Goal: Task Accomplishment & Management: Manage account settings

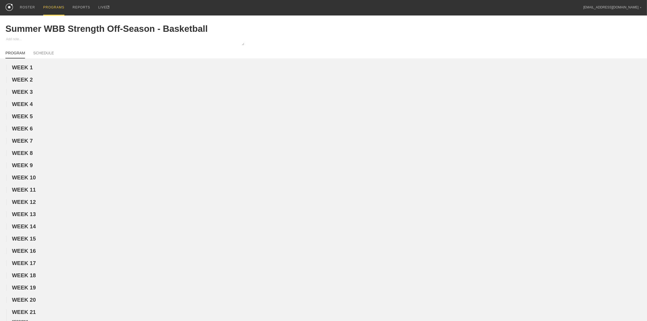
click at [49, 7] on div "PROGRAMS" at bounding box center [53, 7] width 21 height 15
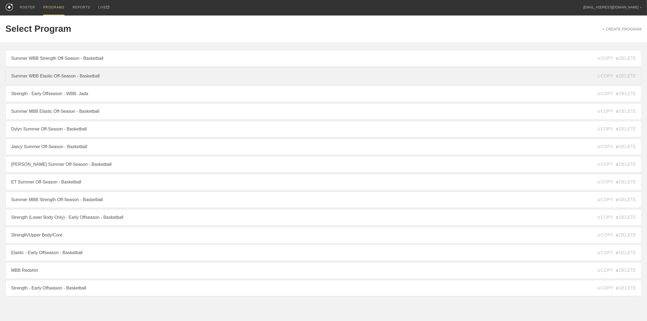
click at [58, 79] on link "Summer WBB Elastic Off-Season - Basketball" at bounding box center [323, 76] width 636 height 16
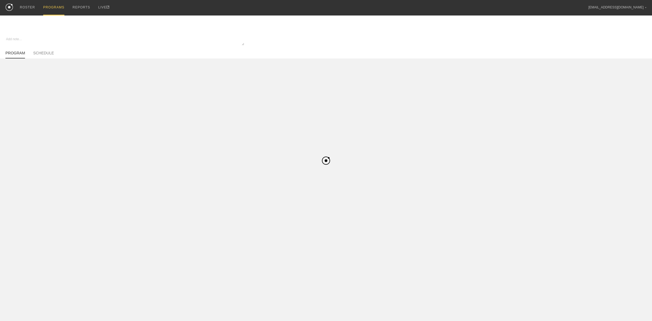
click at [55, 10] on div "PROGRAMS" at bounding box center [53, 7] width 21 height 15
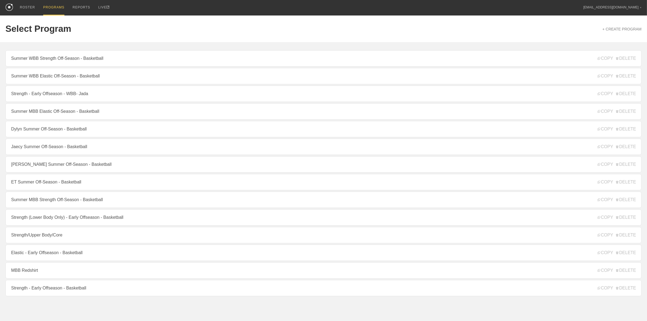
click at [54, 8] on div "PROGRAMS" at bounding box center [53, 7] width 21 height 15
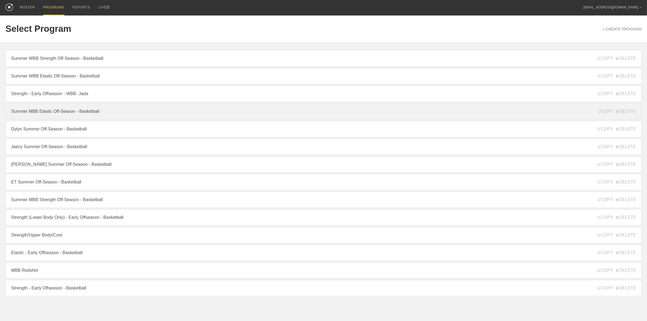
click at [45, 113] on link "Summer MBB Elastic Off-Season - Basketball" at bounding box center [323, 111] width 636 height 16
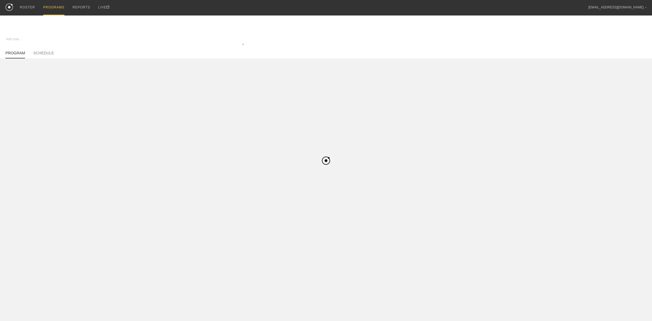
type textarea "x"
type input "Summer MBB Elastic Off-Season - Basketball"
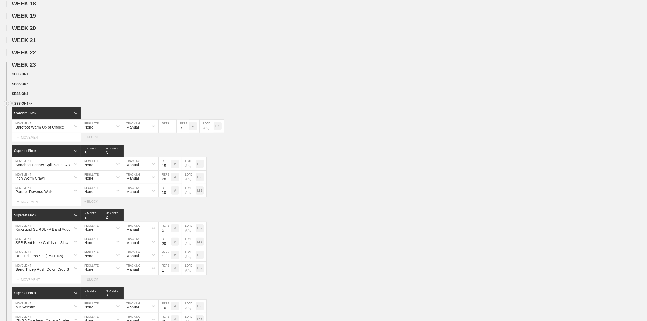
click at [22, 105] on span "SESSION 4" at bounding box center [22, 104] width 20 height 4
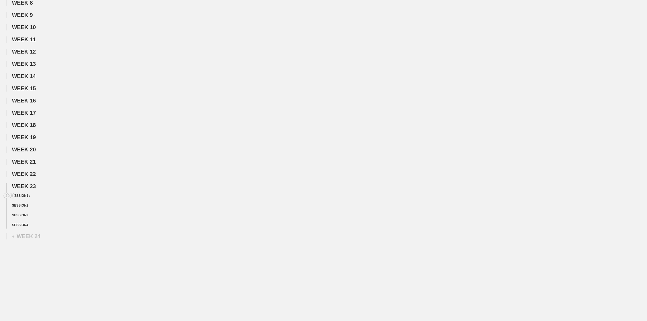
click at [27, 195] on span "SESSION 1" at bounding box center [21, 196] width 18 height 4
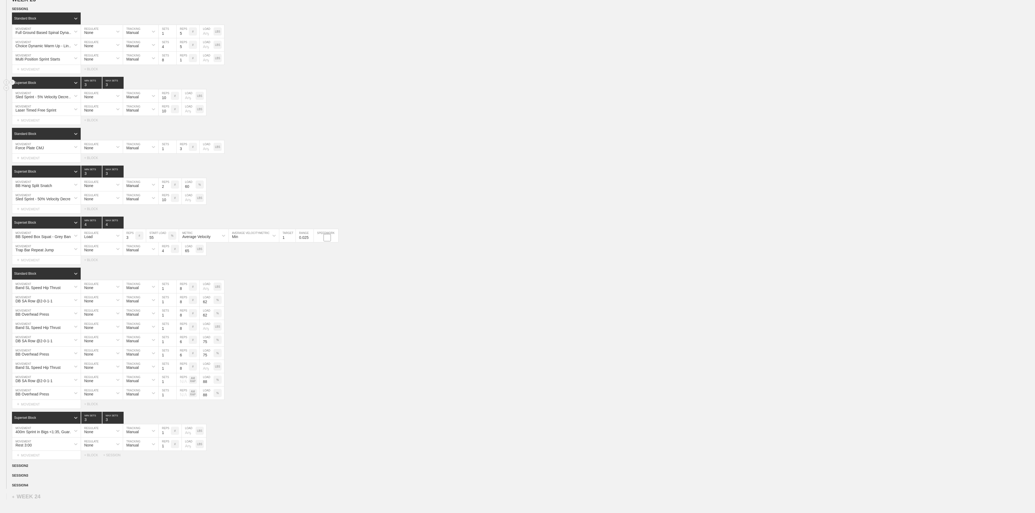
scroll to position [320, 0]
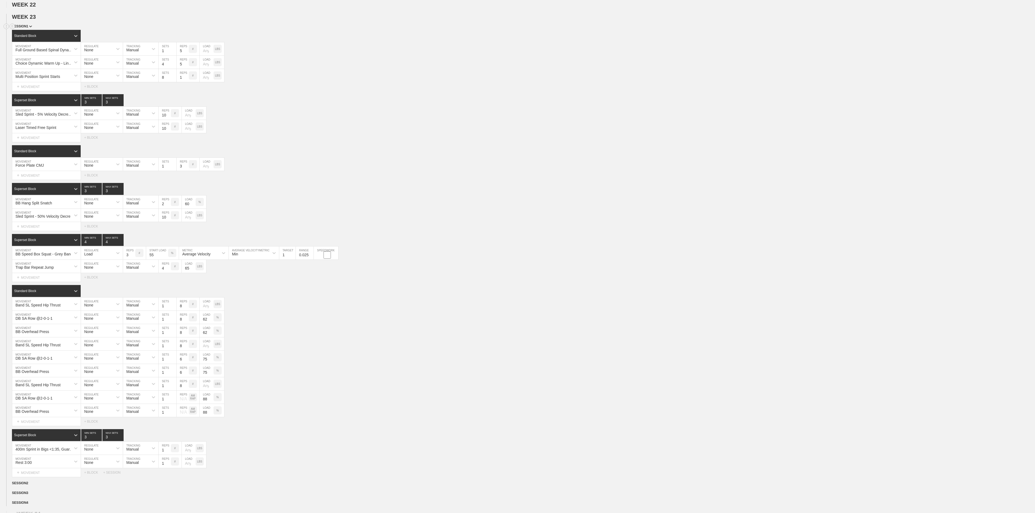
click at [27, 28] on span "SESSION 1" at bounding box center [22, 26] width 20 height 4
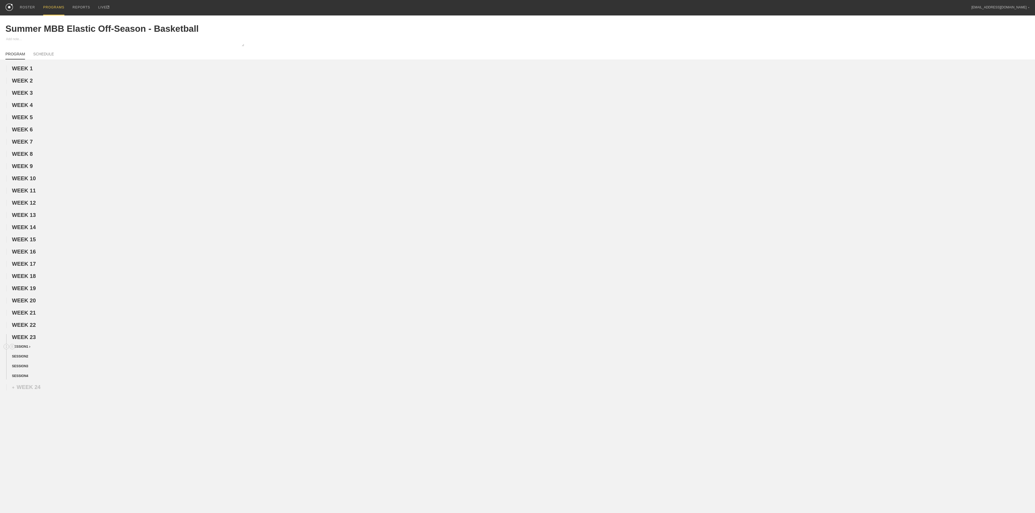
scroll to position [0, 0]
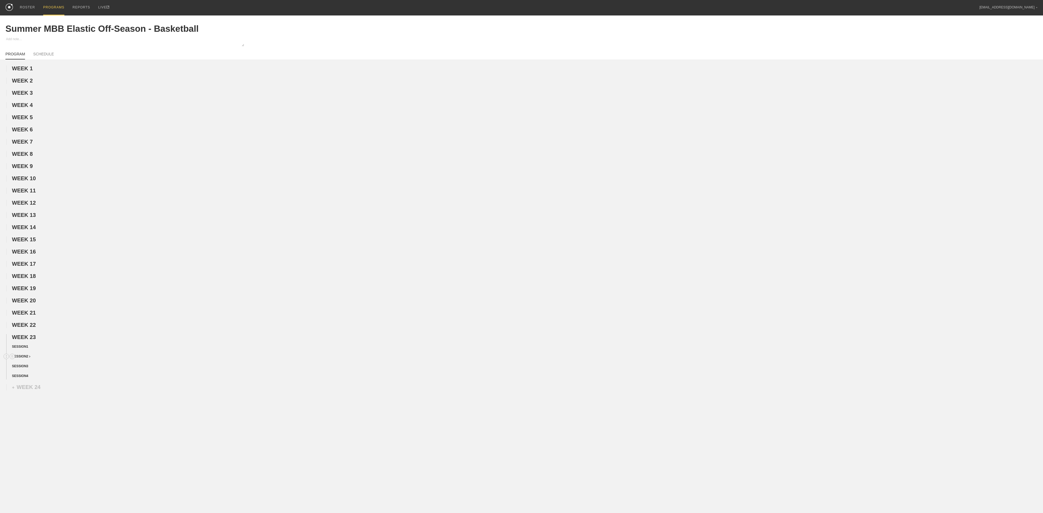
click at [27, 320] on span "SESSION 2" at bounding box center [21, 357] width 18 height 4
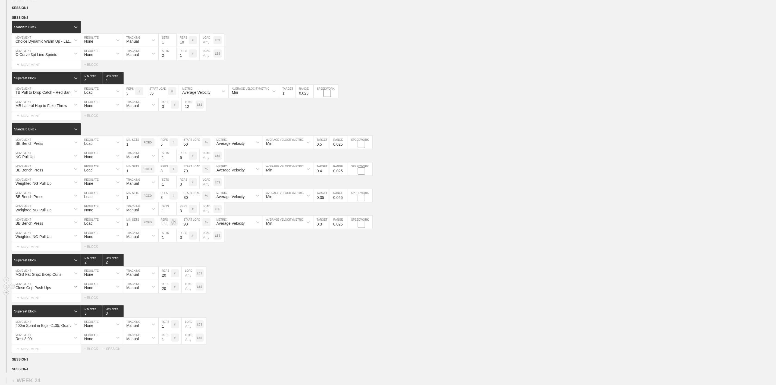
scroll to position [358, 0]
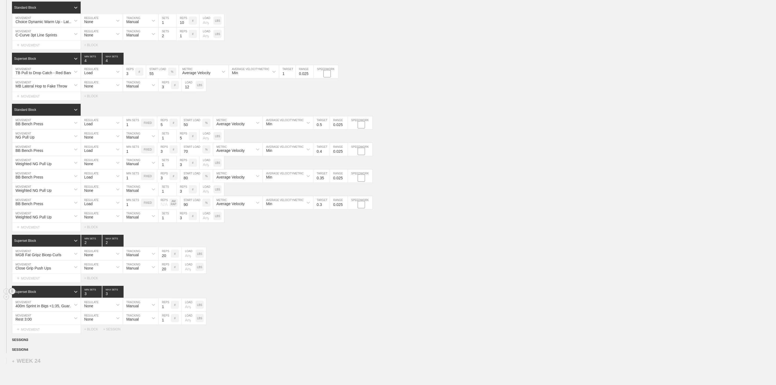
click at [13, 294] on circle at bounding box center [12, 291] width 6 height 6
click at [34, 311] on div "DELETE" at bounding box center [37, 312] width 43 height 8
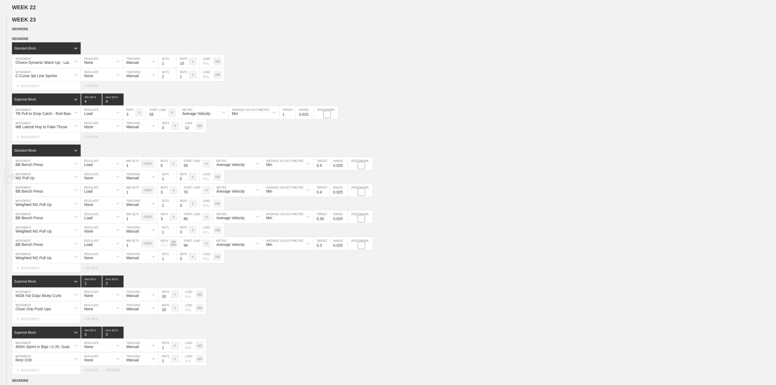
scroll to position [236, 0]
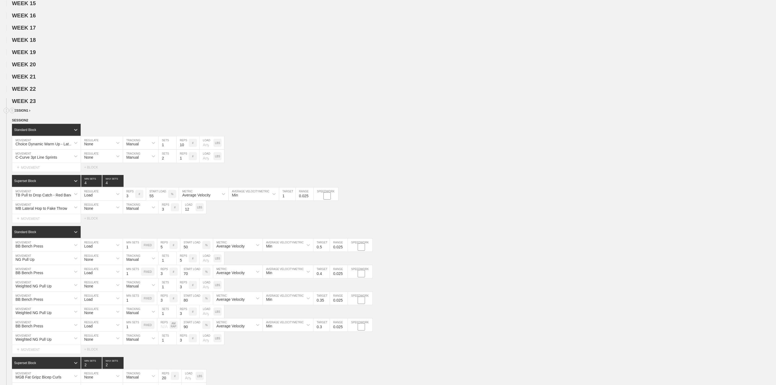
click at [18, 112] on span "SESSION 1" at bounding box center [21, 111] width 18 height 4
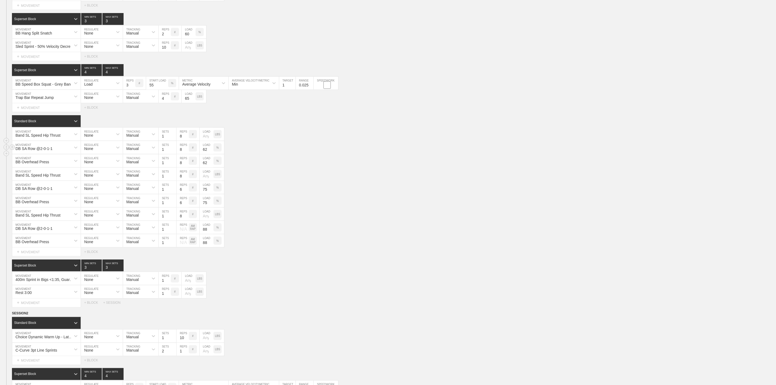
scroll to position [521, 0]
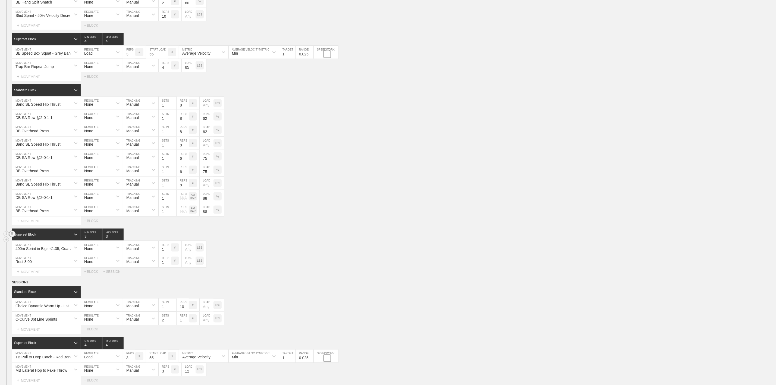
click at [14, 237] on circle at bounding box center [12, 234] width 6 height 6
drag, startPoint x: 27, startPoint y: 255, endPoint x: 427, endPoint y: 39, distance: 454.7
click at [27, 255] on div "DELETE" at bounding box center [37, 255] width 43 height 8
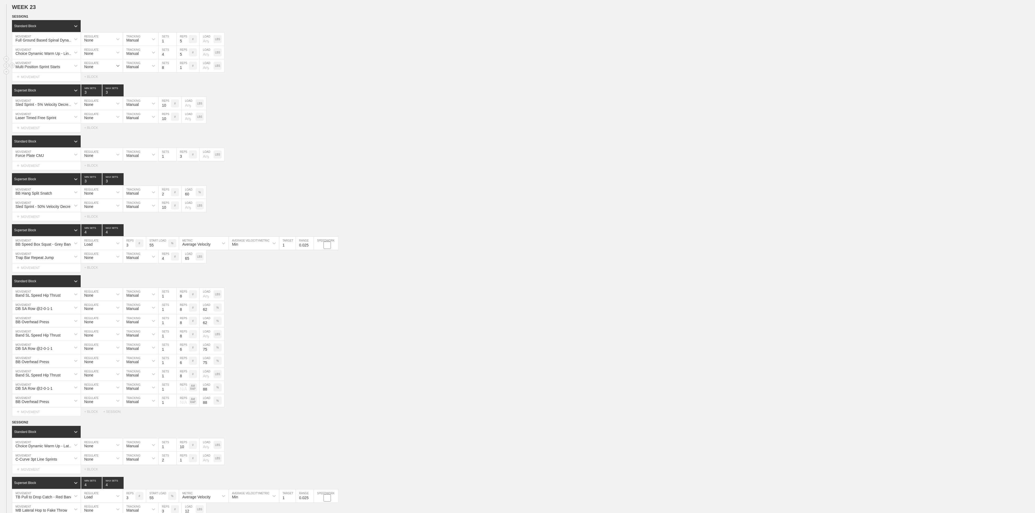
scroll to position [349, 0]
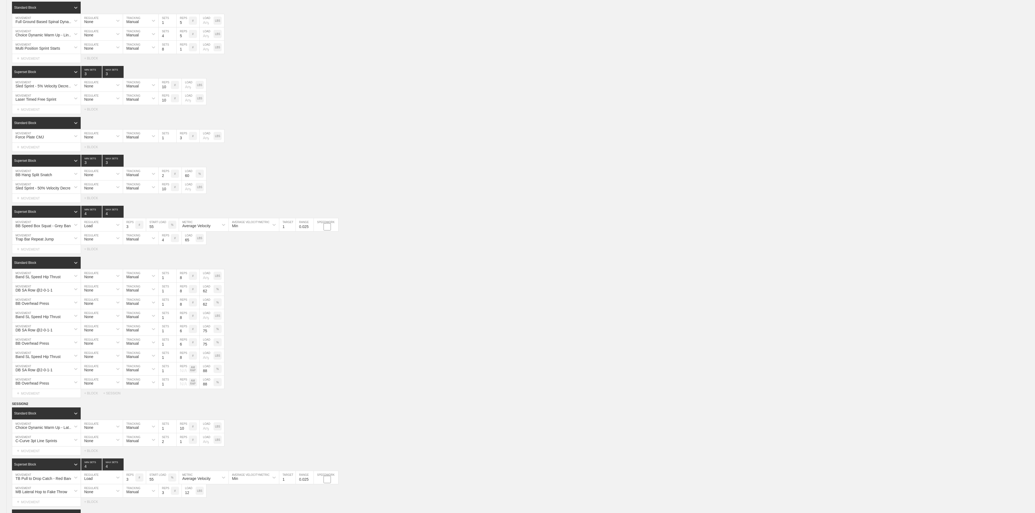
drag, startPoint x: 19, startPoint y: 19, endPoint x: 22, endPoint y: 21, distance: 3.6
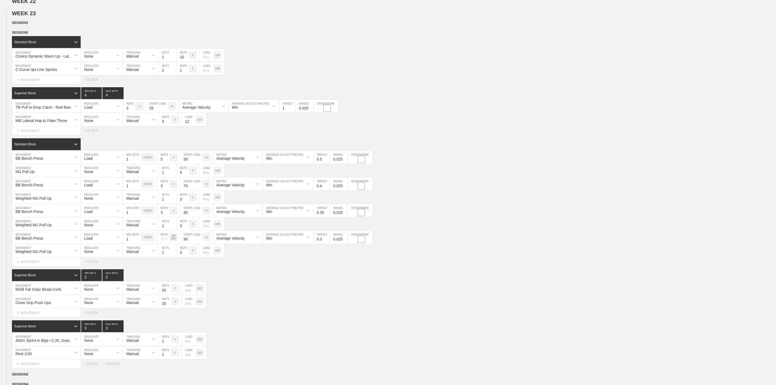
scroll to position [358, 0]
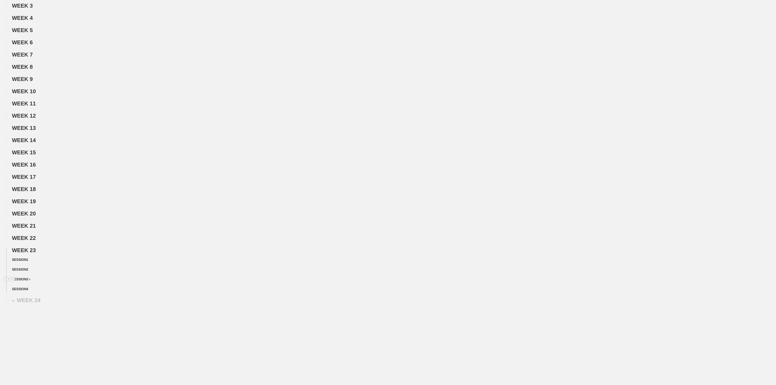
click at [24, 277] on span "SESSION 3" at bounding box center [21, 279] width 18 height 4
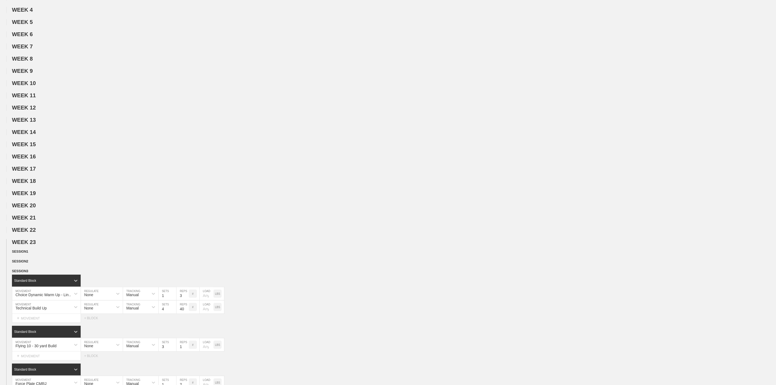
scroll to position [358, 0]
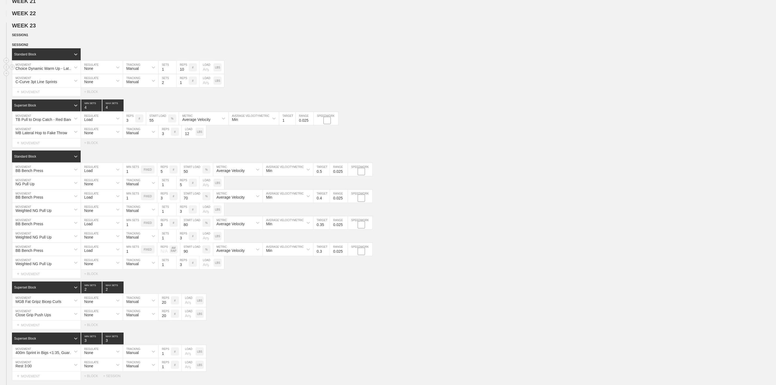
scroll to position [317, 0]
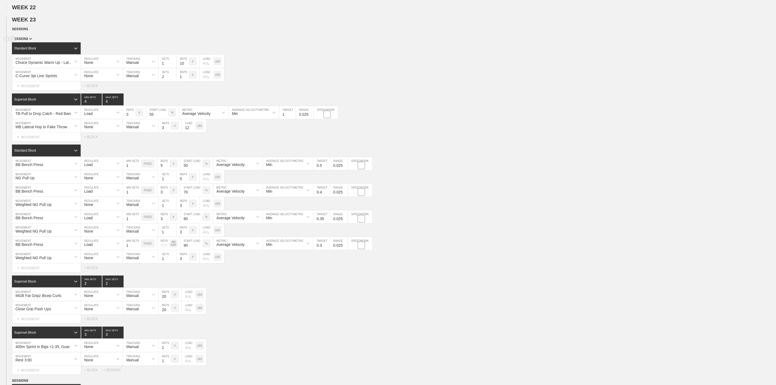
click at [28, 42] on div "SESSION 2" at bounding box center [394, 39] width 764 height 6
click at [29, 40] on img at bounding box center [30, 39] width 3 height 2
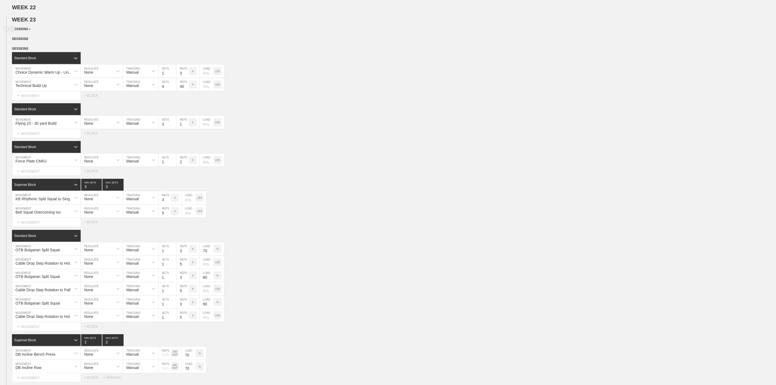
click at [29, 33] on div "SESSION 1" at bounding box center [394, 29] width 764 height 6
click at [29, 30] on img at bounding box center [29, 29] width 1 height 2
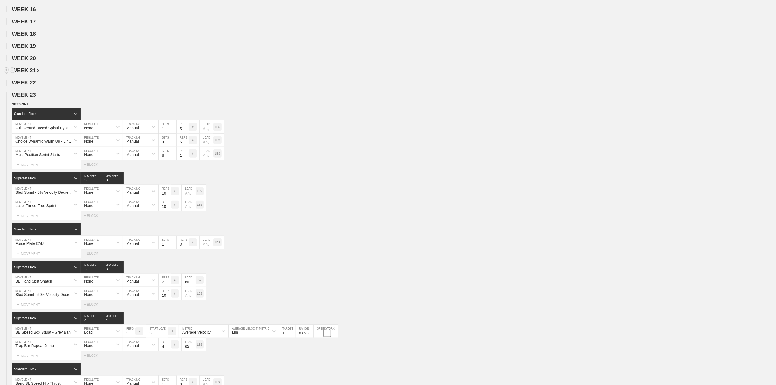
scroll to position [236, 0]
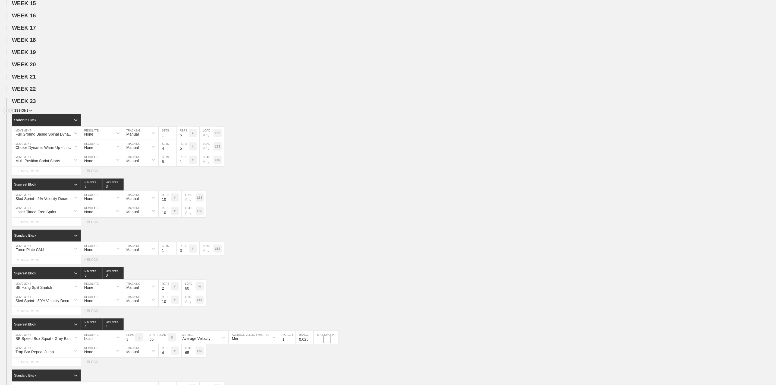
click at [27, 112] on span "SESSION 1" at bounding box center [22, 111] width 20 height 4
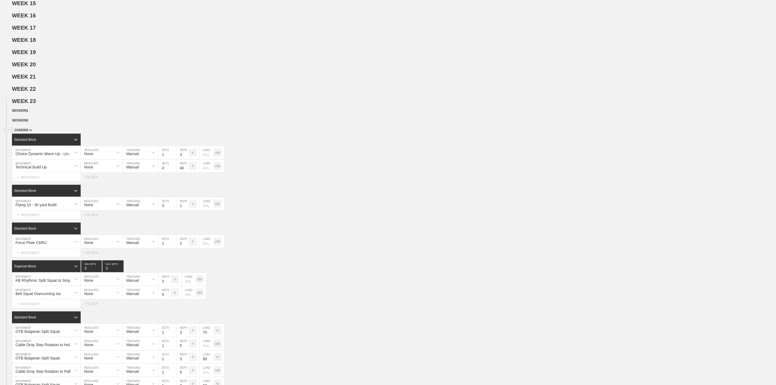
click at [28, 132] on span "SESSION 3" at bounding box center [22, 130] width 20 height 4
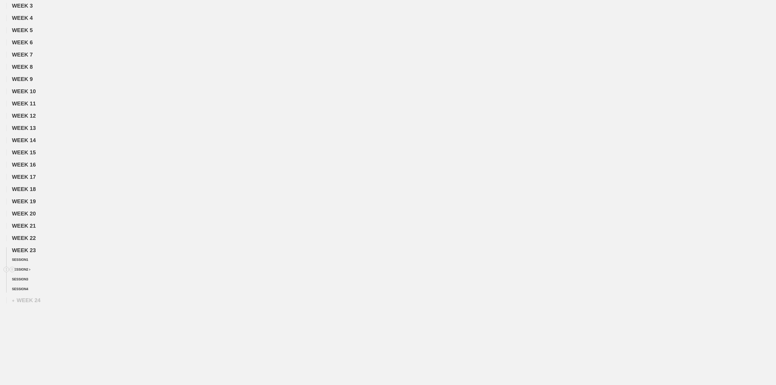
click at [26, 272] on div "SESSION 2" at bounding box center [394, 270] width 764 height 6
click at [26, 268] on span "SESSION 2" at bounding box center [21, 269] width 18 height 4
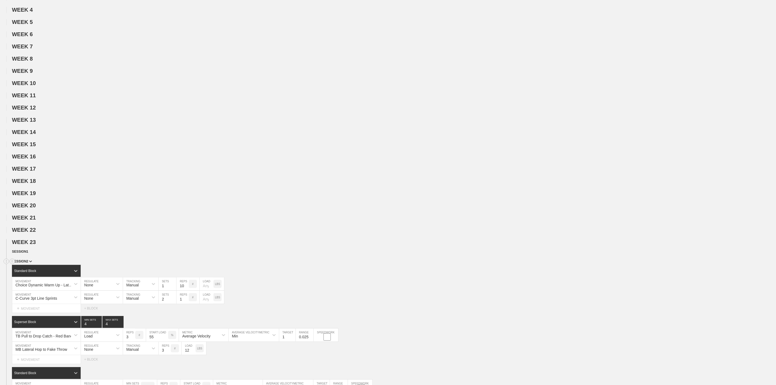
scroll to position [236, 0]
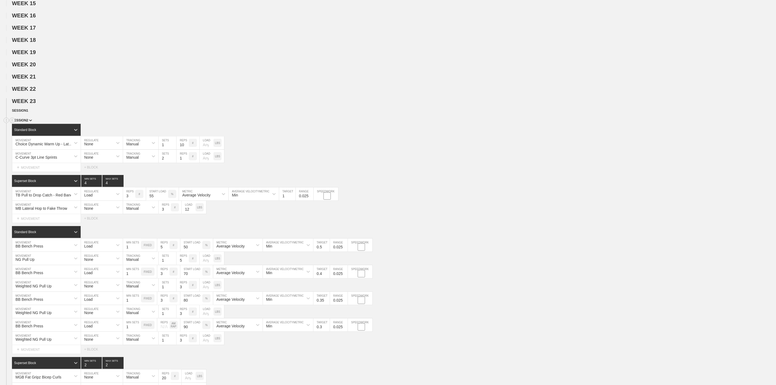
click at [16, 124] on div "SESSION 2" at bounding box center [394, 121] width 764 height 6
click at [25, 122] on span "SESSION 2" at bounding box center [22, 120] width 20 height 4
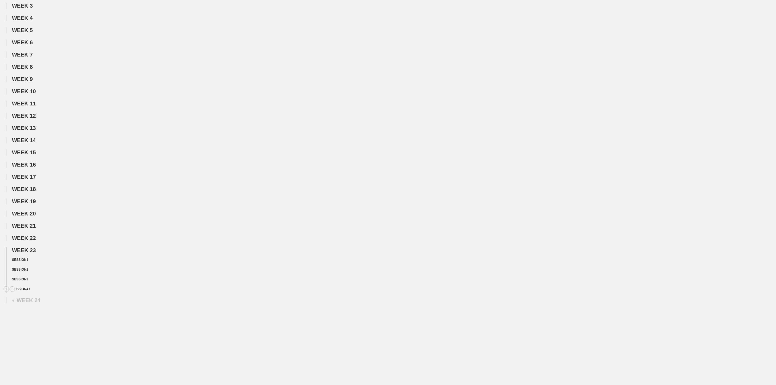
click at [27, 289] on span "SESSION 4" at bounding box center [21, 289] width 18 height 4
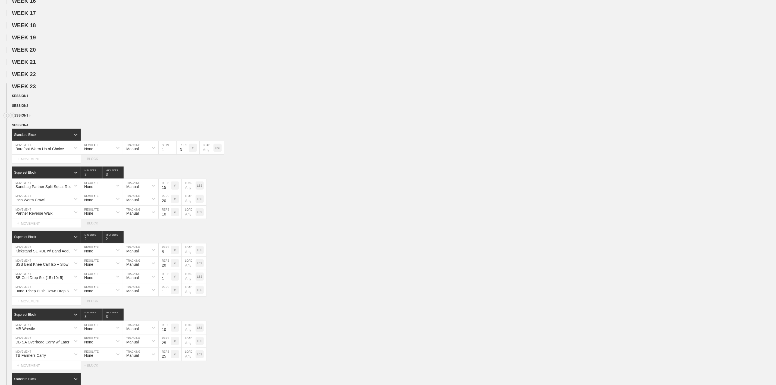
scroll to position [236, 0]
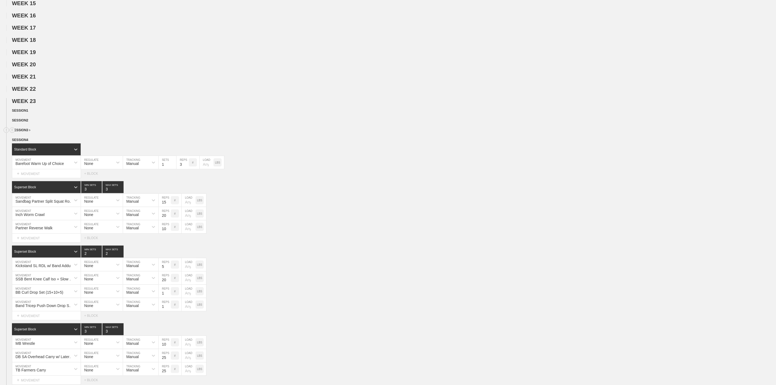
click at [21, 134] on div "SESSION 3" at bounding box center [394, 130] width 764 height 6
click at [26, 132] on span "SESSION 3" at bounding box center [21, 130] width 18 height 4
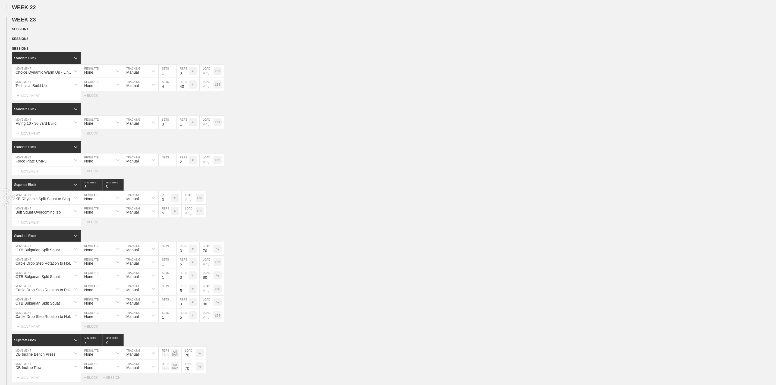
scroll to position [358, 0]
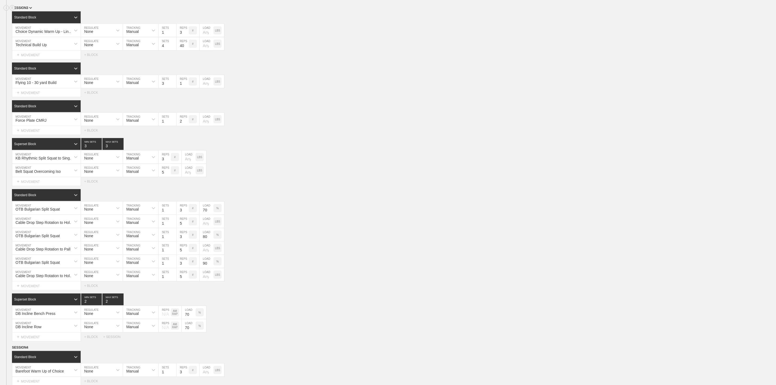
click at [29, 9] on img at bounding box center [30, 8] width 3 height 2
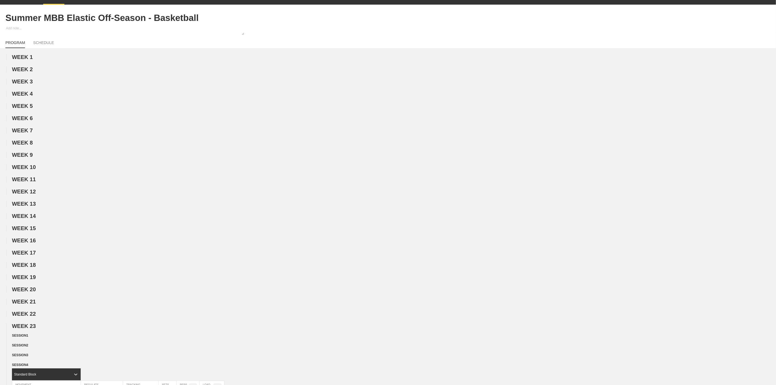
scroll to position [0, 0]
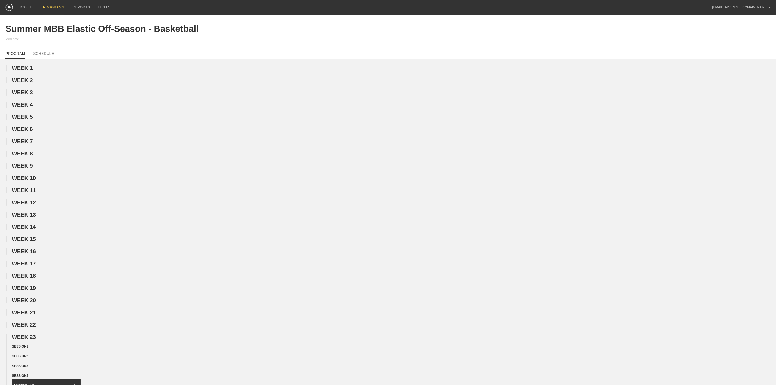
click at [50, 5] on div "PROGRAMS" at bounding box center [53, 7] width 21 height 15
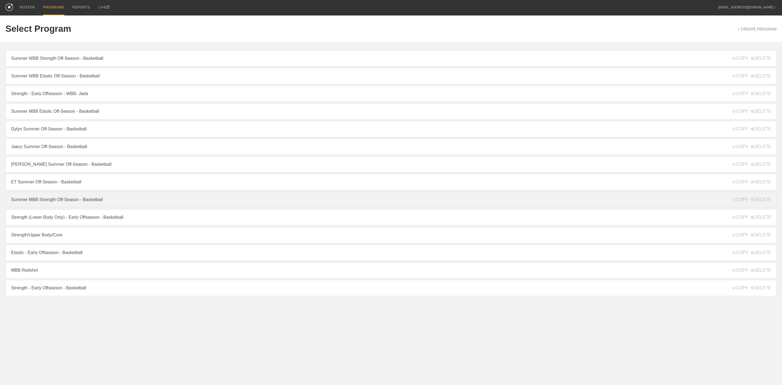
click at [67, 208] on link "Summer MBB Strength Off-Season - Basketball" at bounding box center [390, 199] width 771 height 16
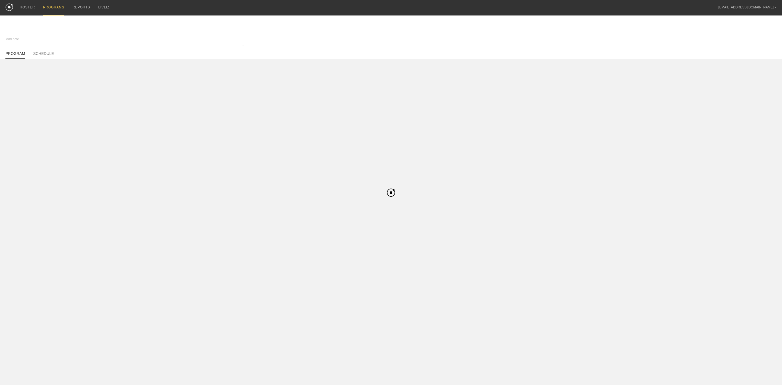
type textarea "x"
type input "Summer MBB Strength Off-Season - Basketball"
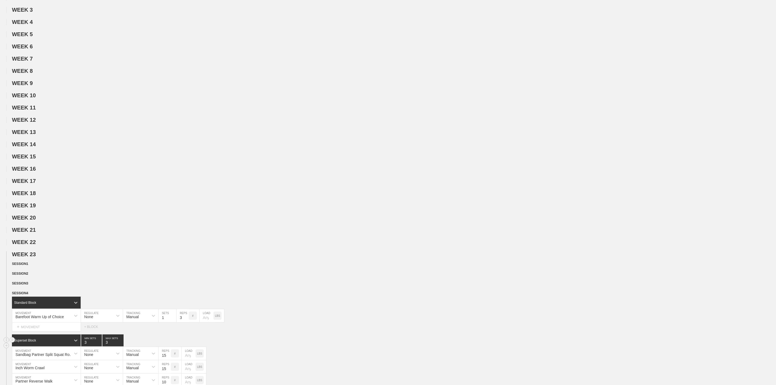
scroll to position [244, 0]
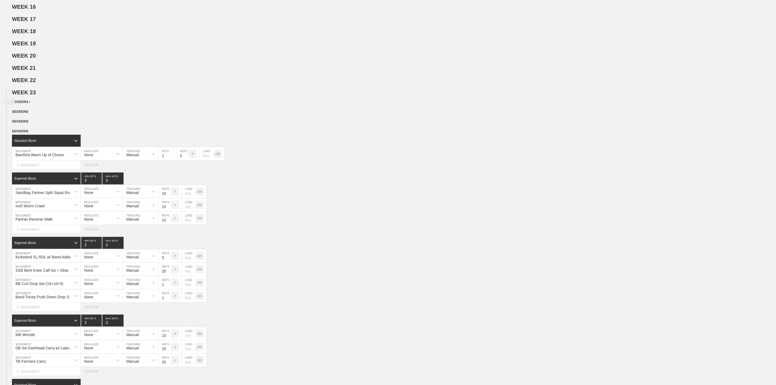
click at [28, 104] on span "SESSION 1" at bounding box center [21, 102] width 18 height 4
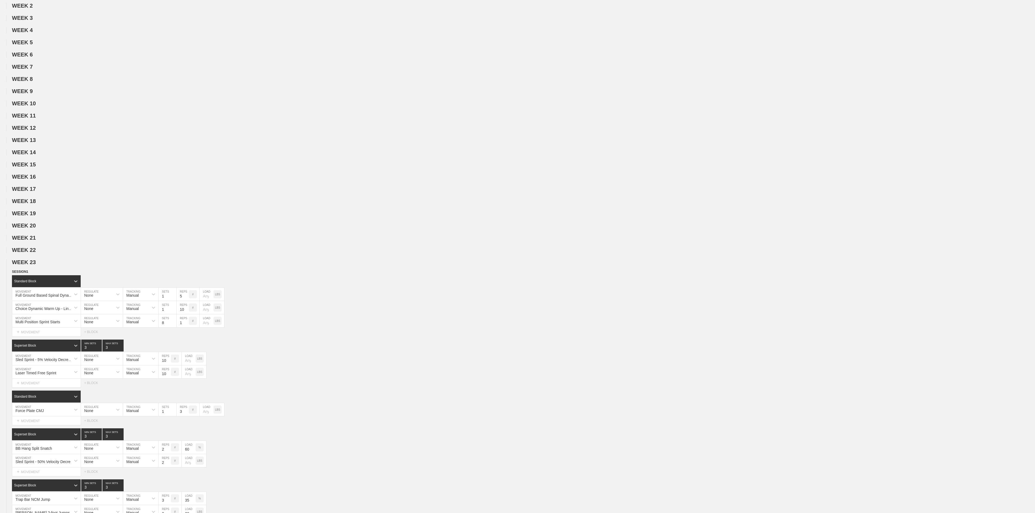
scroll to position [0, 0]
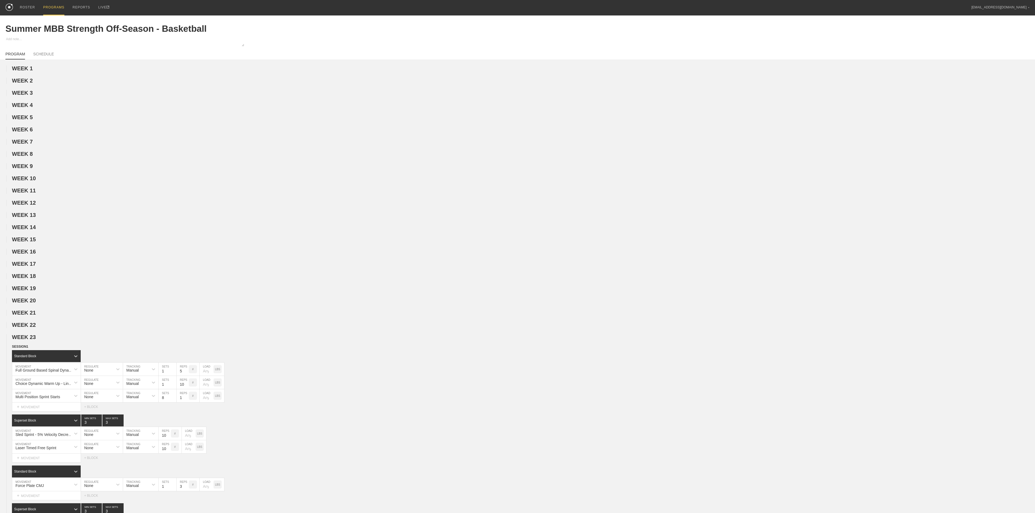
click at [43, 6] on div "PROGRAMS" at bounding box center [53, 7] width 21 height 15
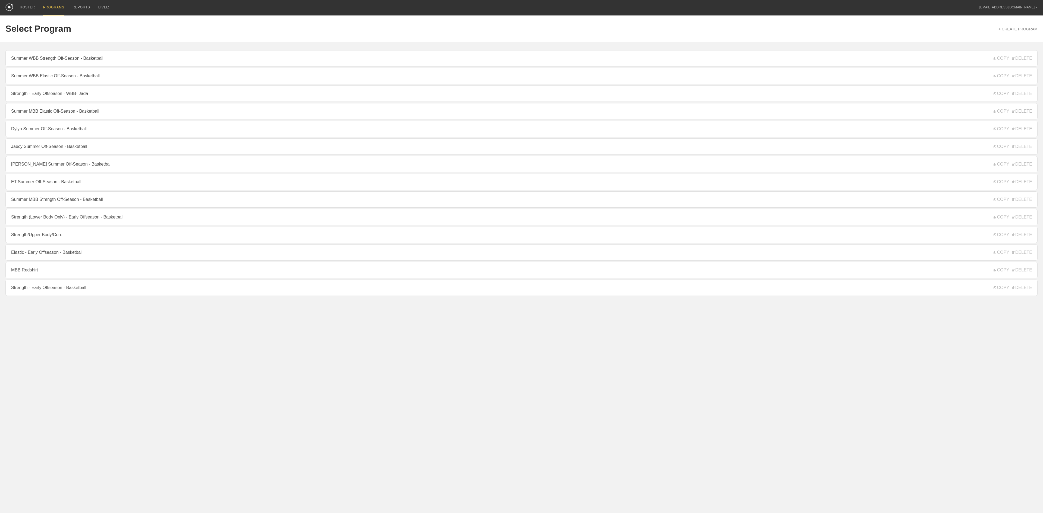
click at [49, 116] on link "Summer MBB Elastic Off-Season - Basketball" at bounding box center [521, 111] width 1032 height 16
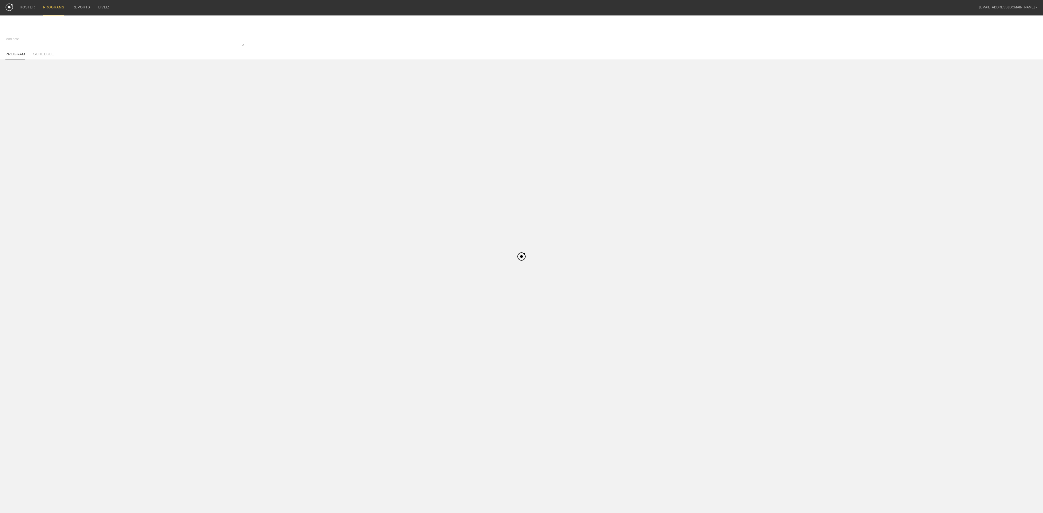
type textarea "x"
type input "Summer MBB Elastic Off-Season - Basketball"
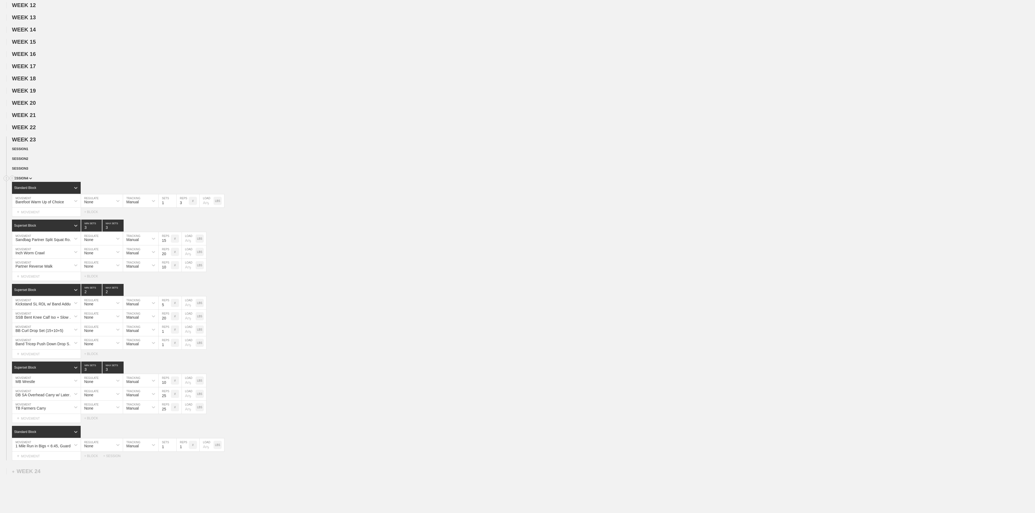
scroll to position [217, 0]
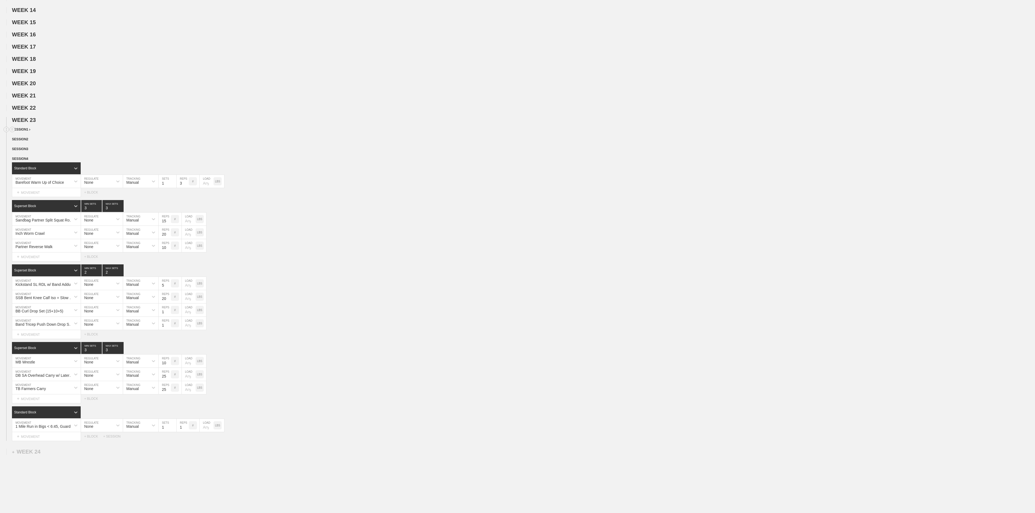
click at [27, 147] on div "WEEK 23 DUPLICATE DELETE SESSION 1 DUPLICATE DELETE SESSION 2 DUPLICATE DELETE …" at bounding box center [517, 279] width 1035 height 324
click at [25, 131] on span "SESSION 1" at bounding box center [21, 130] width 18 height 4
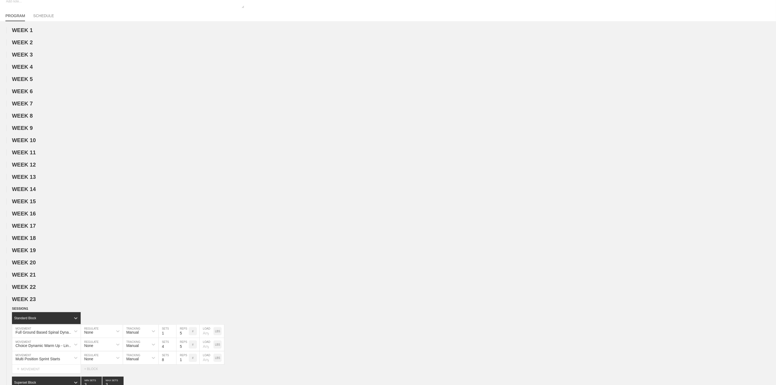
scroll to position [0, 0]
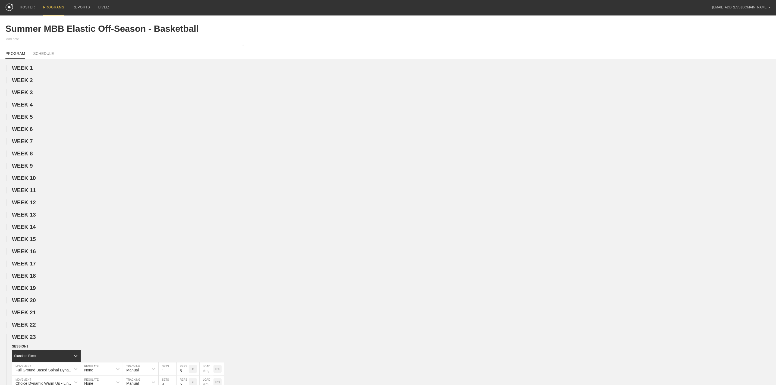
click at [43, 4] on div "PROGRAMS" at bounding box center [53, 7] width 21 height 15
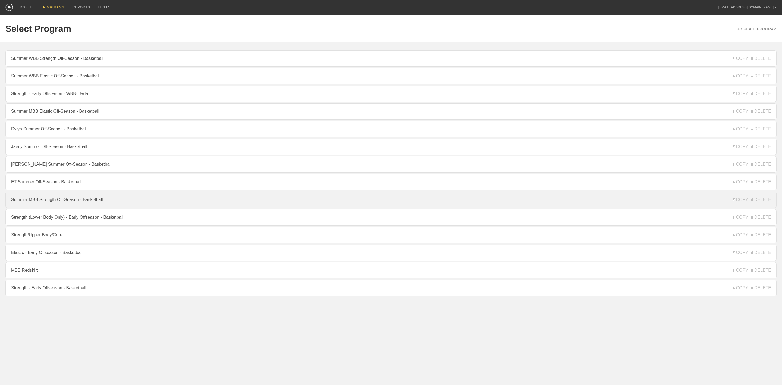
click at [65, 207] on link "Summer MBB Strength Off-Season - Basketball" at bounding box center [390, 199] width 771 height 16
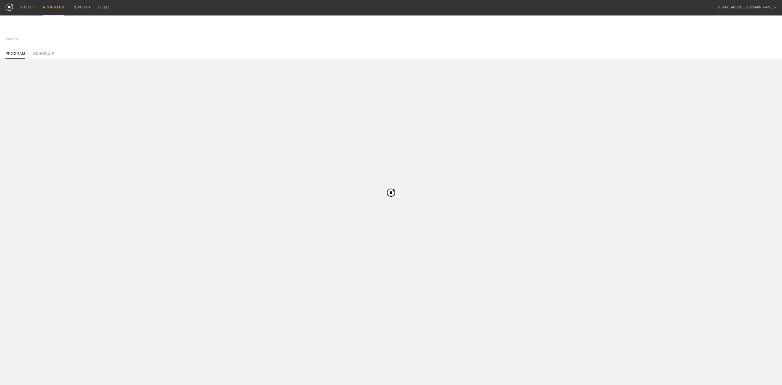
type textarea "x"
type input "Summer MBB Strength Off-Season - Basketball"
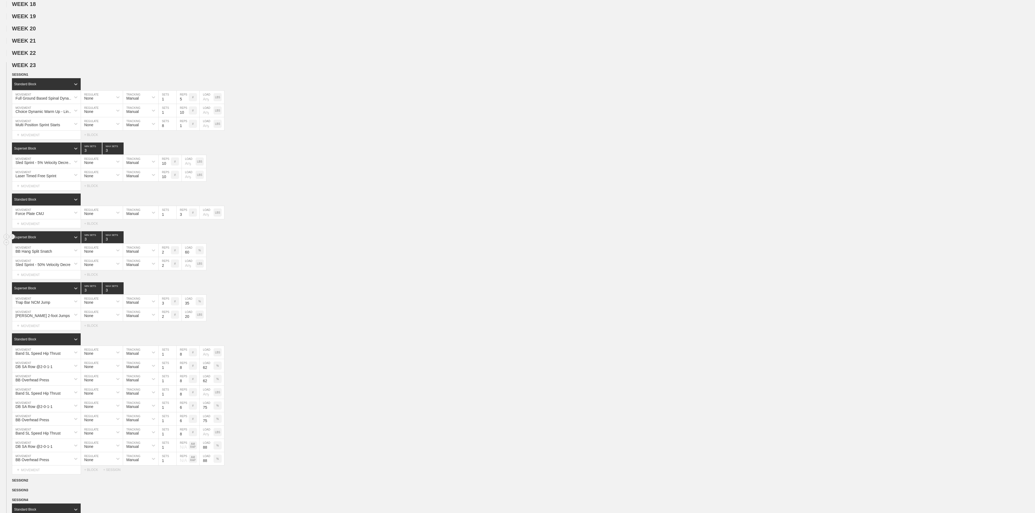
scroll to position [326, 0]
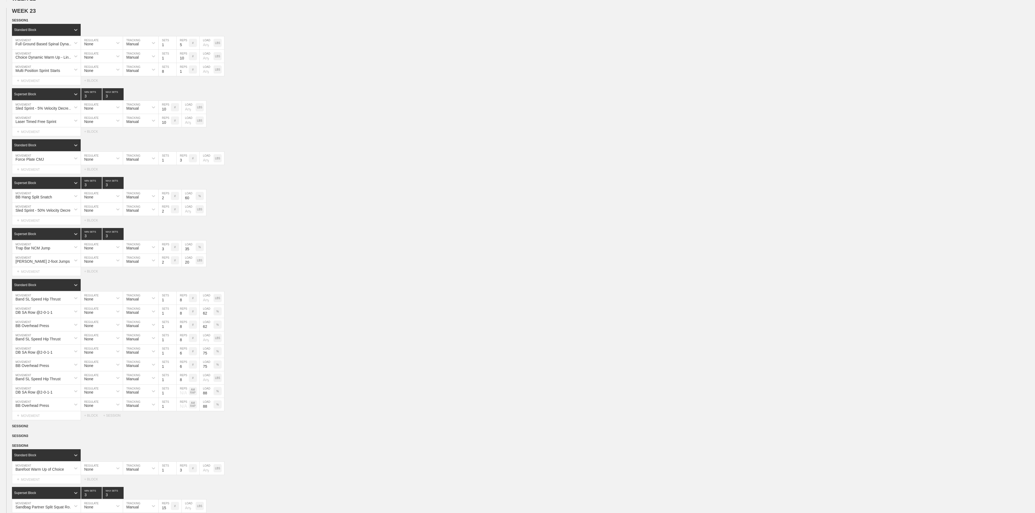
click at [24, 35] on div "WEEK 23 DUPLICATE DELETE SESSION 1 Standard Block DUPLICATE INSERT MOVEMENT AFT…" at bounding box center [517, 368] width 1035 height 720
click at [27, 22] on span "SESSION 1" at bounding box center [22, 20] width 20 height 4
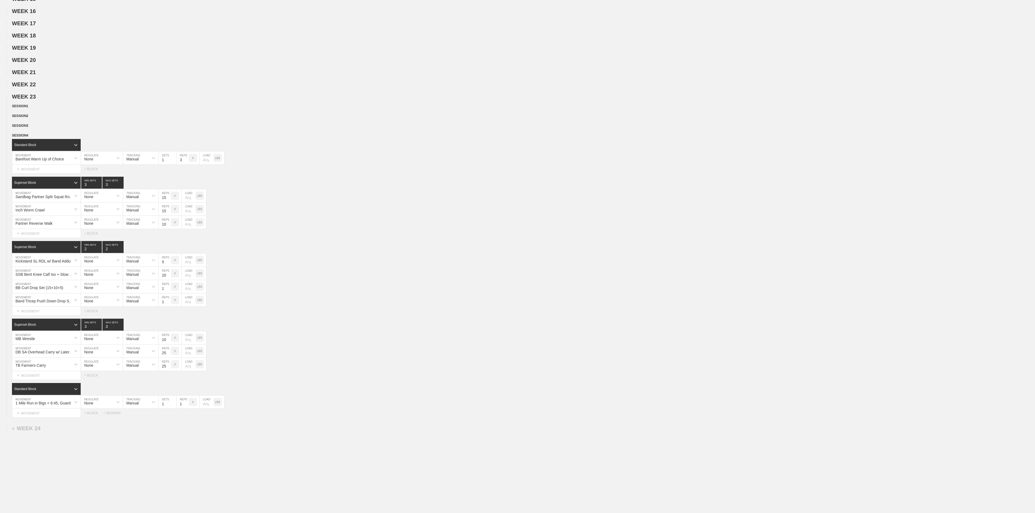
scroll to position [267, 0]
click at [30, 113] on div "SESSION 2" at bounding box center [523, 116] width 1023 height 6
click at [28, 114] on span "SESSION 2" at bounding box center [21, 116] width 18 height 4
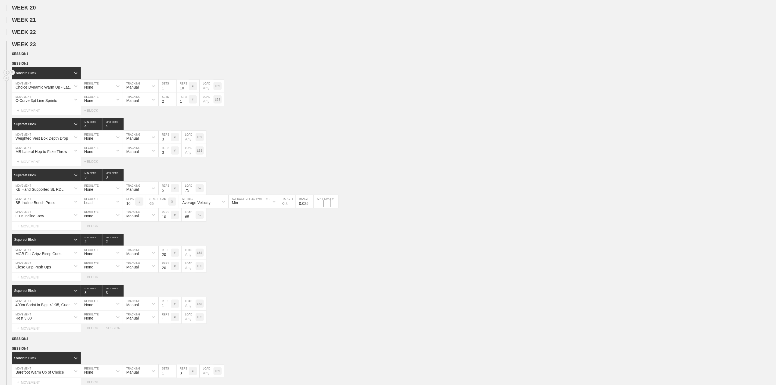
scroll to position [312, 0]
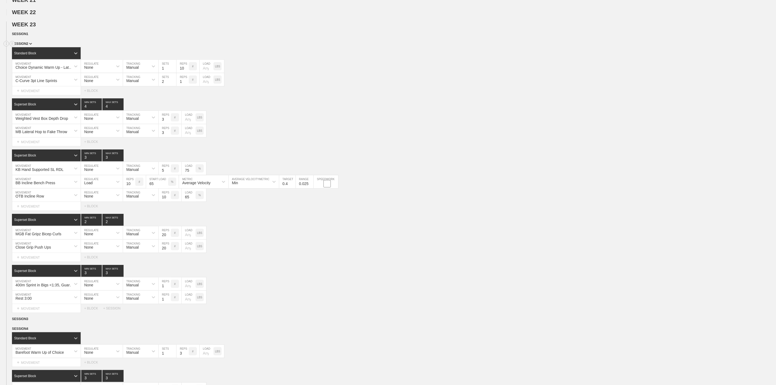
click at [21, 46] on span "SESSION 2" at bounding box center [22, 44] width 20 height 4
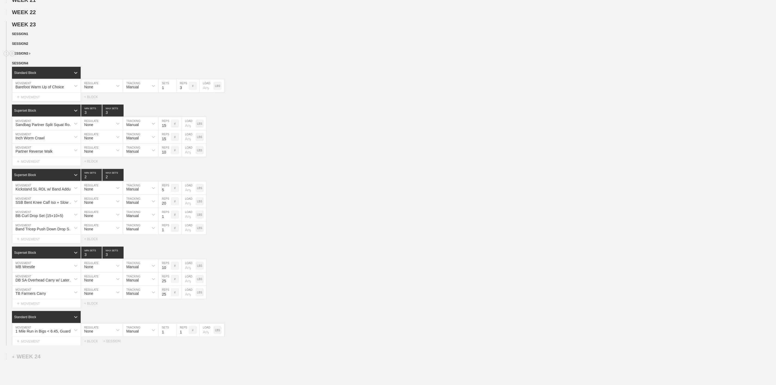
click at [28, 55] on span "SESSION 3" at bounding box center [21, 54] width 18 height 4
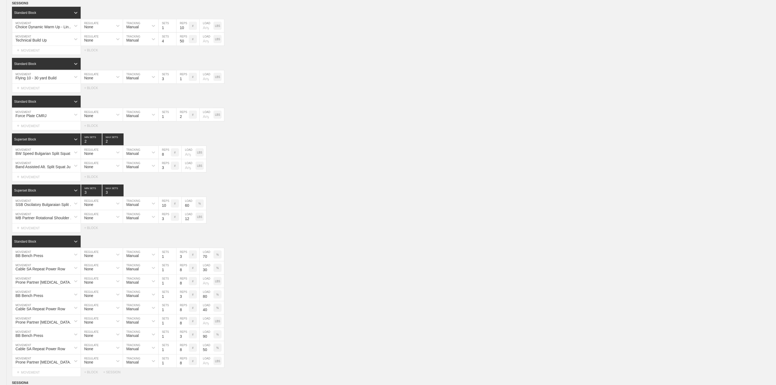
scroll to position [361, 0]
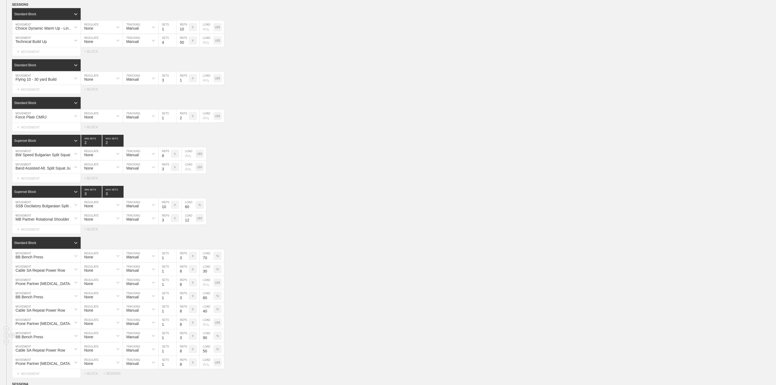
click at [301, 320] on div "BB Bench Press MOVEMENT None REGULATE Manual TRACKING 1 SETS 3 REPS # 90 LOAD %" at bounding box center [388, 335] width 776 height 13
click at [193, 320] on div "#" at bounding box center [193, 336] width 8 height 8
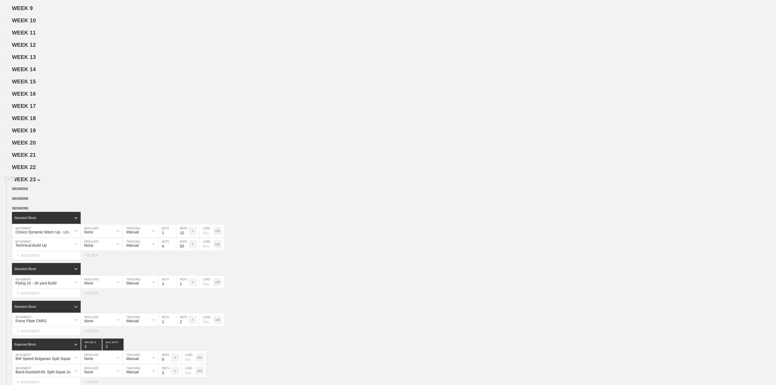
scroll to position [0, 0]
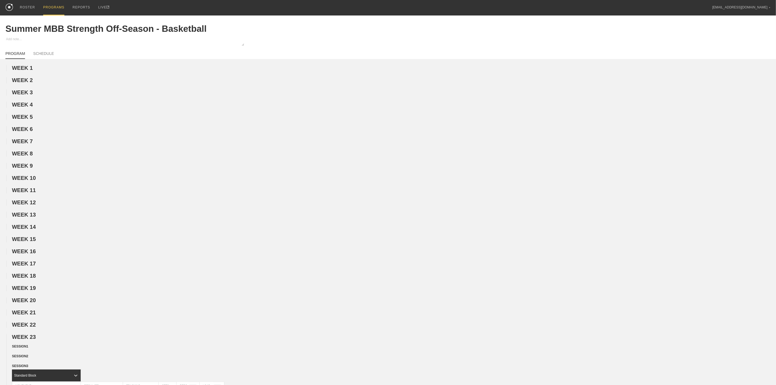
click at [44, 9] on div "PROGRAMS" at bounding box center [53, 7] width 21 height 15
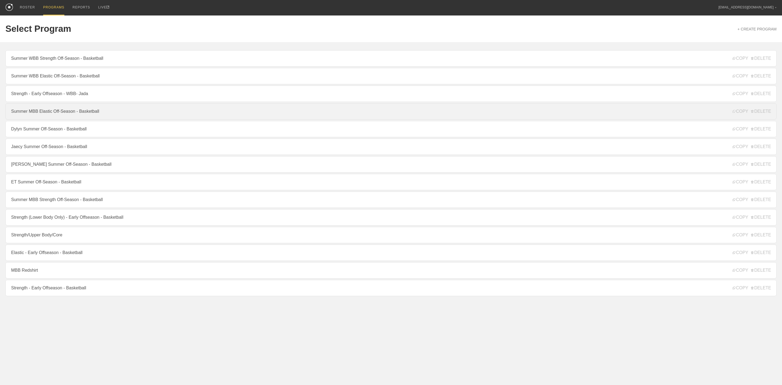
click at [57, 116] on link "Summer MBB Elastic Off-Season - Basketball" at bounding box center [390, 111] width 771 height 16
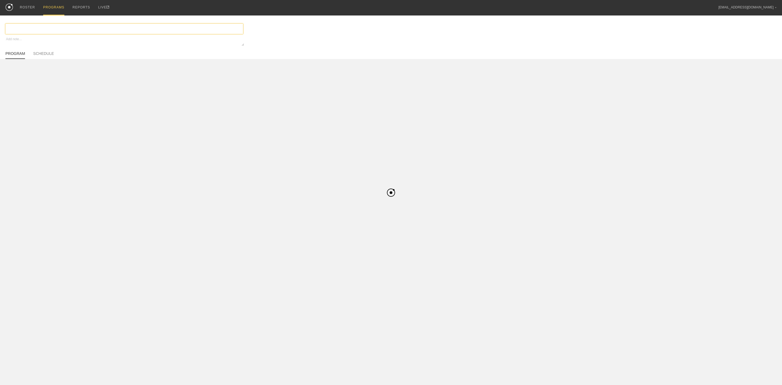
type textarea "x"
type input "Summer MBB Elastic Off-Season - Basketball"
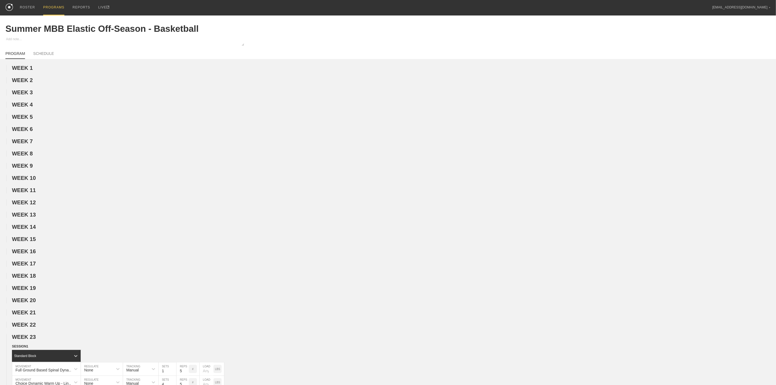
click at [53, 7] on div "PROGRAMS" at bounding box center [53, 7] width 21 height 15
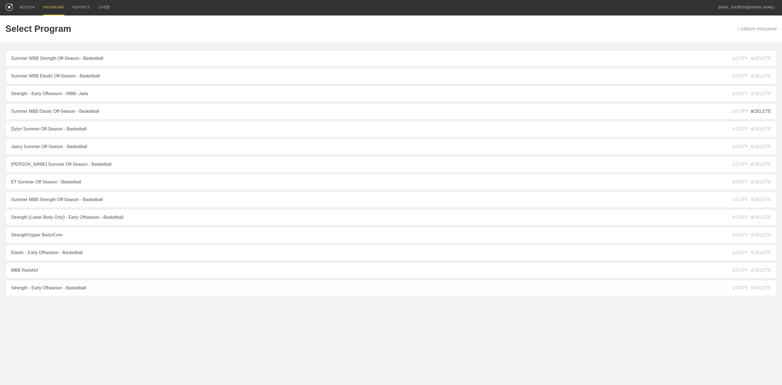
click at [646, 112] on span "DELETE" at bounding box center [761, 111] width 20 height 5
click at [646, 113] on span "COPY" at bounding box center [740, 111] width 15 height 5
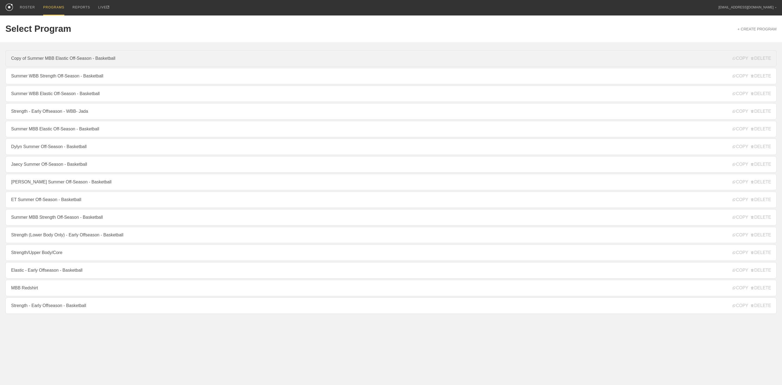
click at [45, 56] on link "Copy of Summer MBB Elastic Off-Season - Basketball" at bounding box center [390, 58] width 771 height 16
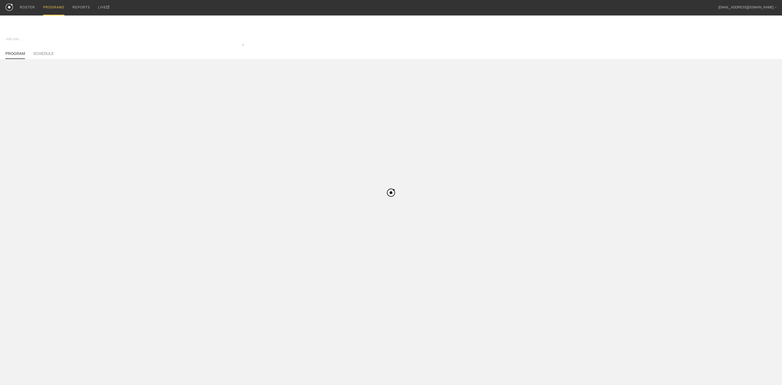
type textarea "x"
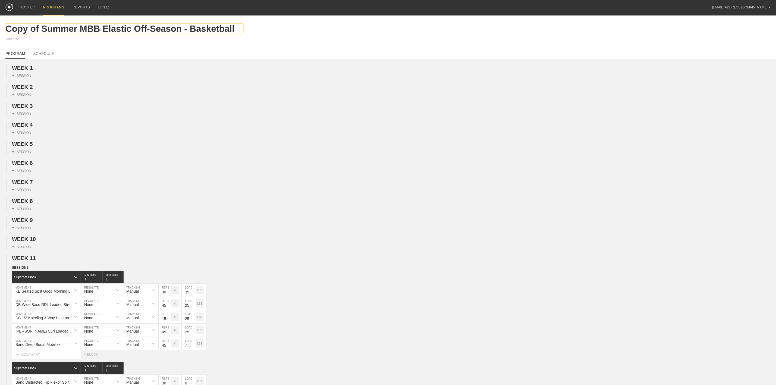
click at [37, 33] on input "Copy of Summer MBB Elastic Off-Season - Basketball" at bounding box center [124, 29] width 238 height 10
drag, startPoint x: 40, startPoint y: 28, endPoint x: 0, endPoint y: 20, distance: 41.0
click at [0, 20] on div "Copy of Summer MBB Elastic Off-Season - Basketball" at bounding box center [388, 28] width 776 height 27
type input "Summer MBB Elastic Off-Season - Basketball"
type textarea "x"
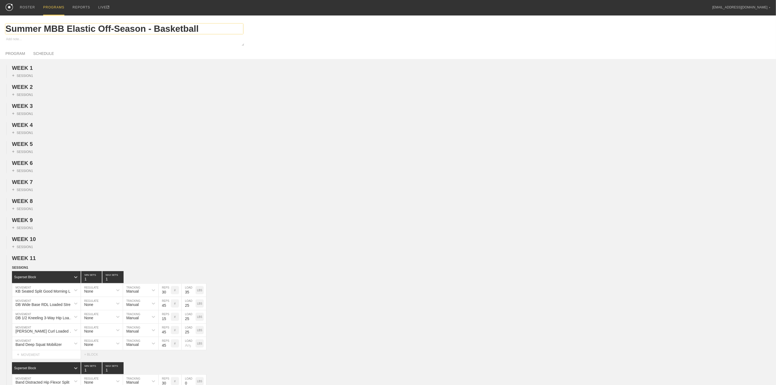
click at [94, 28] on input "Summer MBB Elastic Off-Season - Basketball" at bounding box center [124, 29] width 238 height 10
type input "Summer MBB Elastic BWOff-Season - Basketball"
type textarea "x"
type input "Summer MBB ElastOff-Season - Basketball"
type textarea "x"
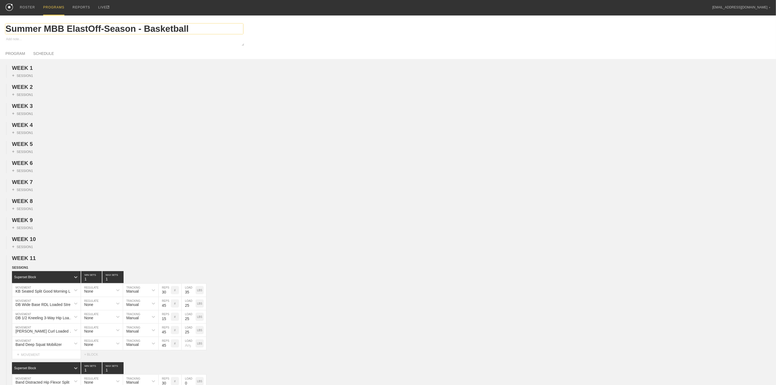
type input "Summer MBB Elast Off-Season - Basketball"
type textarea "x"
type input "Summer MBB ElasticOff-Season - Basketball"
type textarea "x"
type input "Summer MBB Elastic Off-Season - Basketball"
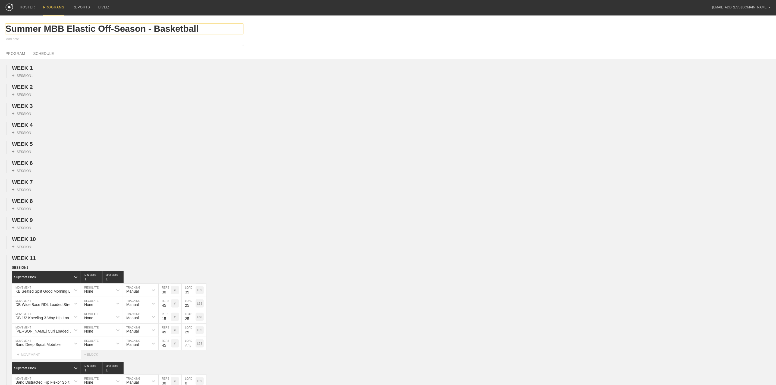
type textarea "x"
click at [201, 29] on input "Summer MBB Elastic Off-Season - Basketball" at bounding box center [124, 29] width 238 height 10
type input "Summer MBB Elastic Off-Season - Bas"
type textarea "x"
type input "Summer MBB Elastic Off-Season -"
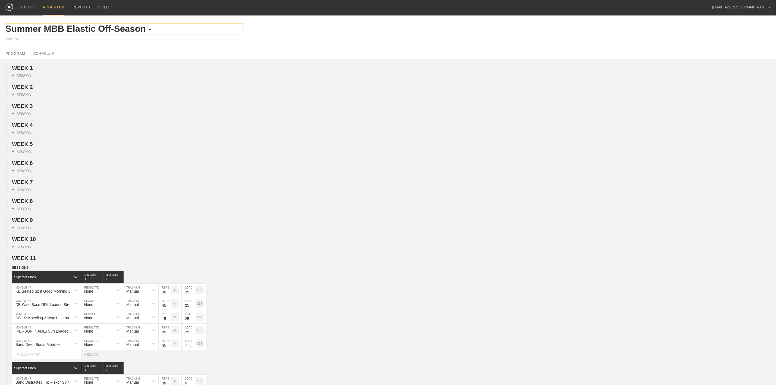
type textarea "x"
type input "Summer MBB Elastic Off-Season - BW"
type textarea "x"
type input "Summer MBB Elastic Off-Season - BW"
click at [22, 67] on span "WEEK 1" at bounding box center [22, 68] width 21 height 6
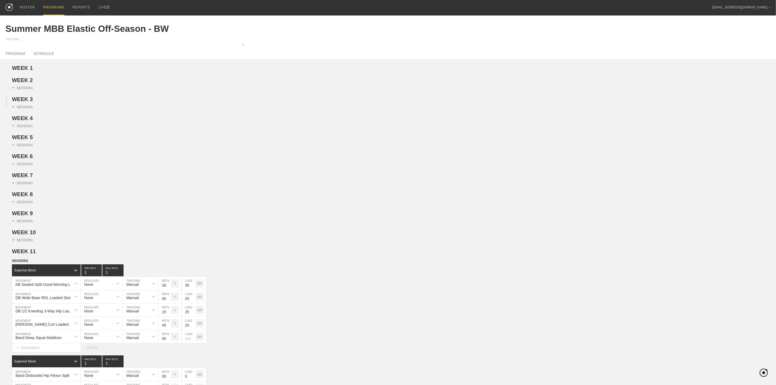
click at [25, 88] on div "+ SESSION 1" at bounding box center [22, 87] width 21 height 5
click at [30, 81] on span "WEEK 2" at bounding box center [22, 80] width 21 height 6
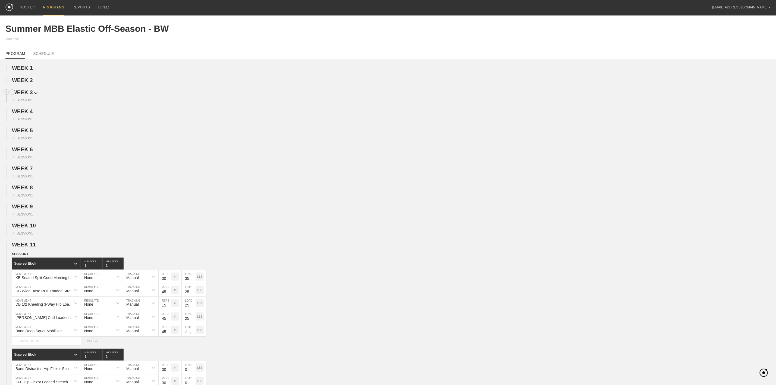
click at [29, 94] on span "WEEK 3" at bounding box center [25, 92] width 26 height 6
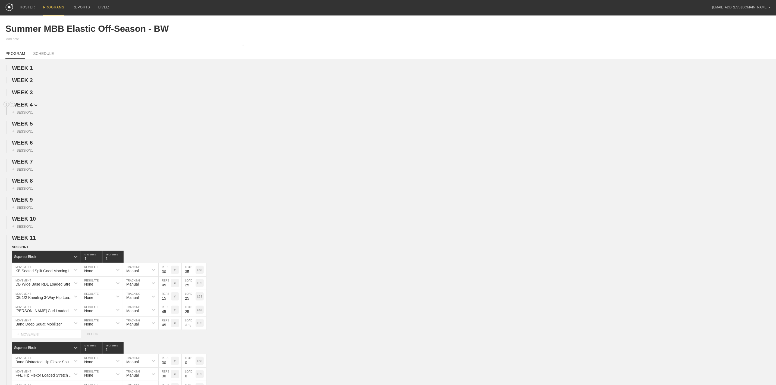
click at [27, 105] on span "WEEK 4" at bounding box center [25, 105] width 26 height 6
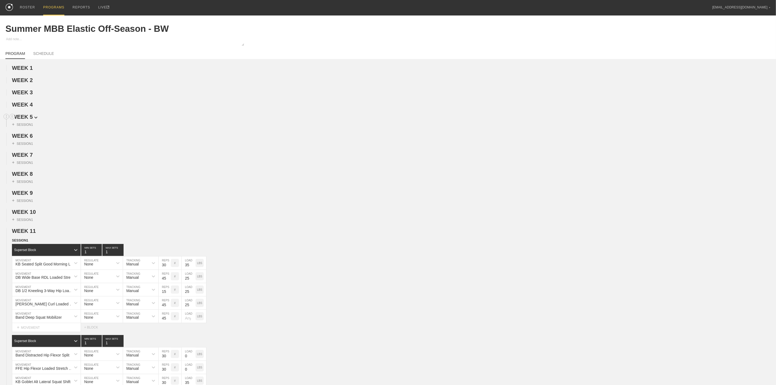
click at [26, 116] on span "WEEK 5" at bounding box center [25, 117] width 26 height 6
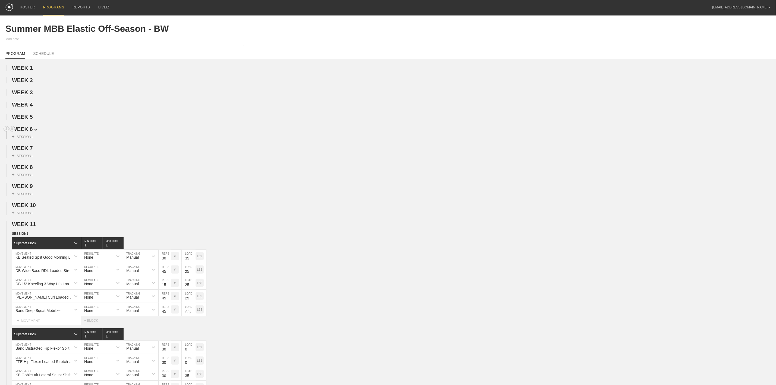
click at [26, 132] on span "WEEK 6" at bounding box center [25, 129] width 26 height 6
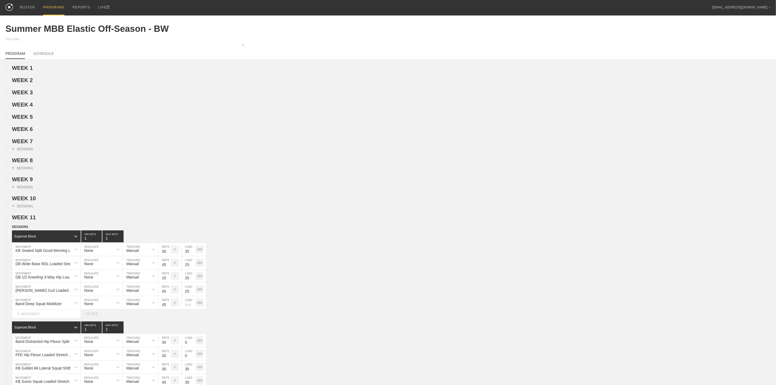
click at [24, 144] on span "WEEK 7" at bounding box center [22, 141] width 21 height 6
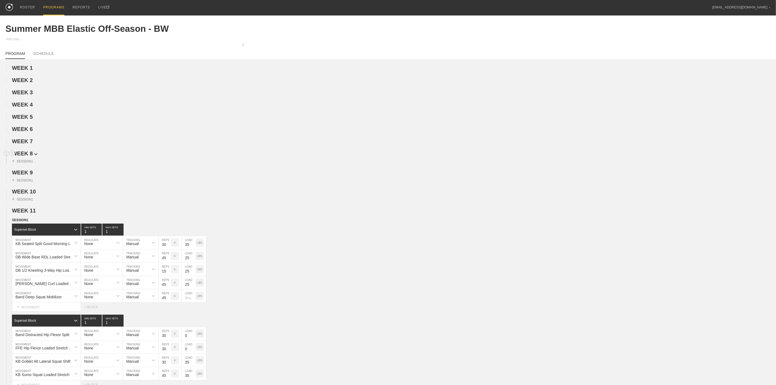
click at [25, 156] on span "WEEK 8" at bounding box center [25, 153] width 26 height 6
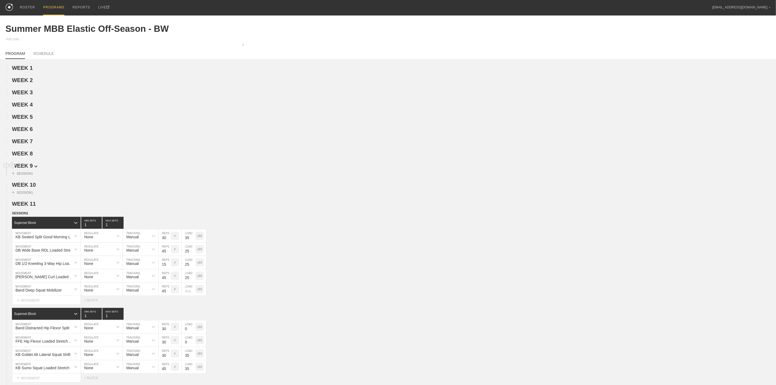
click at [26, 168] on span "WEEK 9" at bounding box center [25, 166] width 26 height 6
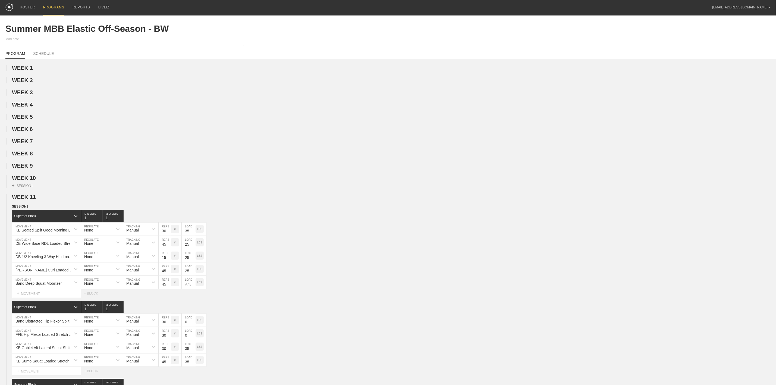
drag, startPoint x: 27, startPoint y: 182, endPoint x: 26, endPoint y: 187, distance: 4.2
click at [27, 181] on span "WEEK 10" at bounding box center [24, 178] width 24 height 6
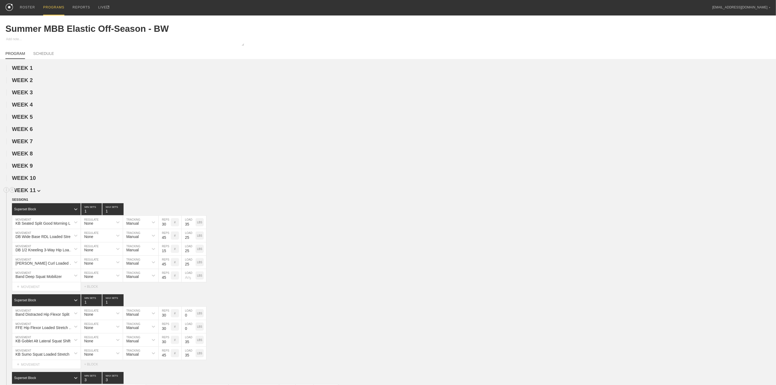
click at [29, 193] on span "WEEK 11" at bounding box center [26, 190] width 29 height 6
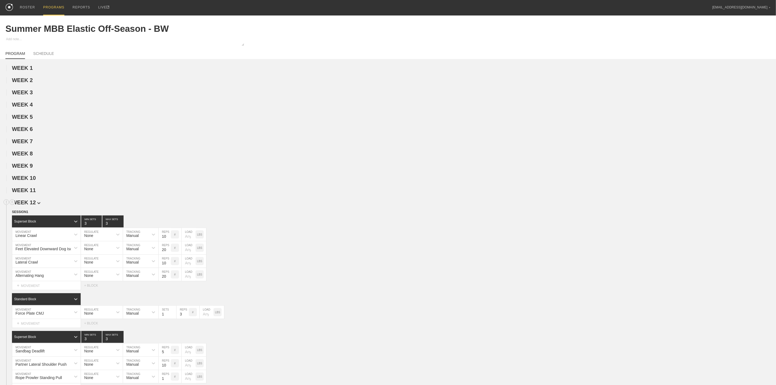
click at [32, 204] on span "WEEK 12" at bounding box center [26, 202] width 29 height 6
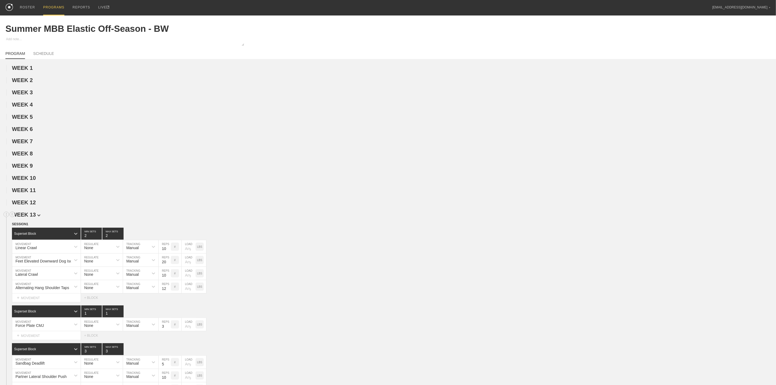
click at [31, 217] on span "WEEK 13" at bounding box center [26, 215] width 29 height 6
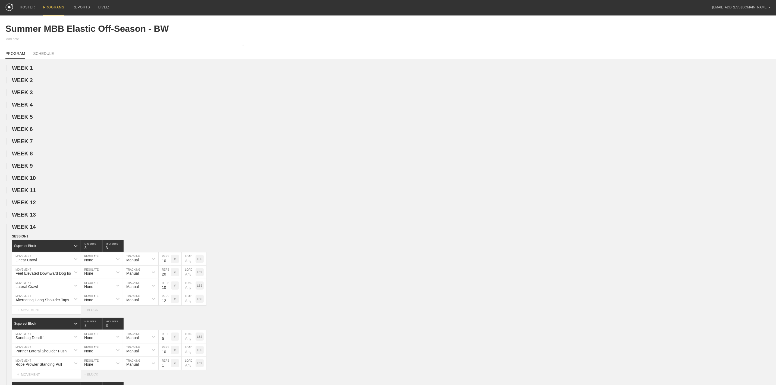
click at [31, 230] on span "WEEK 14" at bounding box center [24, 227] width 24 height 6
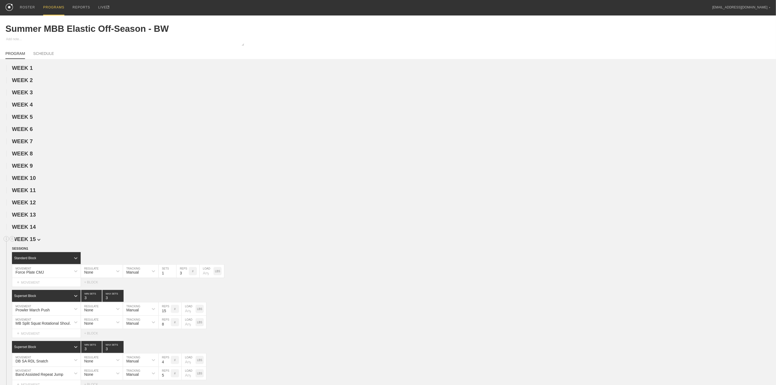
click at [31, 242] on span "WEEK 15" at bounding box center [26, 239] width 29 height 6
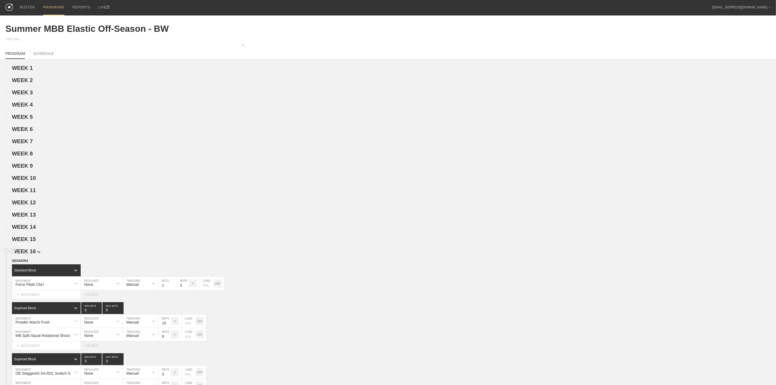
click at [30, 253] on span "WEEK 16" at bounding box center [26, 251] width 29 height 6
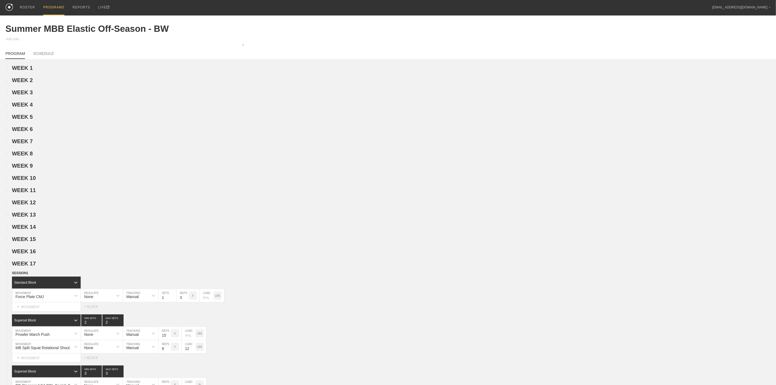
drag, startPoint x: 30, startPoint y: 264, endPoint x: 31, endPoint y: 272, distance: 8.5
click at [30, 266] on span "WEEK 17" at bounding box center [26, 263] width 29 height 6
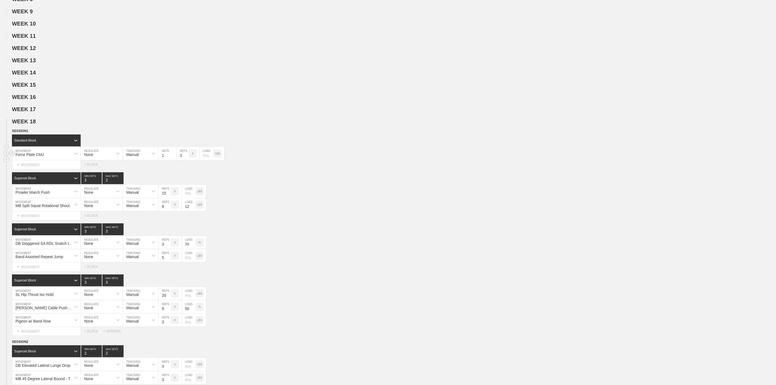
scroll to position [163, 0]
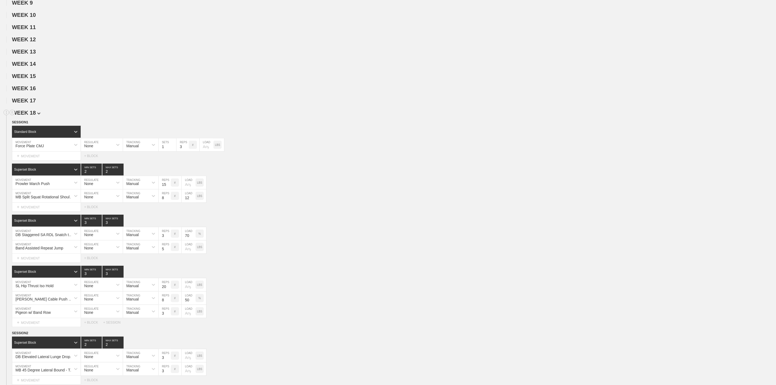
click at [37, 115] on img at bounding box center [38, 113] width 3 height 2
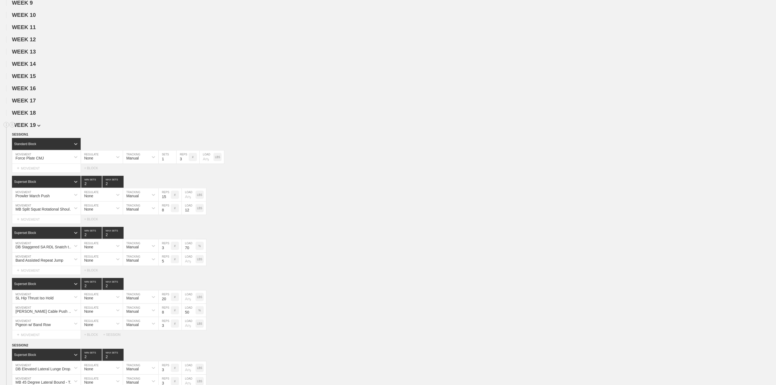
click at [33, 128] on span "WEEK 19" at bounding box center [26, 125] width 29 height 6
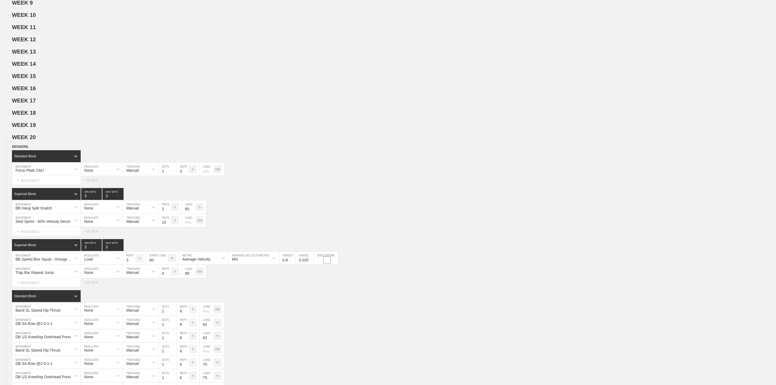
click at [31, 140] on span "WEEK 20" at bounding box center [26, 137] width 29 height 6
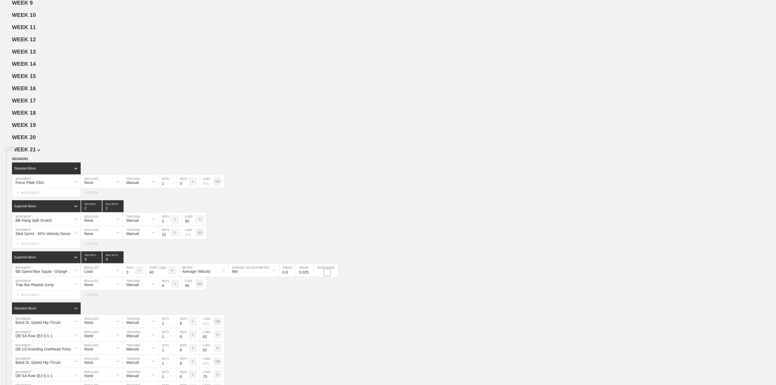
click at [30, 152] on span "WEEK 21" at bounding box center [26, 149] width 29 height 6
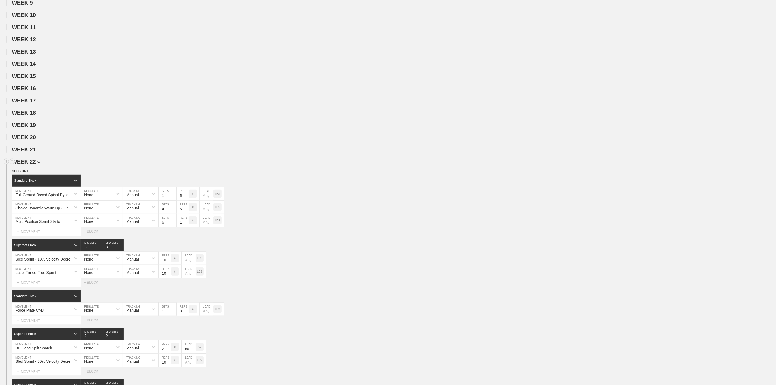
click at [32, 165] on span "WEEK 22" at bounding box center [26, 162] width 29 height 6
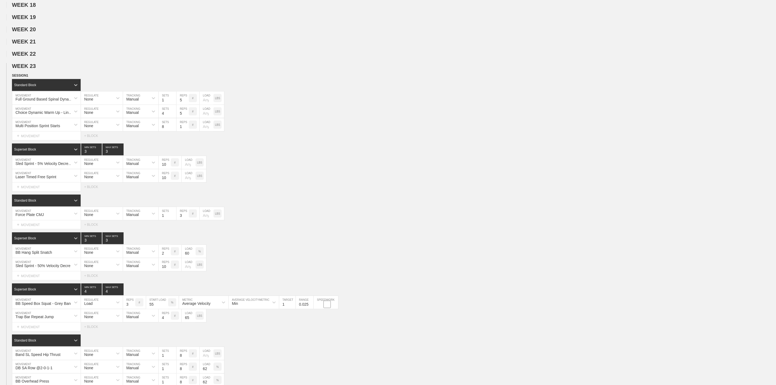
scroll to position [285, 0]
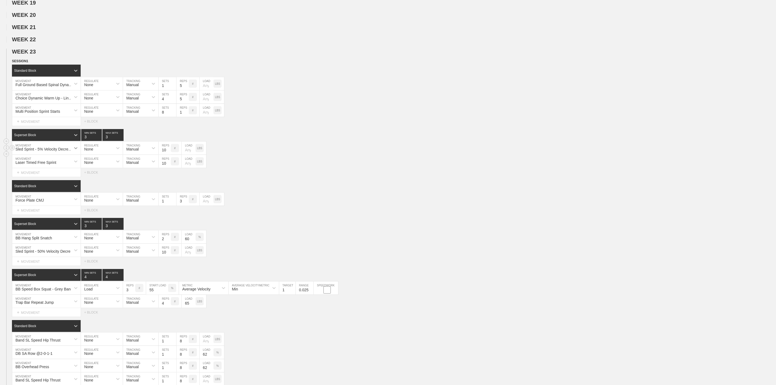
click at [73, 153] on div at bounding box center [76, 148] width 10 height 10
type input "Hill Sprint"
click at [277, 177] on div "Select... MOVEMENT + MOVEMENT + BLOCK" at bounding box center [388, 172] width 776 height 9
click at [12, 185] on line at bounding box center [12, 185] width 2 height 0
click at [32, 204] on div "DELETE" at bounding box center [37, 205] width 43 height 8
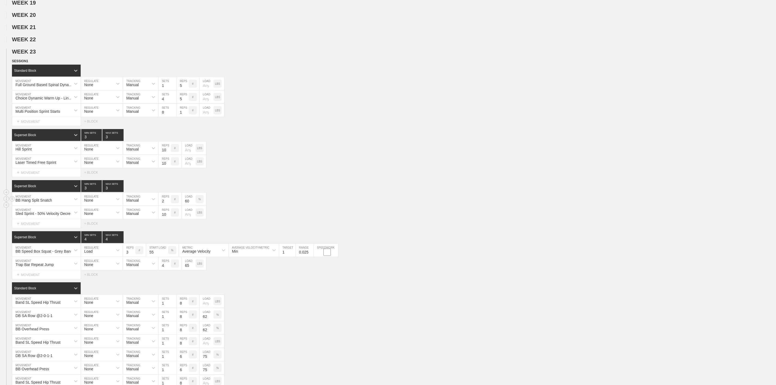
click at [50, 202] on div "BB Hang Split Snatch" at bounding box center [33, 200] width 37 height 4
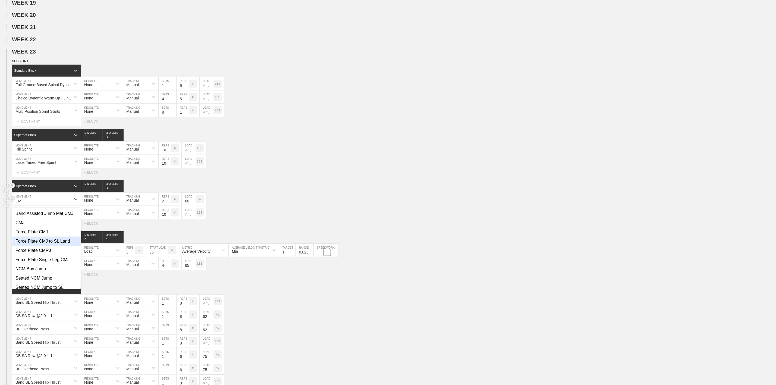
type input "C"
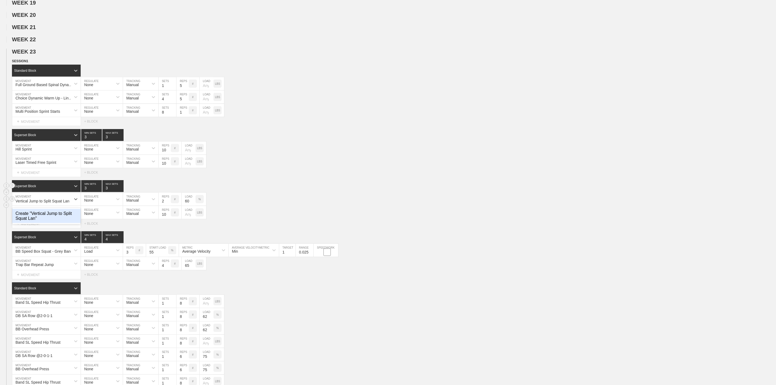
type input "Vertical Jump to Split Squat Land"
click at [51, 216] on div "Sled Sprint - 50% Velocity Decrement" at bounding box center [44, 213] width 59 height 4
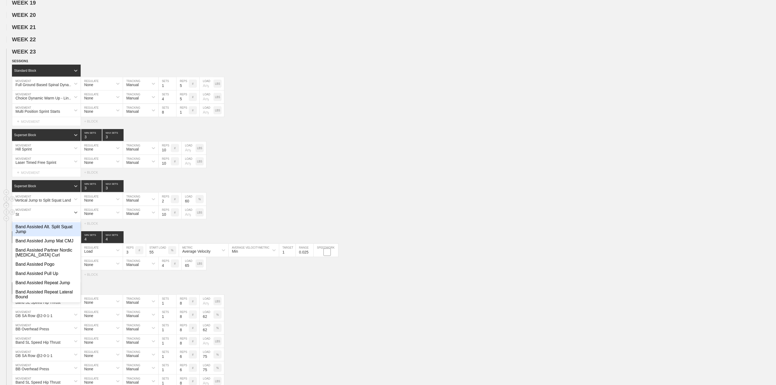
type input "S"
type input "Very Steep Hill Sprint"
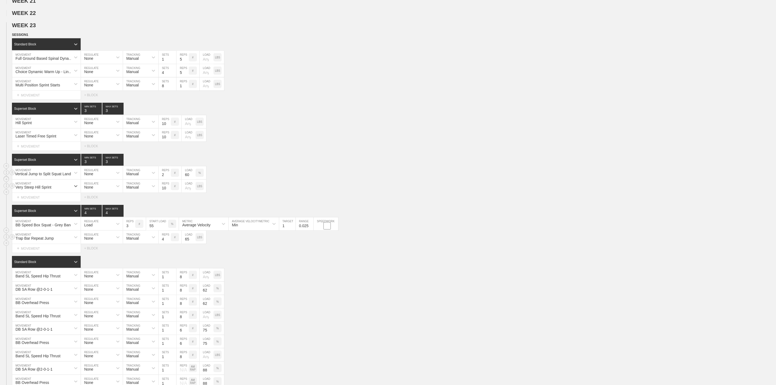
scroll to position [326, 0]
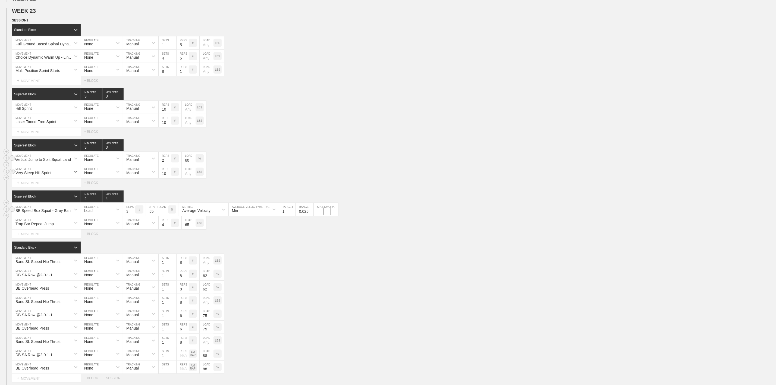
click at [46, 213] on div "BB Speed Box Squat - Grey Band" at bounding box center [43, 210] width 57 height 4
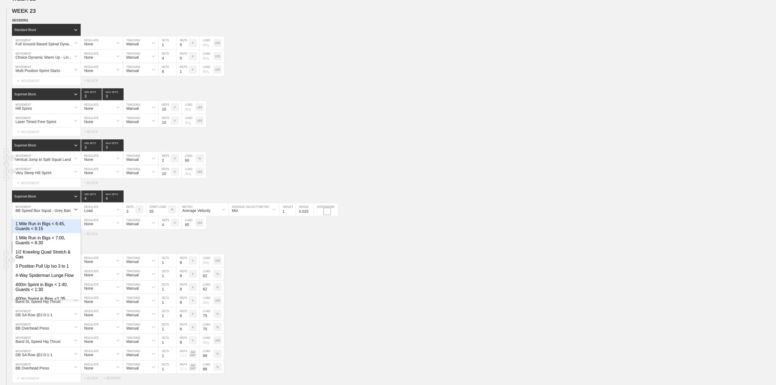
click at [299, 267] on div "Band SL Speed Hip Thrust MOVEMENT None REGULATE Manual TRACKING 1 SETS 8 REPS #…" at bounding box center [388, 260] width 776 height 13
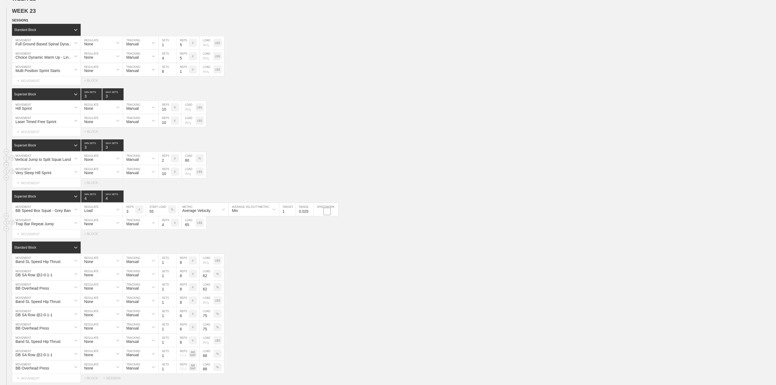
click at [45, 226] on div "Trap Bar Repeat Jump" at bounding box center [34, 224] width 38 height 4
click at [55, 213] on div "BB Speed Box Squat - Grey Band" at bounding box center [43, 210] width 57 height 4
type input "Suitcase Deep Squat to Speed Press"
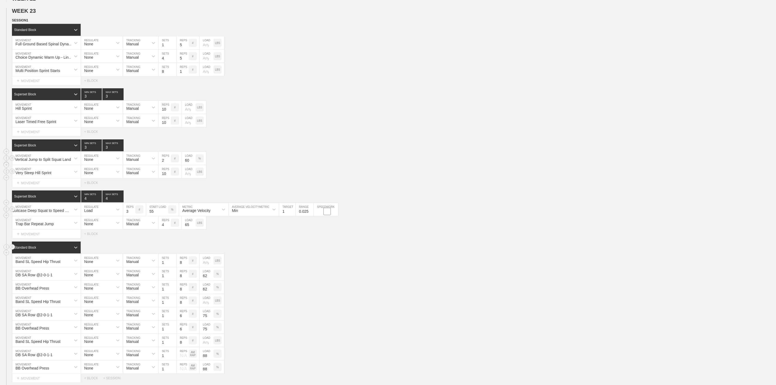
click at [308, 253] on div "Standard Block" at bounding box center [394, 247] width 764 height 12
click at [37, 226] on div "Trap Bar Repeat Jump" at bounding box center [34, 224] width 38 height 4
click at [47, 213] on div "Suitcase Deep Squat to Speed Press" at bounding box center [41, 210] width 59 height 4
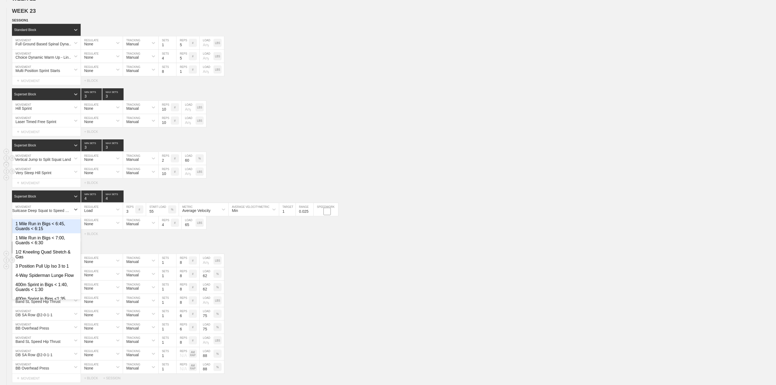
click at [352, 267] on div "Band SL Speed Hip Thrust MOVEMENT None REGULATE Manual TRACKING 1 SETS 8 REPS #…" at bounding box center [388, 260] width 776 height 13
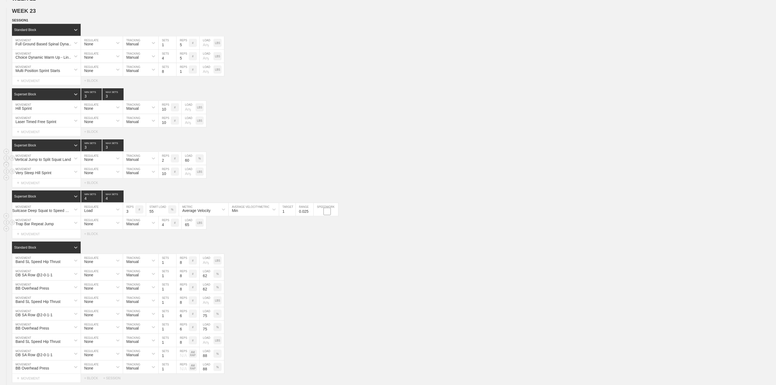
click at [37, 226] on div "Trap Bar Repeat Jump" at bounding box center [34, 224] width 38 height 4
type input "Suitcase Repeat Jump"
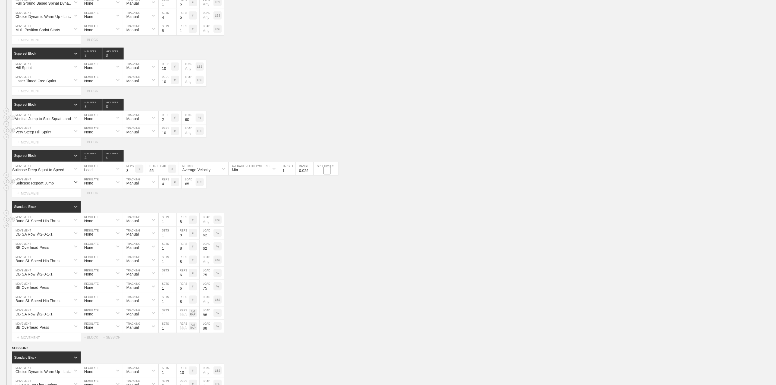
click at [45, 223] on div "Band SL Speed Hip Thrust" at bounding box center [37, 221] width 45 height 4
type input "SL Speed Hip Thrust"
click at [41, 248] on div "Create "SL Speed Hip Thrust"" at bounding box center [46, 243] width 68 height 9
click at [34, 236] on div "DB SA Row @2-0-1-1" at bounding box center [33, 234] width 37 height 4
click at [263, 266] on div "Band SL Speed Hip Thrust MOVEMENT None REGULATE Manual TRACKING 1 SETS 8 REPS #…" at bounding box center [388, 259] width 776 height 13
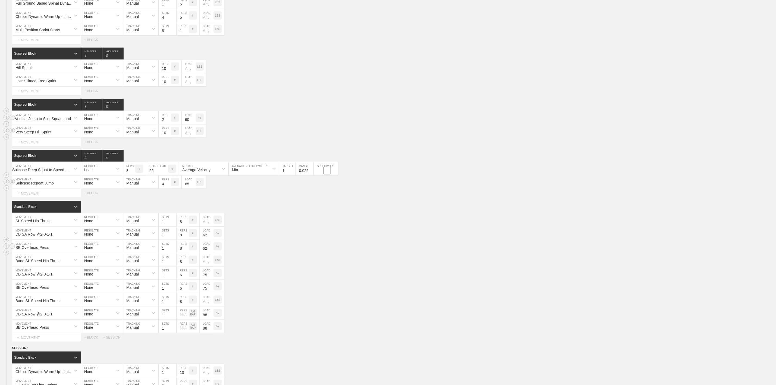
click at [39, 250] on div "BB Overhead Press" at bounding box center [32, 247] width 34 height 4
type input "Yoga Push Up"
click at [44, 238] on div "DB SA Row @2-0-1-1" at bounding box center [41, 232] width 59 height 9
type input "Suitcase Single Arm Row"
click at [308, 253] on div "Yoga Push Up MOVEMENT None REGULATE Manual TRACKING 1 SETS 8 REPS # 62 LOAD %" at bounding box center [388, 246] width 776 height 13
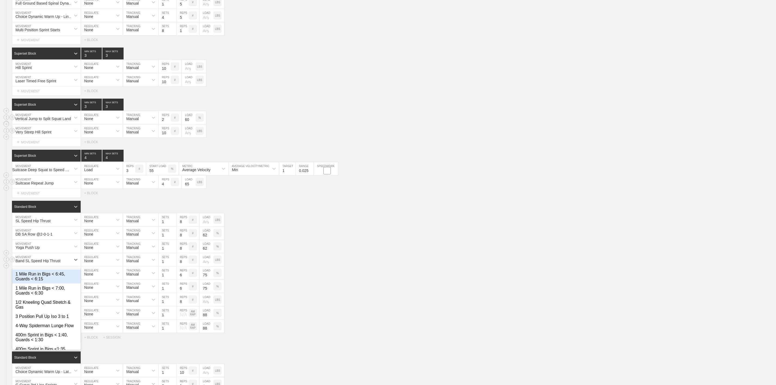
click at [50, 263] on div "Band SL Speed Hip Thrust" at bounding box center [37, 261] width 45 height 4
click at [65, 209] on div "Standard Block" at bounding box center [41, 206] width 59 height 5
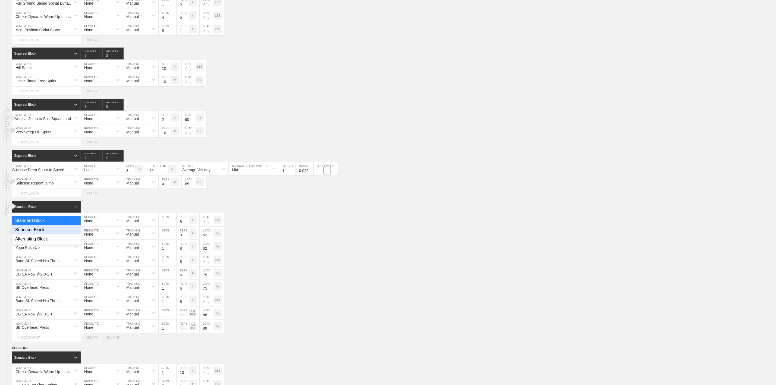
click at [28, 234] on div "Superset Block" at bounding box center [46, 229] width 69 height 9
type input "3"
click at [97, 213] on input "3" at bounding box center [91, 207] width 21 height 12
type input "3"
click at [122, 213] on input "3" at bounding box center [112, 207] width 21 height 12
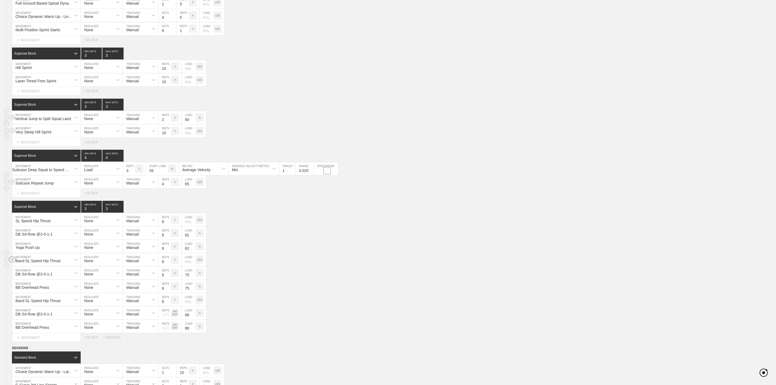
click at [11, 262] on circle at bounding box center [12, 259] width 6 height 6
click at [29, 277] on div "DELETE" at bounding box center [37, 279] width 43 height 8
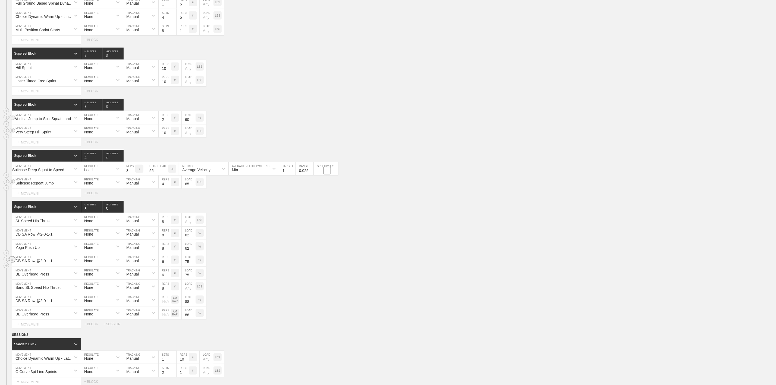
click at [13, 262] on circle at bounding box center [12, 259] width 6 height 6
click at [31, 277] on div "DELETE" at bounding box center [37, 279] width 43 height 8
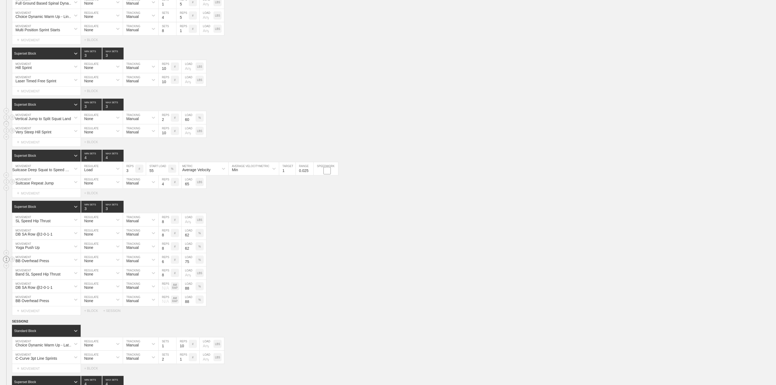
click at [8, 262] on circle at bounding box center [6, 259] width 6 height 6
click at [14, 262] on circle at bounding box center [12, 259] width 6 height 6
click at [29, 276] on div "DELETE" at bounding box center [37, 279] width 43 height 8
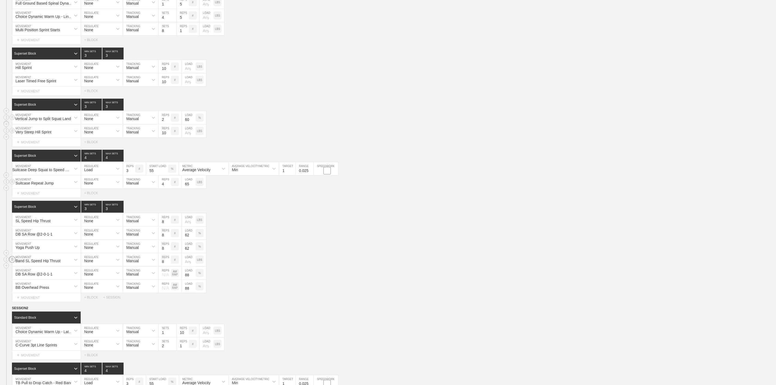
click at [12, 259] on line at bounding box center [12, 259] width 2 height 0
click at [31, 279] on div "DELETE" at bounding box center [37, 279] width 43 height 8
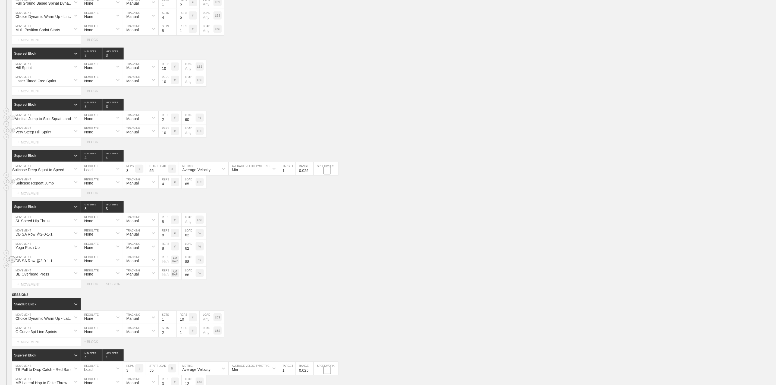
click at [13, 258] on line at bounding box center [12, 258] width 2 height 0
click at [29, 277] on div "DELETE" at bounding box center [37, 279] width 43 height 8
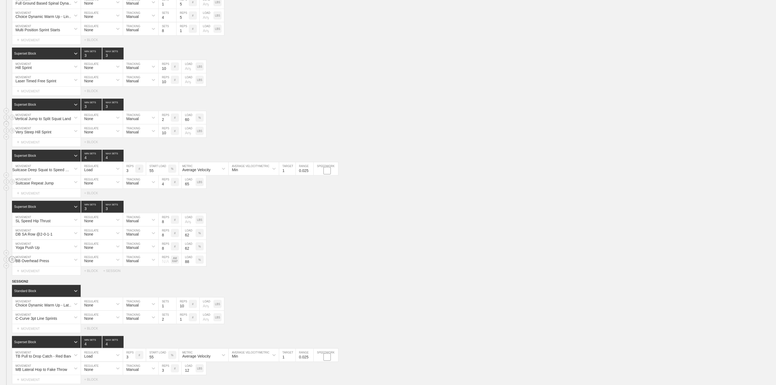
click at [12, 262] on circle at bounding box center [12, 259] width 6 height 6
drag, startPoint x: 30, startPoint y: 278, endPoint x: 30, endPoint y: 274, distance: 4.1
click at [30, 278] on div "DELETE" at bounding box center [37, 279] width 43 height 8
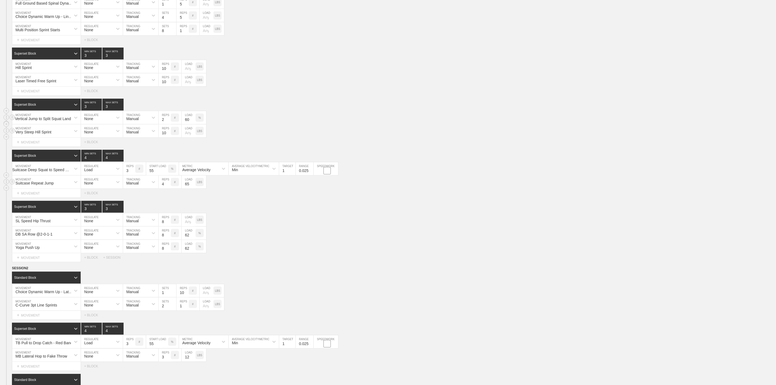
click at [244, 262] on div "Select... MOVEMENT + MOVEMENT + BLOCK + SESSION" at bounding box center [388, 257] width 776 height 9
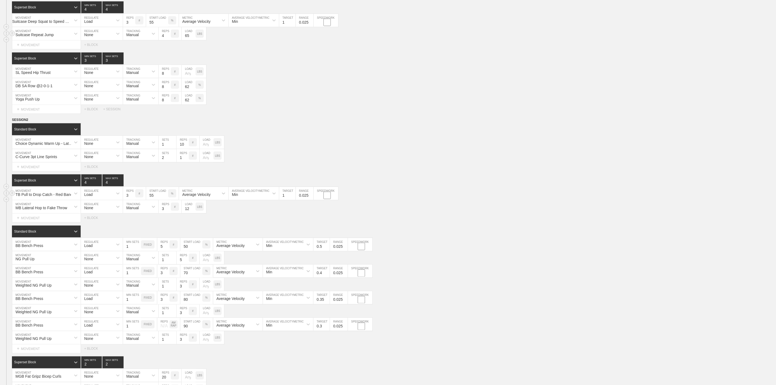
scroll to position [530, 0]
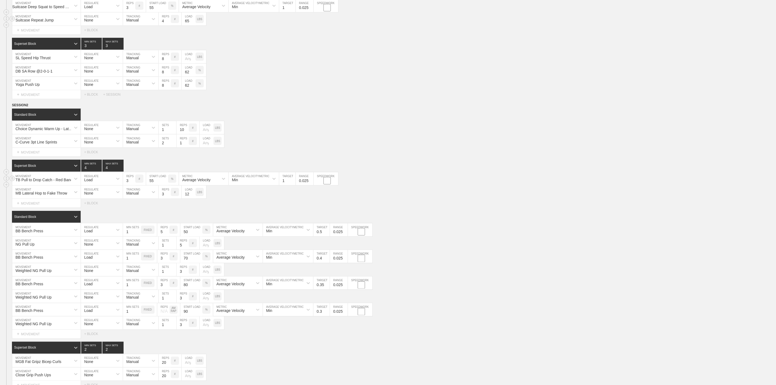
click at [39, 182] on div "TB Pull to Drop Catch - Red Band" at bounding box center [43, 180] width 57 height 4
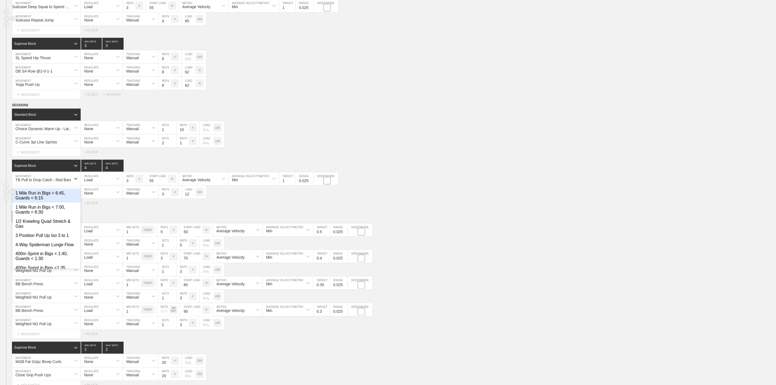
type input "C"
type input "Suitcase Vertical Jump to Drop Catch"
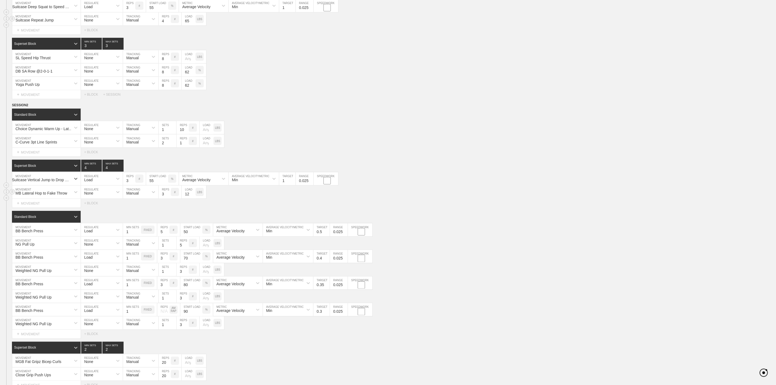
scroll to position [0, 4]
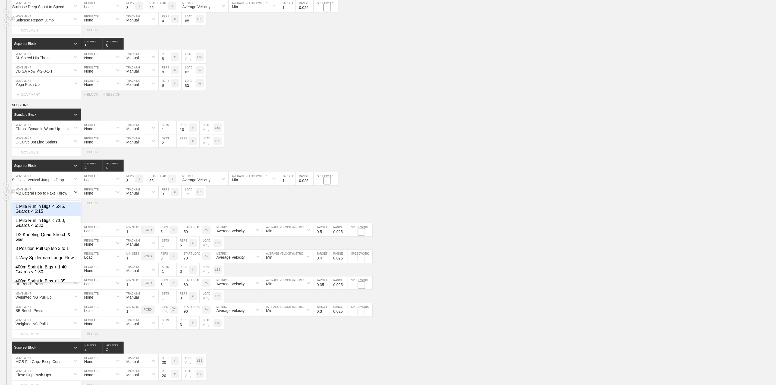
click at [43, 195] on div "MB Lateral Hop to Fake Throw" at bounding box center [41, 193] width 52 height 4
type input "Suitcase"
click at [43, 195] on div "MB Lateral Hop to Fake Throw" at bounding box center [41, 193] width 52 height 4
type input "Suitcase Lateral Hop to Fake Throw"
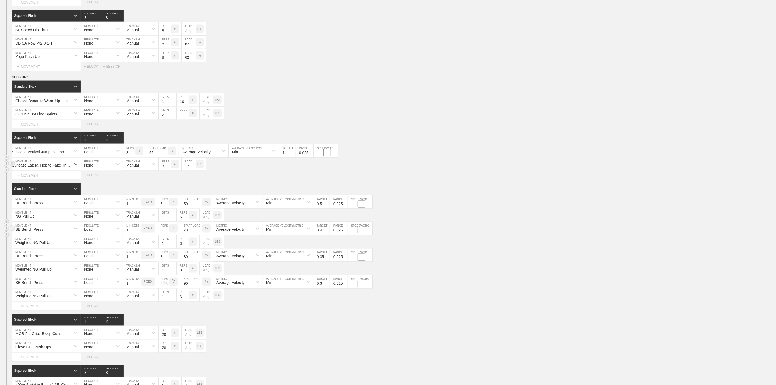
scroll to position [570, 0]
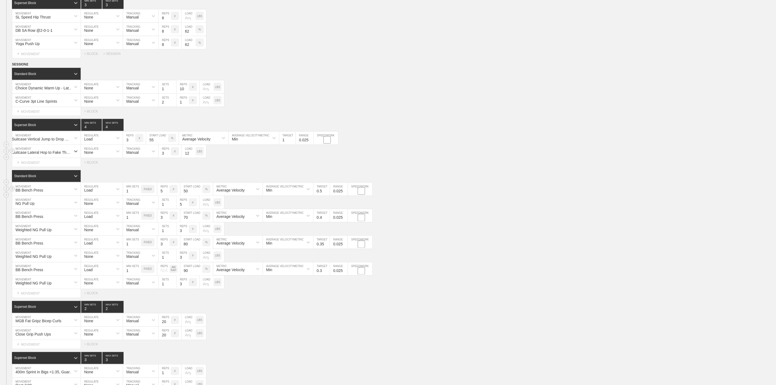
click at [45, 194] on div "BB Bench Press" at bounding box center [41, 188] width 59 height 9
type input "Partner Resisted"
click at [42, 208] on div "Partner Resisted Push Up" at bounding box center [46, 203] width 68 height 9
click at [56, 220] on div "BB Bench Press" at bounding box center [41, 215] width 59 height 9
type input "Partner Re"
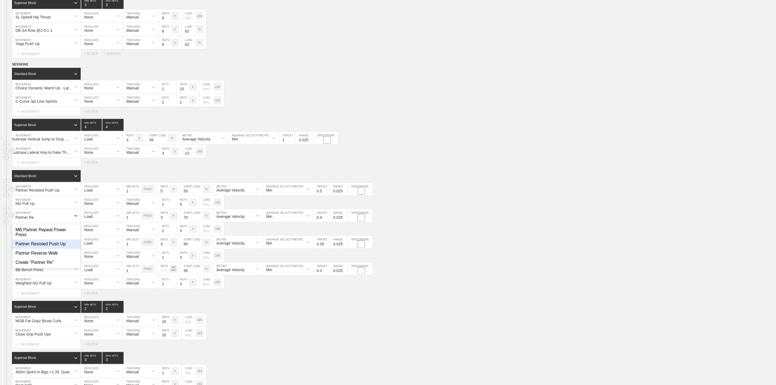
click at [44, 249] on div "Partner Resisted Push Up" at bounding box center [46, 244] width 68 height 9
click at [40, 249] on div "BB Bench Press" at bounding box center [46, 242] width 68 height 13
type input "Partner Resisted P"
click at [50, 261] on div "Partner Resisted Push Up" at bounding box center [46, 256] width 68 height 9
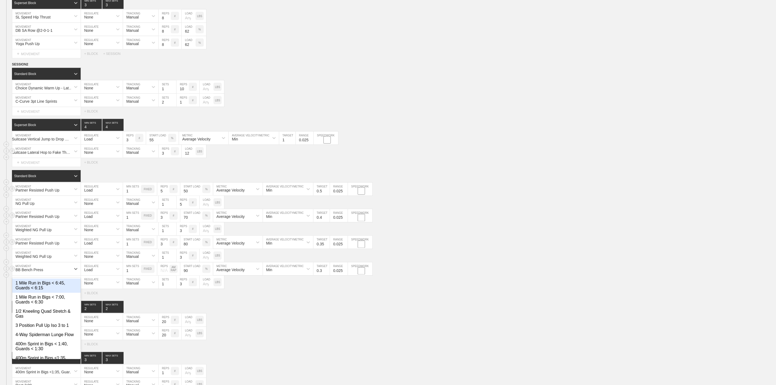
click at [44, 273] on div "BB Bench Press" at bounding box center [41, 268] width 59 height 9
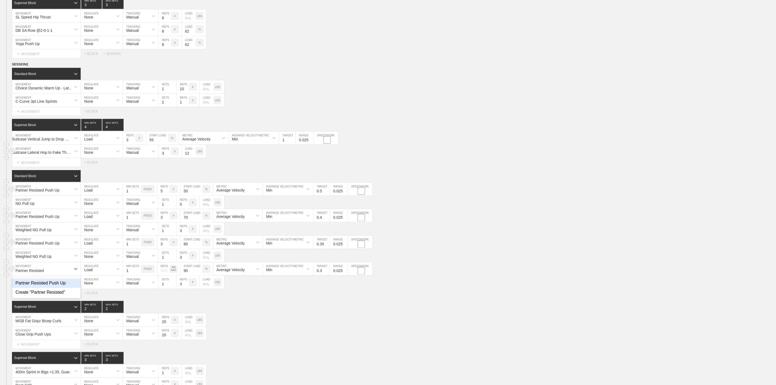
type input "Partner Resisted"
click at [51, 288] on div "Partner Resisted Push Up" at bounding box center [46, 283] width 68 height 9
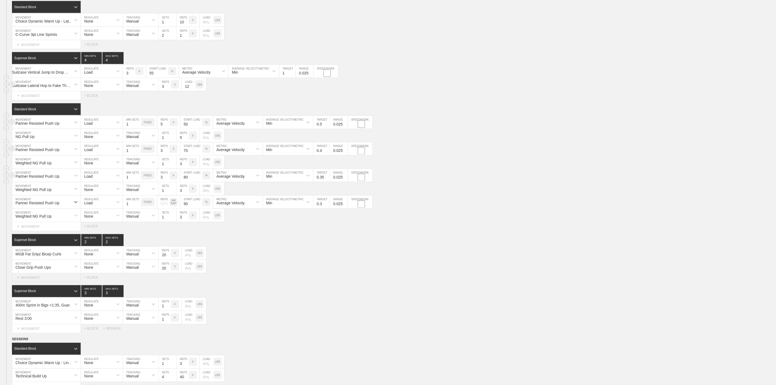
scroll to position [652, 0]
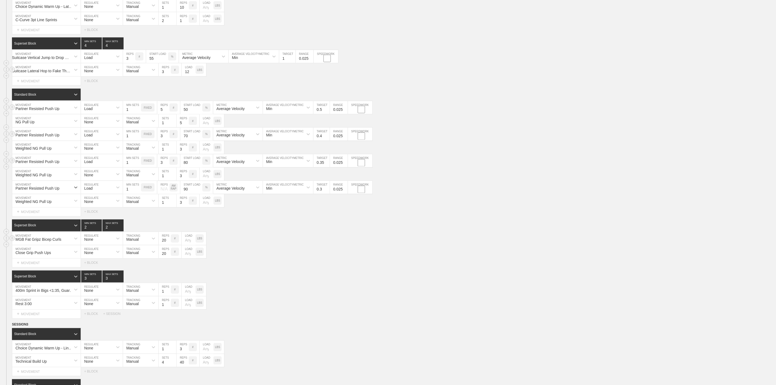
click at [55, 242] on div "MGB Fat Gripz Bicep Curls" at bounding box center [38, 239] width 46 height 4
type input "Suitcase Bicep Curls"
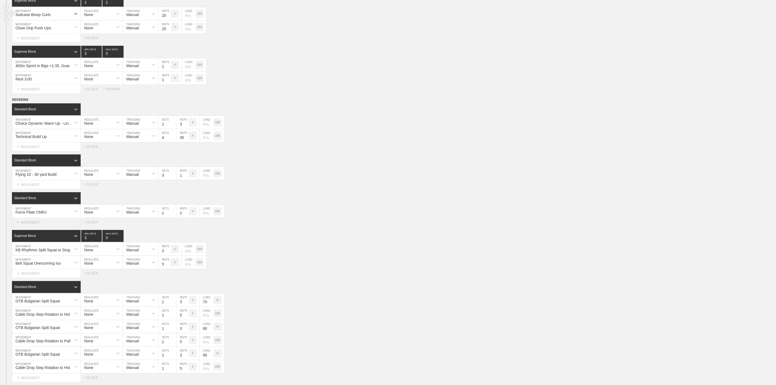
scroll to position [896, 0]
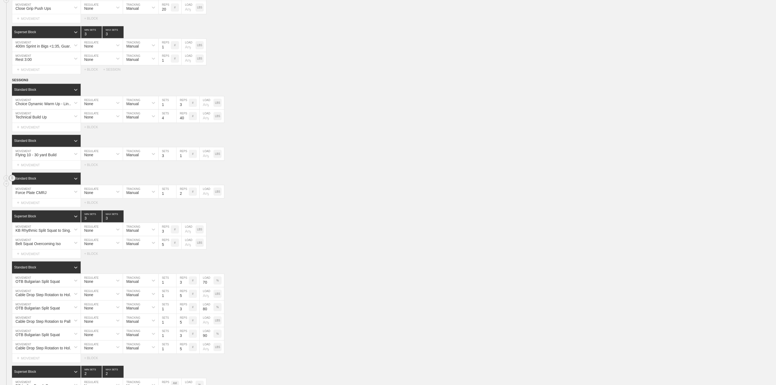
click at [11, 181] on circle at bounding box center [12, 178] width 6 height 6
click at [34, 200] on div "DELETE" at bounding box center [37, 201] width 43 height 8
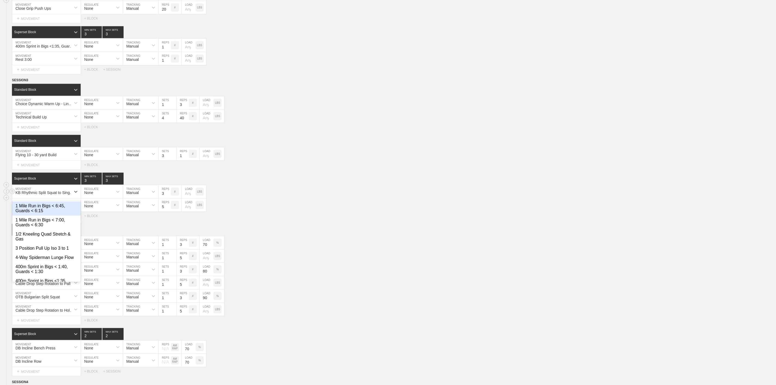
click at [28, 195] on div "KB Rhythmic Split Squat to Single Leg Drop Catch" at bounding box center [44, 192] width 59 height 4
click at [348, 220] on div "Select... MOVEMENT + MOVEMENT + BLOCK" at bounding box center [388, 216] width 776 height 9
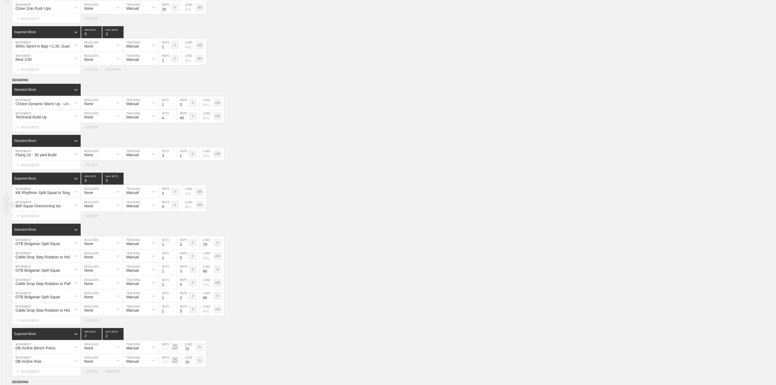
click at [43, 208] on div "Belt Squat Overcoming Iso" at bounding box center [37, 206] width 45 height 4
type input "Towel Under Feet Iso Deadlift"
click at [51, 195] on div "KB Rhythmic Split Squat to Single Leg Drop Catch" at bounding box center [44, 192] width 59 height 4
type input "Rhythmic Split Squat to Single Leg Drop Catch"
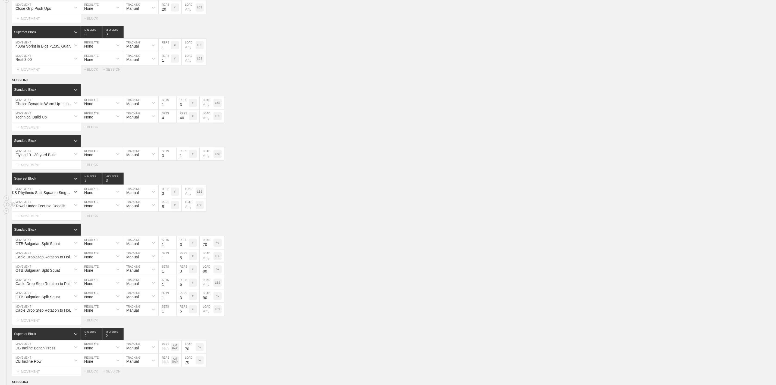
click at [42, 195] on div "KB Rhythmic Split Squat to Single Leg Drop Catch" at bounding box center [41, 192] width 59 height 4
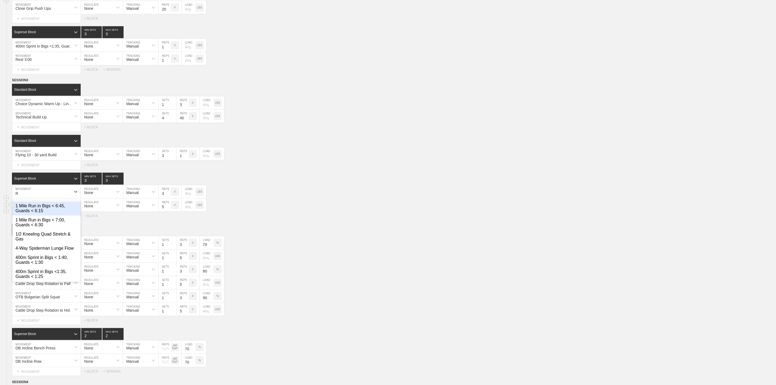
scroll to position [0, 0]
type input "Rhythmic Split Squat to SIngle Leg Drop Catch"
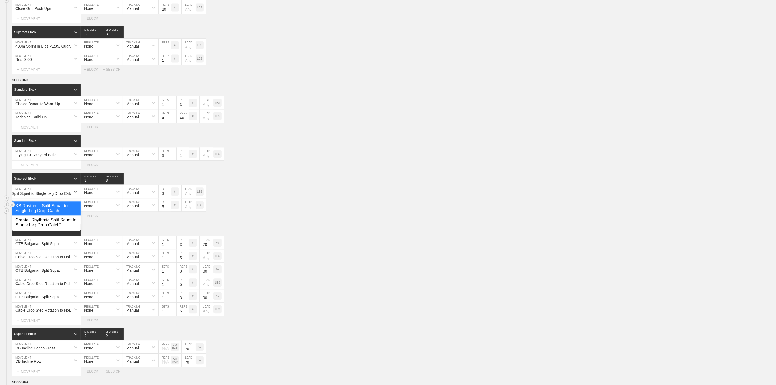
scroll to position [0, 23]
click at [43, 229] on div "Create "Rhythmic Split Squat to SIngle Leg Drop Catch"" at bounding box center [46, 222] width 68 height 14
click at [256, 212] on div "Towel Under Feet Iso Deadlift MOVEMENT None REGULATE Manual TRACKING 5 REPS # L…" at bounding box center [388, 204] width 776 height 13
click at [27, 246] on div "OTB Bulgarian Split Squat" at bounding box center [37, 243] width 44 height 4
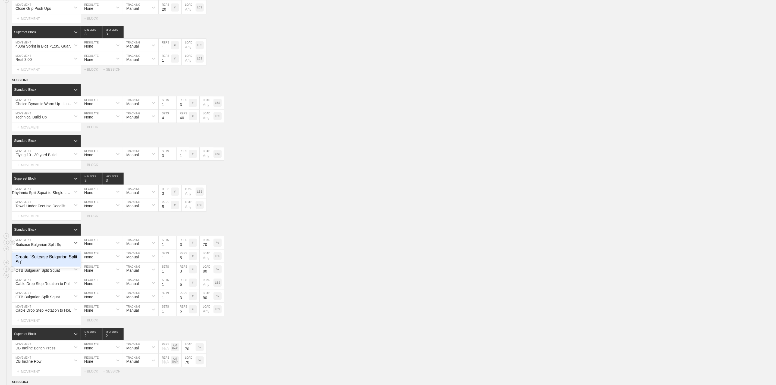
type input "Suitcase Bulgarian Split Squat"
click at [43, 259] on div "Cable Drop Step Rotation to Hold with Straps" at bounding box center [44, 257] width 59 height 4
type input "Partner Pallof Hold"
click at [31, 272] on div "OTB Bulgarian Split Squat" at bounding box center [37, 270] width 44 height 4
click at [66, 235] on div "Standard Block" at bounding box center [46, 229] width 69 height 12
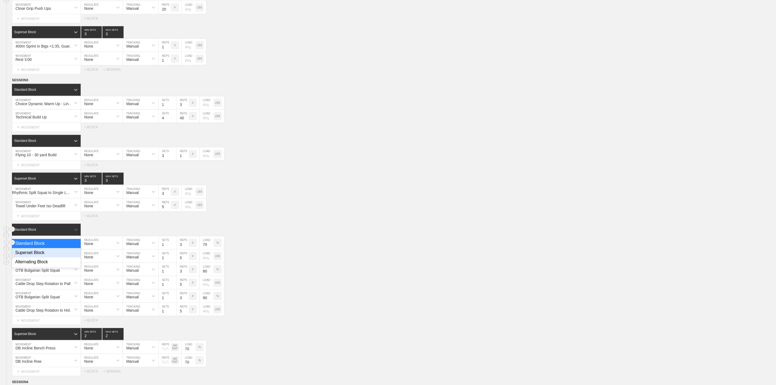
click at [48, 257] on div "Superset Block" at bounding box center [46, 252] width 69 height 9
type input "3"
click at [98, 235] on input "3" at bounding box center [91, 229] width 21 height 12
type input "3"
click at [121, 235] on input "3" at bounding box center [112, 229] width 21 height 12
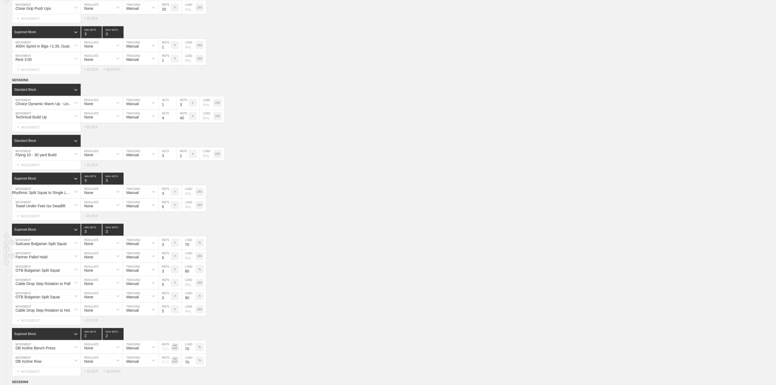
click at [165, 249] on input "3" at bounding box center [165, 242] width 12 height 13
type input "10"
click at [188, 249] on input "70" at bounding box center [189, 242] width 14 height 13
click at [200, 244] on p "%" at bounding box center [199, 242] width 2 height 3
click at [166, 262] on input "5" at bounding box center [165, 255] width 12 height 13
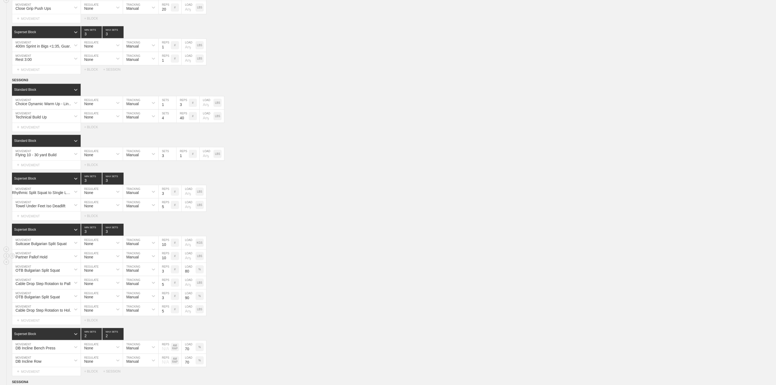
type input "10"
click at [297, 263] on div "Partner Pallof Hold MOVEMENT None REGULATE Manual TRACKING 10 REPS # LOAD LBS" at bounding box center [388, 255] width 776 height 13
click at [12, 272] on circle at bounding box center [12, 269] width 6 height 6
click at [28, 289] on div "DELETE" at bounding box center [37, 292] width 43 height 8
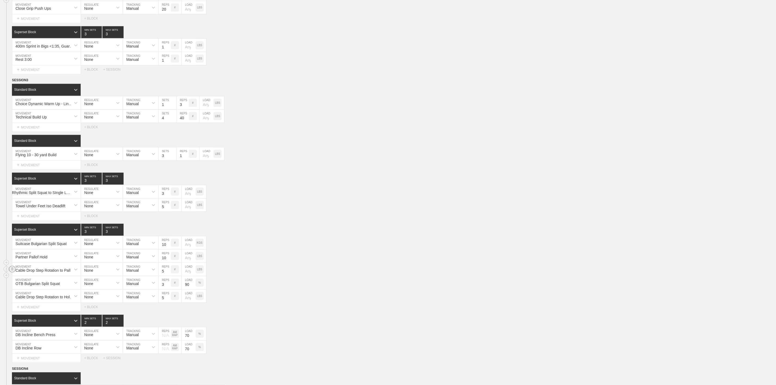
click at [13, 272] on circle at bounding box center [12, 269] width 6 height 6
click at [25, 292] on div "DELETE" at bounding box center [37, 292] width 43 height 8
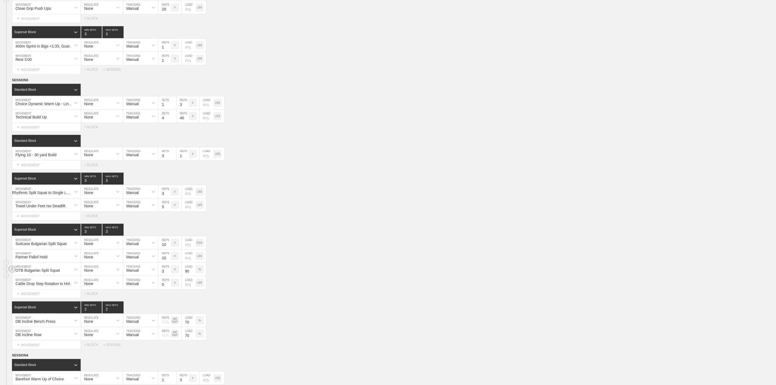
click at [10, 272] on circle at bounding box center [12, 269] width 6 height 6
click at [30, 292] on div "DELETE" at bounding box center [37, 292] width 43 height 8
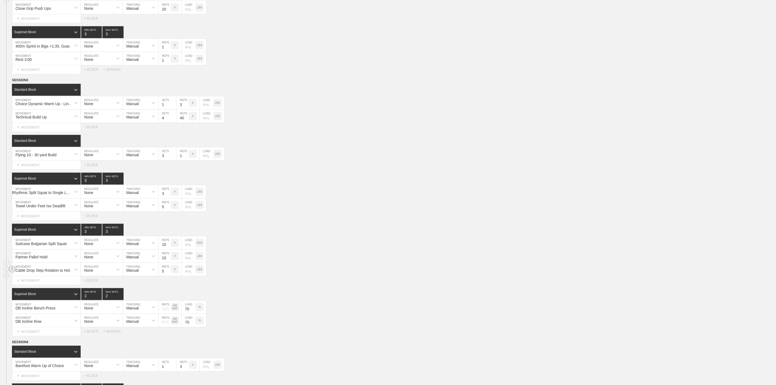
click at [12, 267] on line at bounding box center [12, 267] width 2 height 0
click at [31, 293] on div "DELETE" at bounding box center [37, 292] width 43 height 8
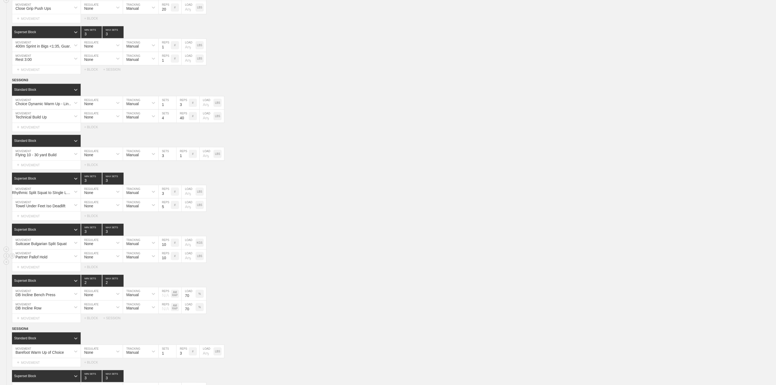
drag, startPoint x: 261, startPoint y: 287, endPoint x: 251, endPoint y: 268, distance: 21.4
click at [260, 286] on div "SESSION 3 Standard Block DUPLICATE INSERT MOVEMENT AFTER DELETE Choice Dynamic …" at bounding box center [388, 199] width 776 height 245
click at [37, 300] on div "DB Incline Bench Press" at bounding box center [46, 293] width 68 height 13
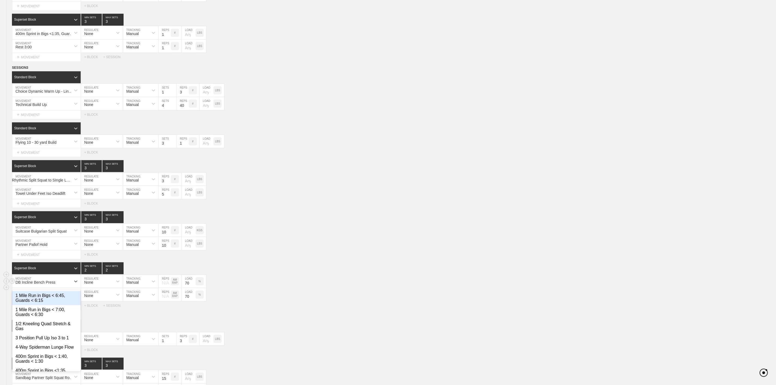
scroll to position [909, 0]
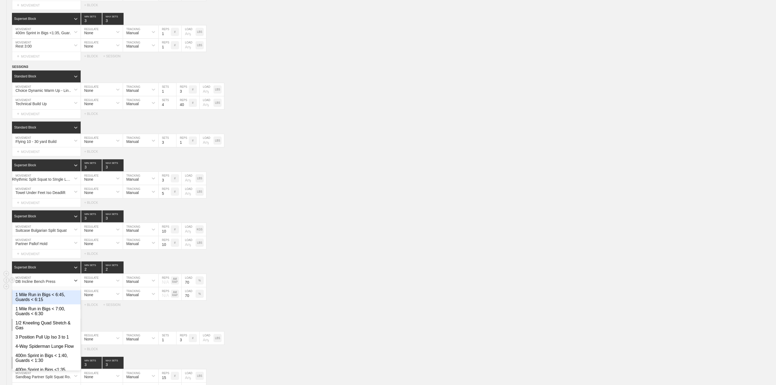
click at [284, 287] on div "option 1 Mile Run in Bigs < 6:45, Guards < 6:15 focused, 1 of 703. 703 results …" at bounding box center [388, 280] width 776 height 13
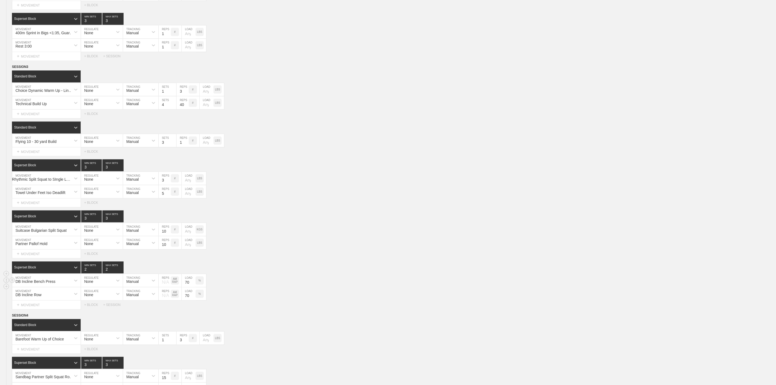
click at [36, 283] on div "DB Incline Bench Press" at bounding box center [35, 281] width 40 height 4
type input "Feet Elevated Push Up"
click at [187, 287] on input "70" at bounding box center [189, 280] width 14 height 13
click at [174, 283] on p "AM RAP" at bounding box center [175, 280] width 8 height 6
click at [174, 284] on div "#" at bounding box center [175, 280] width 8 height 8
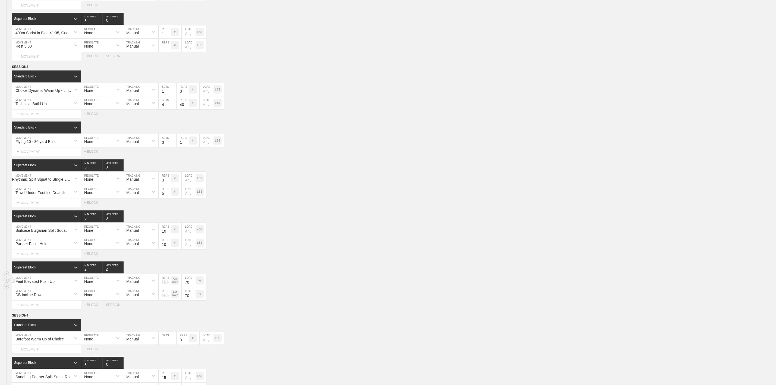
click at [201, 282] on p "%" at bounding box center [199, 280] width 2 height 3
click at [197, 298] on div "%" at bounding box center [200, 293] width 8 height 8
click at [200, 295] on p "KGS" at bounding box center [200, 293] width 6 height 3
click at [200, 282] on p "KGS" at bounding box center [200, 280] width 6 height 3
click at [201, 231] on p "KGS" at bounding box center [200, 229] width 6 height 3
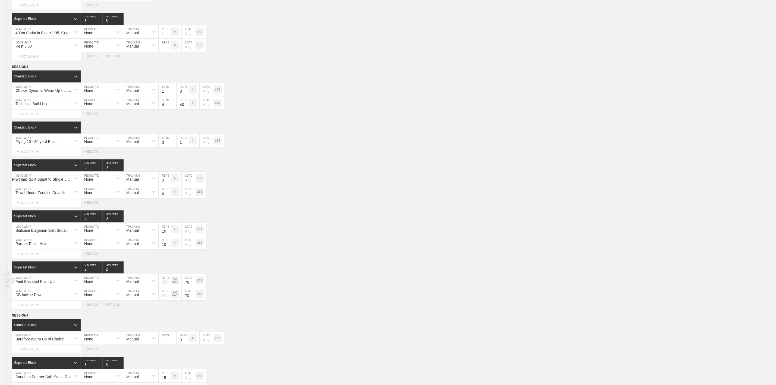
click at [189, 287] on input "70" at bounding box center [189, 280] width 14 height 13
click at [188, 300] on input "70" at bounding box center [189, 293] width 14 height 13
drag, startPoint x: 247, startPoint y: 306, endPoint x: 213, endPoint y: 305, distance: 33.7
click at [247, 300] on div "DB Incline Row MOVEMENT None REGULATE Manual TRACKING N/A REPS AM RAP LOAD LBS" at bounding box center [388, 293] width 776 height 13
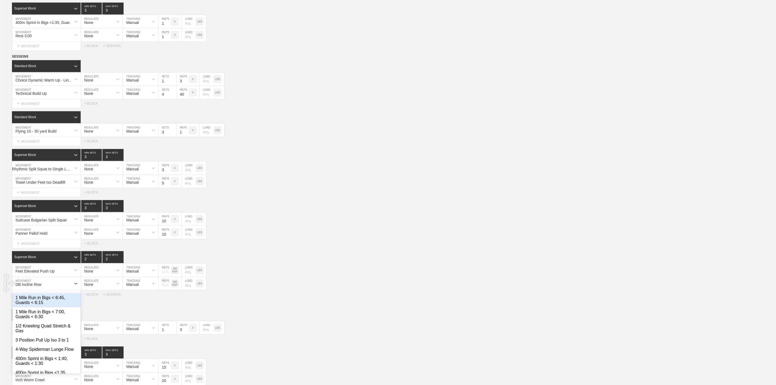
click at [52, 290] on div "option 1 Mile Run in Bigs < 6:45, Guards < 6:15 focused, 1 of 704. 704 results …" at bounding box center [46, 283] width 68 height 13
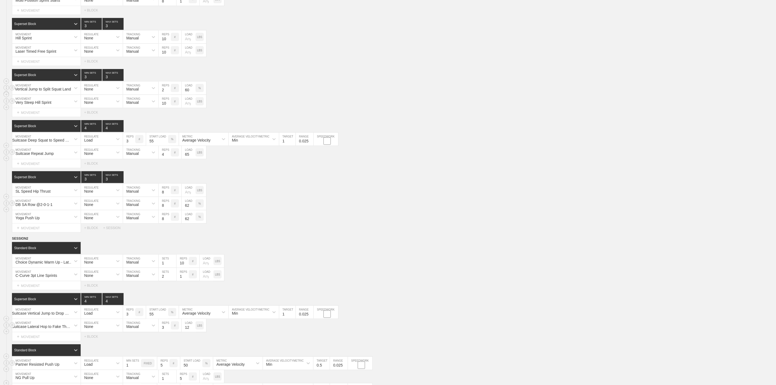
scroll to position [393, 0]
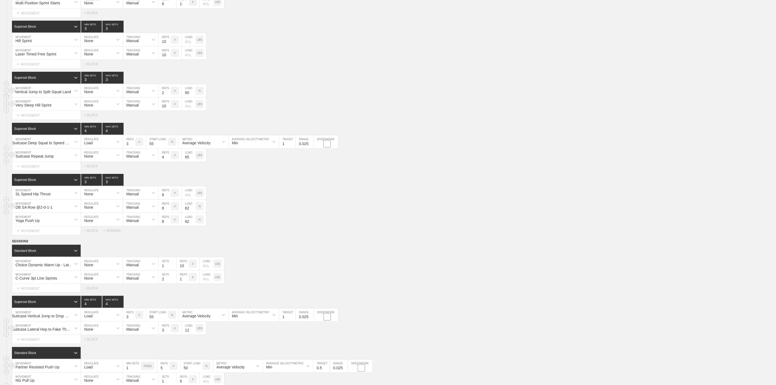
type input "Suitcase Single Arm Row"
click at [47, 209] on div "DB SA Row @2-0-1-1" at bounding box center [33, 207] width 37 height 4
type input "Suitcase Single Arm Row"
click at [200, 208] on p "%" at bounding box center [199, 206] width 2 height 3
click at [201, 208] on p "KGS" at bounding box center [200, 206] width 6 height 3
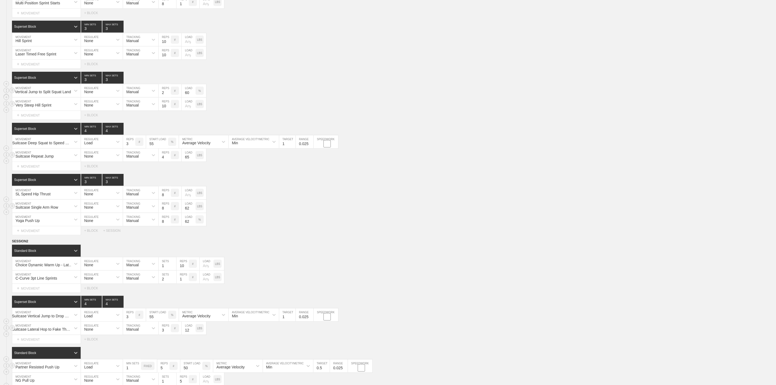
click at [190, 213] on input "62" at bounding box center [189, 206] width 14 height 13
drag, startPoint x: 272, startPoint y: 219, endPoint x: 276, endPoint y: 220, distance: 3.3
click at [273, 213] on div "Suitcase Single Arm Row MOVEMENT None REGULATE Manual TRACKING 8 REPS # LOAD LBS" at bounding box center [388, 206] width 776 height 13
click at [204, 223] on div "%" at bounding box center [200, 219] width 8 height 8
click at [201, 221] on p "KGS" at bounding box center [200, 219] width 6 height 3
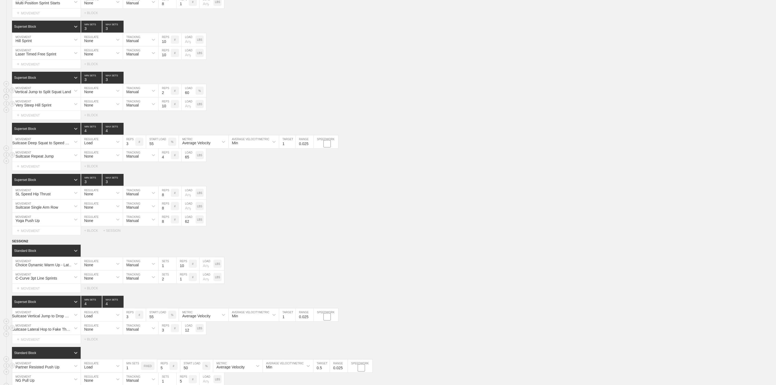
click at [189, 226] on input "62" at bounding box center [189, 219] width 14 height 13
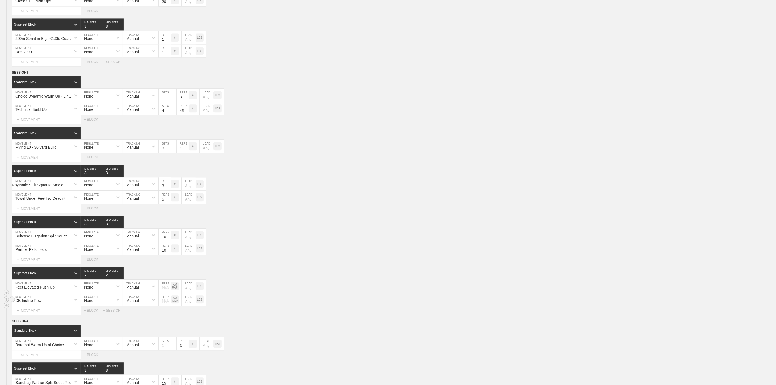
scroll to position [923, 0]
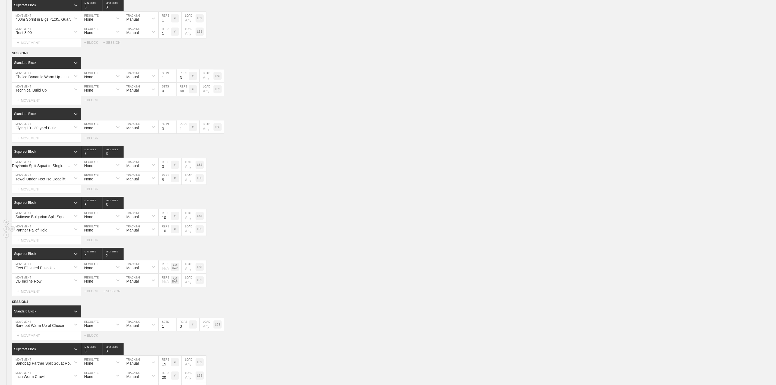
click at [307, 236] on div "Partner Pallof Hold MOVEMENT None REGULATE Manual TRACKING 10 REPS # LOAD LBS" at bounding box center [388, 228] width 776 height 13
click at [39, 283] on div "DB Incline Row" at bounding box center [28, 281] width 26 height 4
type input "Suitcase Sin"
click at [56, 299] on div "Suitcase Single Arm Row" at bounding box center [46, 294] width 68 height 9
click at [296, 287] on div "option Suitcase Single Arm Row, selected. 0 results available. Select is focuse…" at bounding box center [388, 279] width 776 height 13
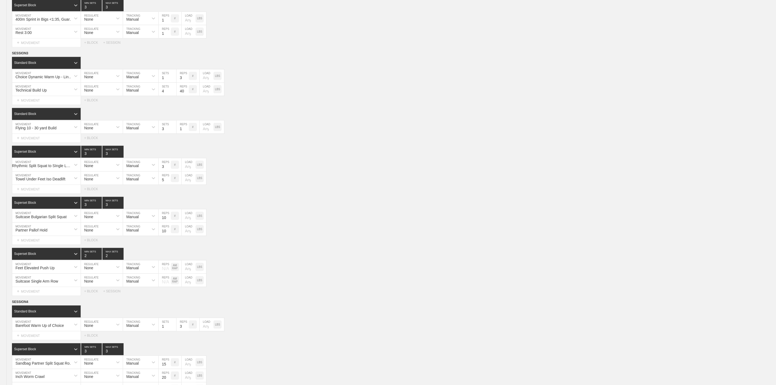
click at [225, 295] on div "Select... MOVEMENT + MOVEMENT + BLOCK + SESSION" at bounding box center [388, 291] width 776 height 9
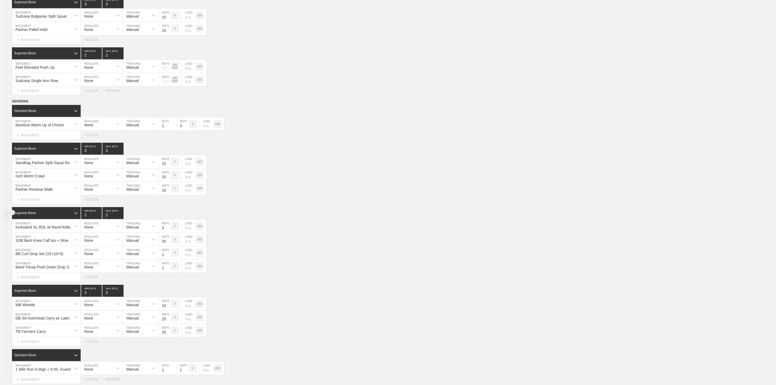
scroll to position [1127, 0]
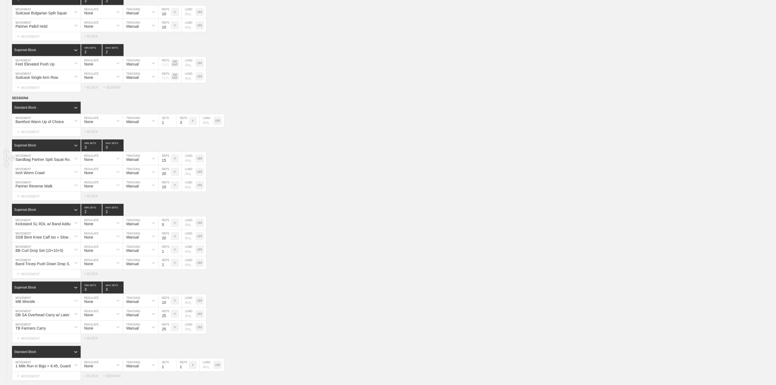
click at [52, 162] on div "Sandbag Partner Split Squat Rotational Handoff" at bounding box center [44, 159] width 59 height 4
type input "Suitcase Split Squat Hold"
click at [48, 226] on div "Kickstand SL RDL w/ Band Adduction Iso" at bounding box center [44, 224] width 59 height 4
type input "Suitcase Single Leg RDL"
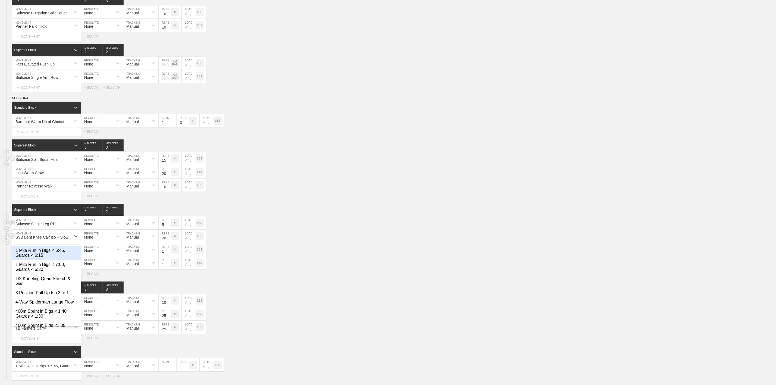
click at [41, 239] on div "SSB Bent Knee Calf Iso + Slow Full Range Reps" at bounding box center [44, 237] width 59 height 4
type input "Suitcase Bent Knee Calf Raise"
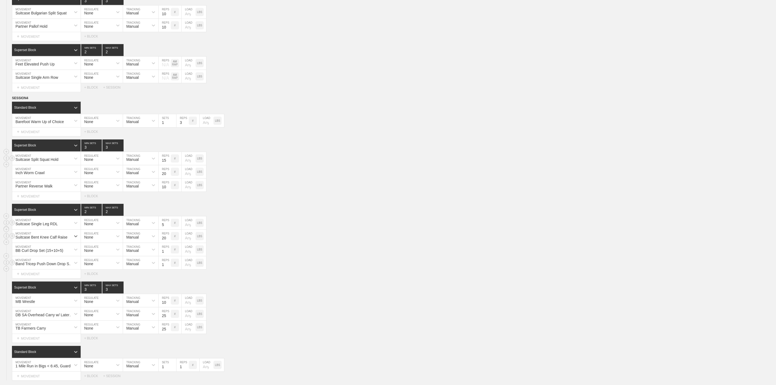
click at [305, 269] on div "Band Tricep Push Down Drop Set (15+10+5) MOVEMENT None REGULATE Manual TRACKING…" at bounding box center [388, 262] width 776 height 13
click at [44, 253] on div "BB Curl Drop Set (15+10+5)" at bounding box center [39, 250] width 48 height 4
type input "Suitcase Curls"
click at [164, 256] on input "1" at bounding box center [165, 249] width 12 height 13
type input "20"
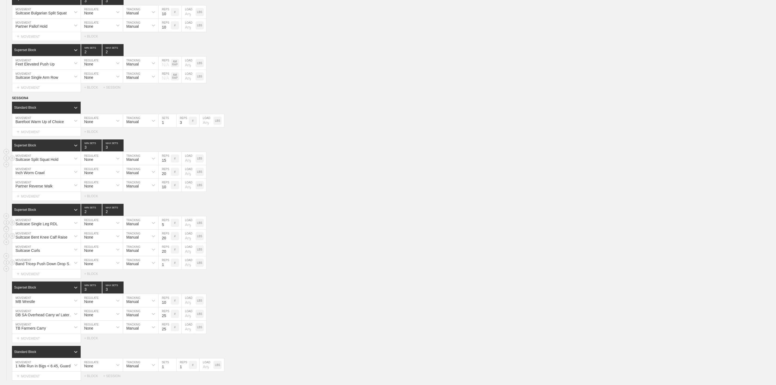
click at [42, 266] on div "Band Tricep Push Down Drop Set (15+10+5)" at bounding box center [44, 263] width 59 height 4
type input "Suitcase Skull Crusher"
click at [164, 269] on input "1" at bounding box center [165, 262] width 12 height 13
type input "20"
drag, startPoint x: 266, startPoint y: 275, endPoint x: 268, endPoint y: 274, distance: 2.8
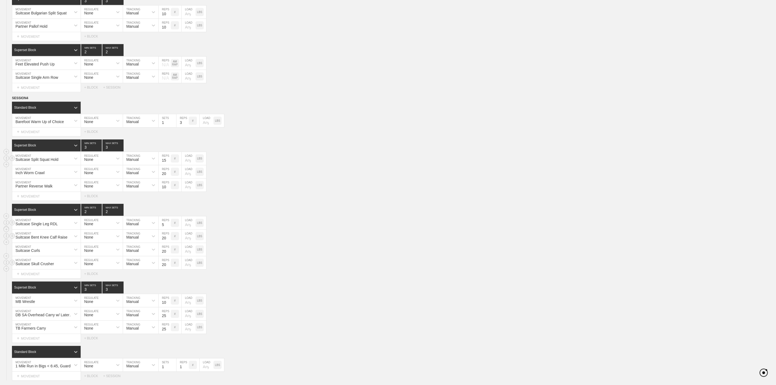
click at [265, 269] on div "Suitcase Skull Crusher MOVEMENT None REGULATE Manual TRACKING 20 REPS # LOAD LBS" at bounding box center [388, 262] width 776 height 13
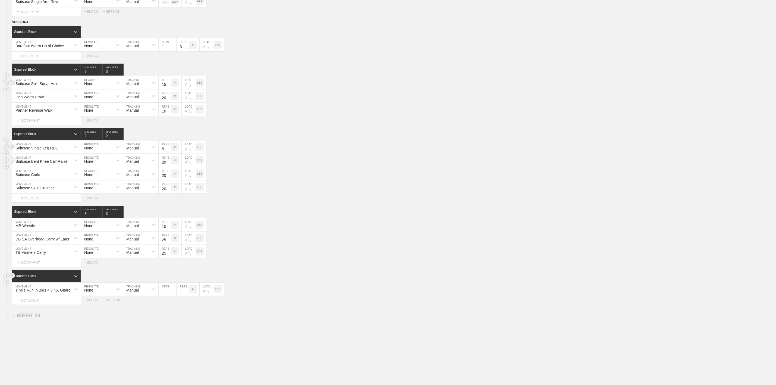
scroll to position [1233, 0]
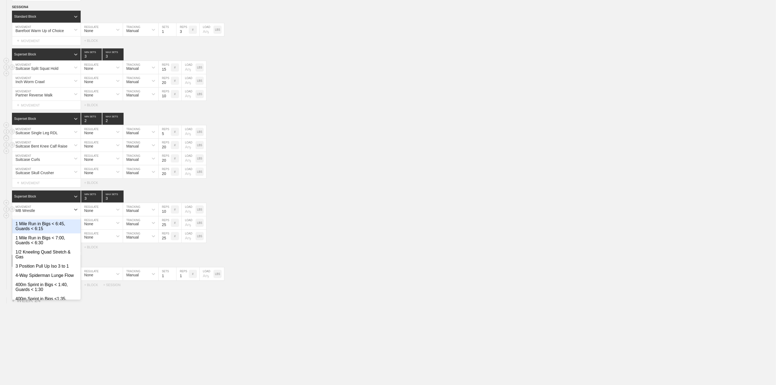
click at [38, 209] on div "MB Wrestle" at bounding box center [41, 209] width 59 height 9
click at [310, 243] on div "Select... MOVEMENT + MOVEMENT + BLOCK" at bounding box center [388, 247] width 776 height 9
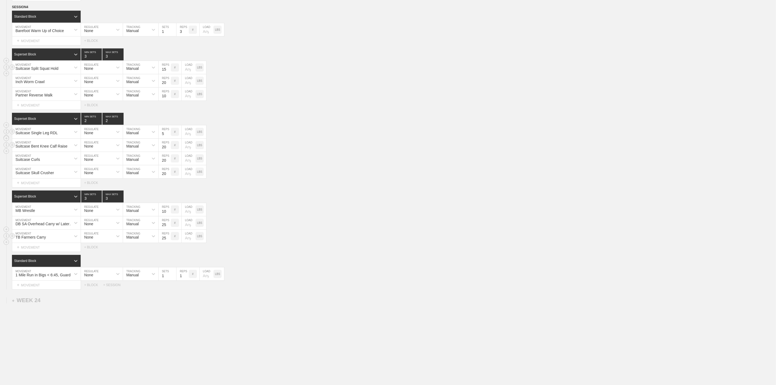
click at [30, 236] on div "TB Farmers Carry" at bounding box center [30, 237] width 30 height 4
type input "Suitcase Carry"
drag, startPoint x: 37, startPoint y: 235, endPoint x: 42, endPoint y: 235, distance: 5.7
click at [40, 235] on div "DB Suitcase Carry w/ Lateral Shoulder Iso" at bounding box center [44, 237] width 59 height 4
type input "Suitcase Carry"
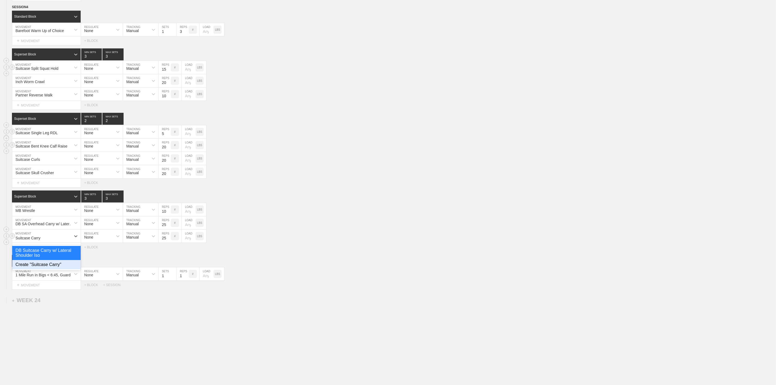
click at [45, 264] on div "Create "Suitcase Carry"" at bounding box center [46, 264] width 68 height 9
click at [269, 234] on div "option Create "Suitcase Carry", selected. 0 results available. Select is focuse…" at bounding box center [388, 235] width 776 height 13
click at [42, 222] on div "DB SA Overhead Carry w/ Lateral Shoulder Iso" at bounding box center [44, 224] width 59 height 4
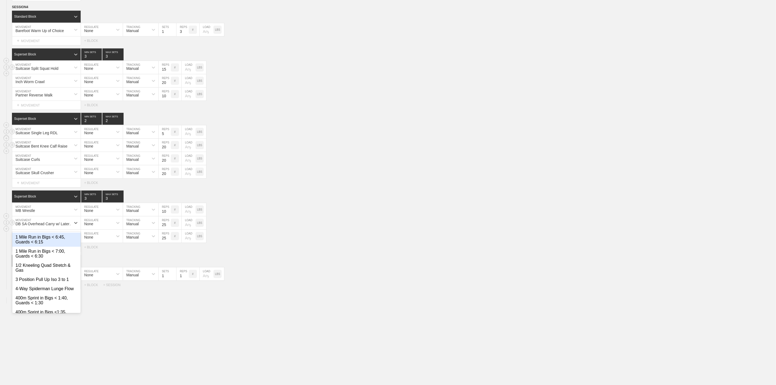
click at [269, 224] on div "option 1 Mile Run in Bigs < 6:45, Guards < 6:15 focused, 1 of 711. 711 results …" at bounding box center [388, 222] width 776 height 13
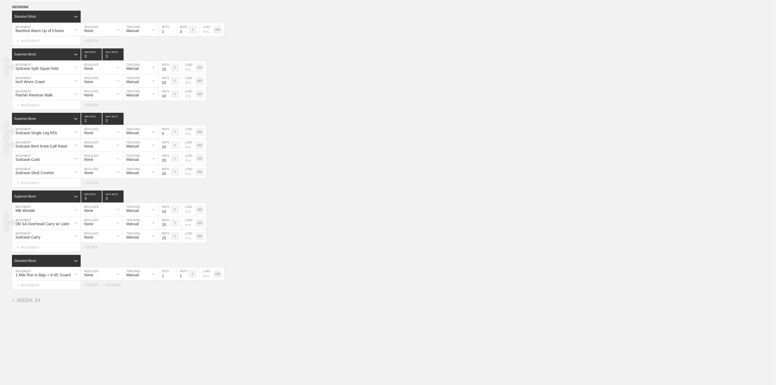
click at [43, 222] on div "DB SA Overhead Carry w/ Lateral Shoulder Iso" at bounding box center [44, 224] width 59 height 4
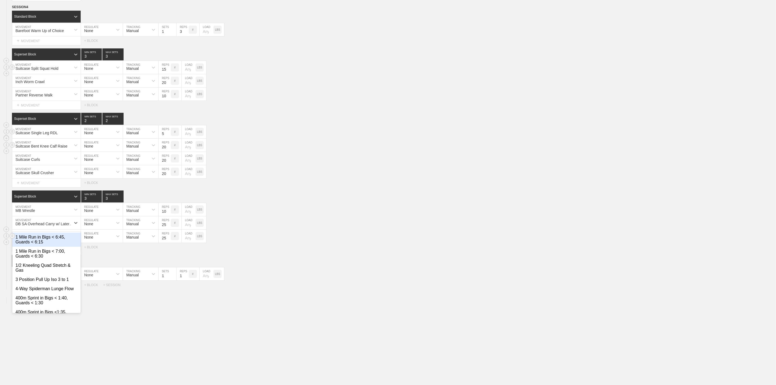
click at [312, 239] on div "Suitcase Carry MOVEMENT None REGULATE Manual TRACKING 25 REPS # LOAD LBS" at bounding box center [388, 235] width 776 height 13
click at [46, 212] on div "MB Wrestle" at bounding box center [41, 209] width 59 height 9
click at [305, 226] on div "DB SA Overhead Carry w/ Lateral Shoulder Iso MOVEMENT None REGULATE Manual TRAC…" at bounding box center [388, 222] width 776 height 13
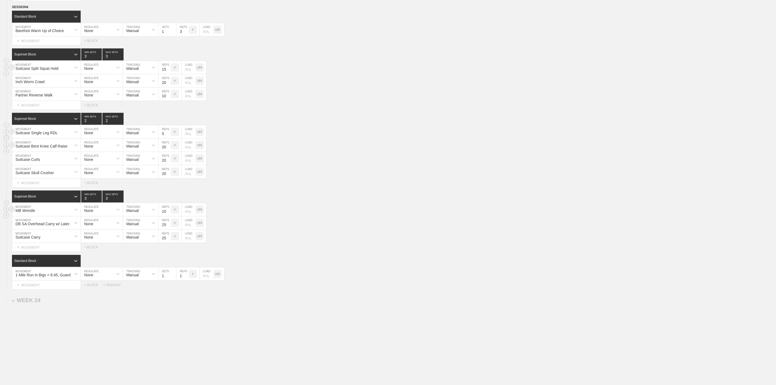
click at [33, 210] on div "MB Wrestle" at bounding box center [25, 210] width 20 height 4
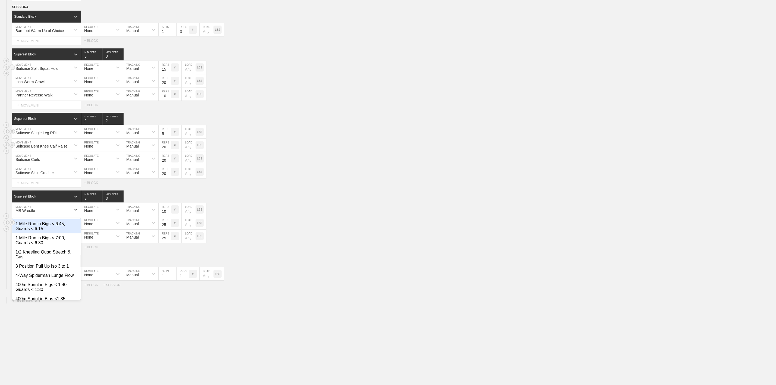
click at [317, 220] on div "DB SA Overhead Carry w/ Lateral Shoulder Iso MOVEMENT None REGULATE Manual TRAC…" at bounding box center [388, 222] width 776 height 13
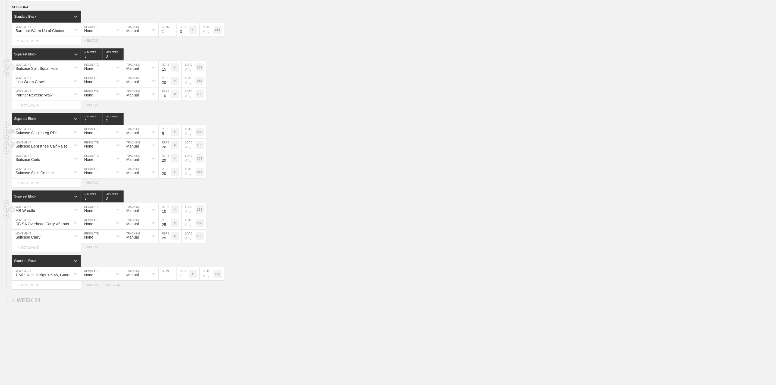
click at [38, 206] on div "MB Wrestle" at bounding box center [41, 209] width 59 height 9
type input "Suitcase Wrestle"
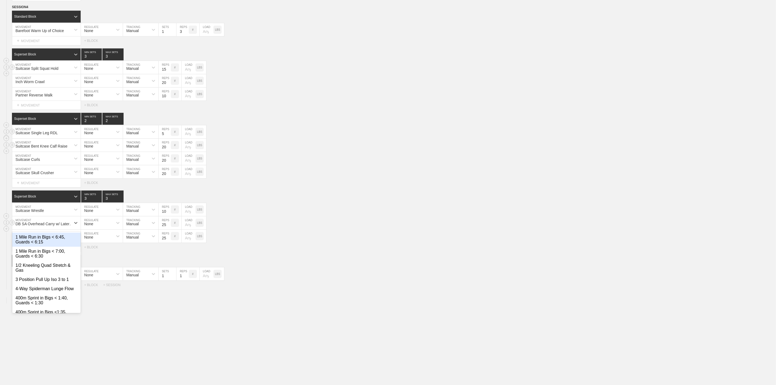
click at [55, 222] on div "DB SA Overhead Carry w/ Lateral Shoulder Iso" at bounding box center [44, 224] width 59 height 4
type input "C"
type input "Suitcase Overhead Carry"
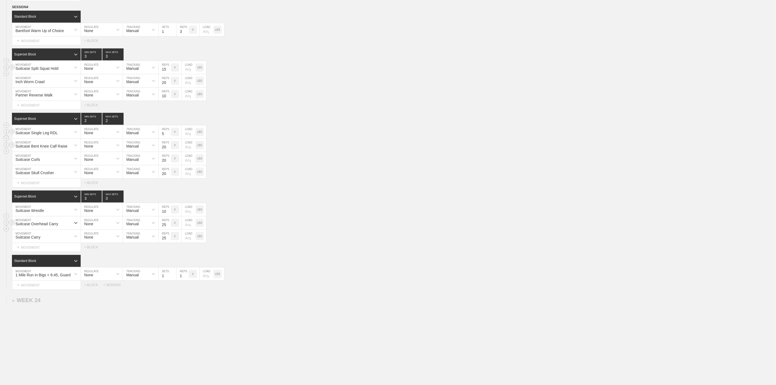
click at [320, 223] on div "option Create "Suitcase Overhead Carry", selected. 0 results available. Select …" at bounding box center [388, 222] width 776 height 13
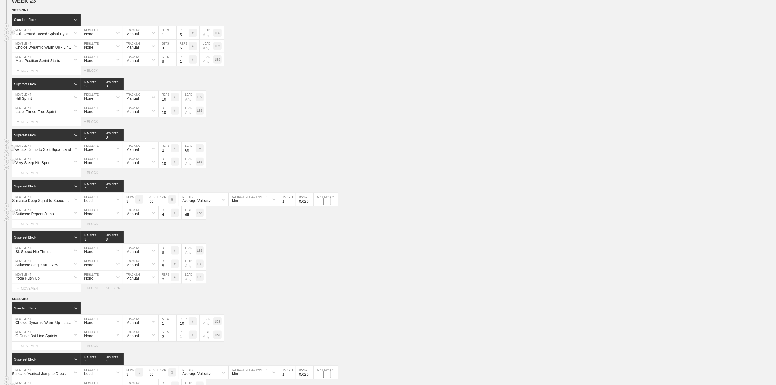
scroll to position [336, 0]
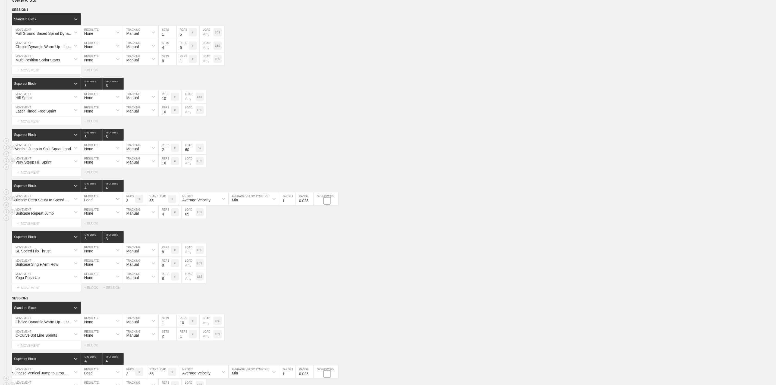
click at [118, 204] on div at bounding box center [118, 199] width 10 height 10
click at [103, 218] on div "None" at bounding box center [102, 213] width 42 height 9
click at [282, 228] on div "Select... MOVEMENT + MOVEMENT + BLOCK" at bounding box center [388, 223] width 776 height 9
type input "54"
click at [191, 205] on input "54" at bounding box center [189, 198] width 14 height 13
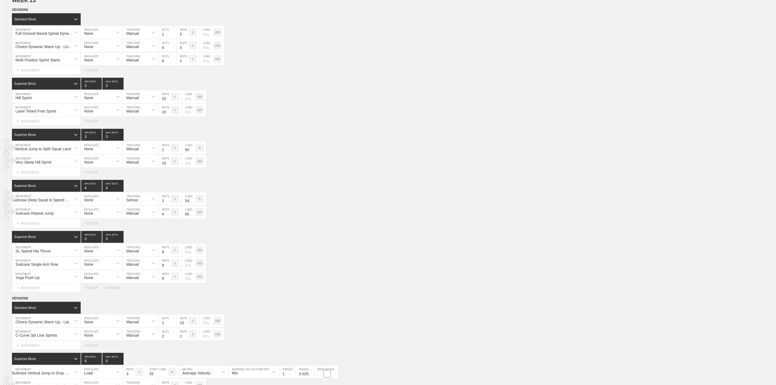
click at [201, 200] on p "%" at bounding box center [199, 198] width 2 height 3
click at [198, 200] on p "KGS" at bounding box center [200, 198] width 6 height 3
click at [188, 205] on input "54" at bounding box center [189, 198] width 14 height 13
click at [202, 214] on p "LBS" at bounding box center [199, 212] width 5 height 3
click at [201, 214] on p "%" at bounding box center [199, 212] width 2 height 3
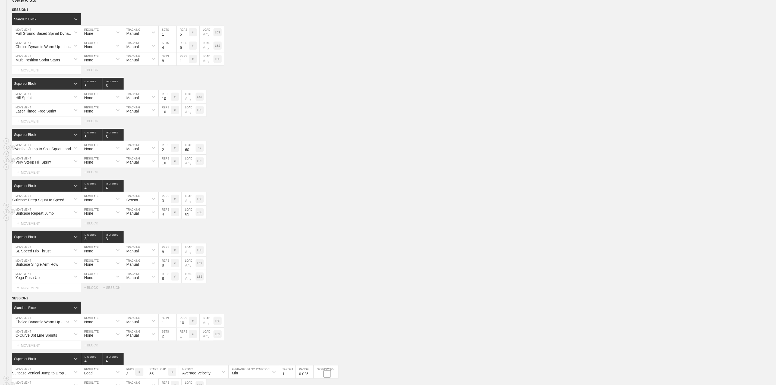
click at [190, 219] on input "65" at bounding box center [189, 212] width 14 height 13
click at [289, 251] on div "Superset Block 3 MIN SETS 3 MAX SETS DUPLICATE INSERT MOVEMENT AFTER DELETE SL …" at bounding box center [388, 261] width 776 height 61
drag, startPoint x: 205, startPoint y: 156, endPoint x: 201, endPoint y: 156, distance: 4.7
click at [205, 154] on div "%" at bounding box center [201, 147] width 11 height 13
click at [200, 149] on p "%" at bounding box center [199, 147] width 2 height 3
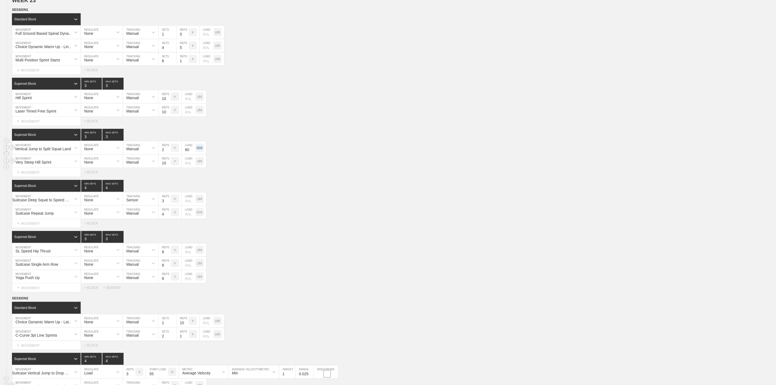
click at [200, 149] on p "KGS" at bounding box center [200, 147] width 6 height 3
click at [191, 154] on input "60" at bounding box center [189, 147] width 14 height 13
click at [254, 166] on div "Very Steep Hill Sprint MOVEMENT None REGULATE Manual TRACKING 10 REPS # LOAD LBS" at bounding box center [388, 161] width 776 height 13
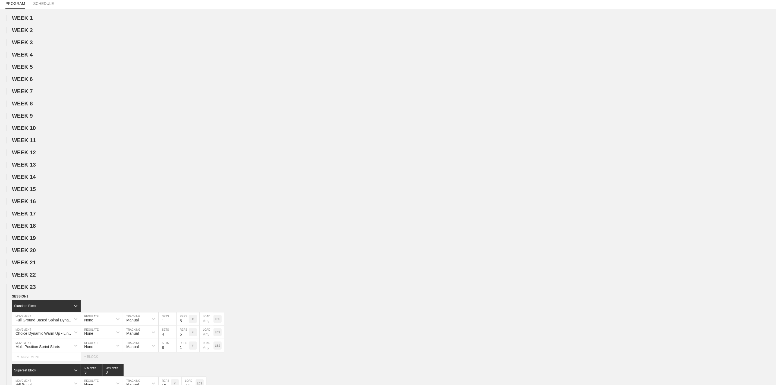
scroll to position [0, 0]
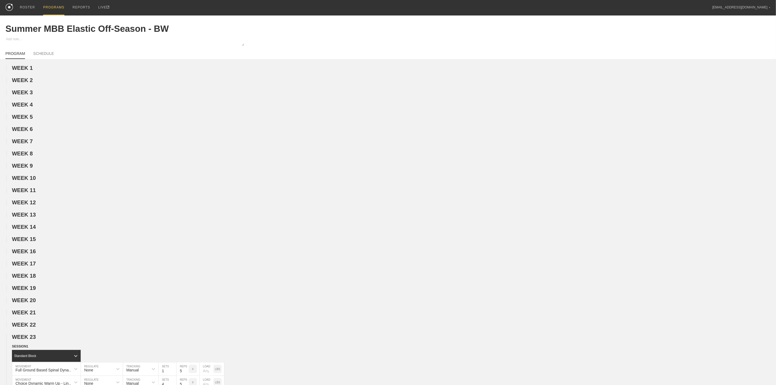
click at [53, 4] on div "PROGRAMS" at bounding box center [53, 7] width 21 height 15
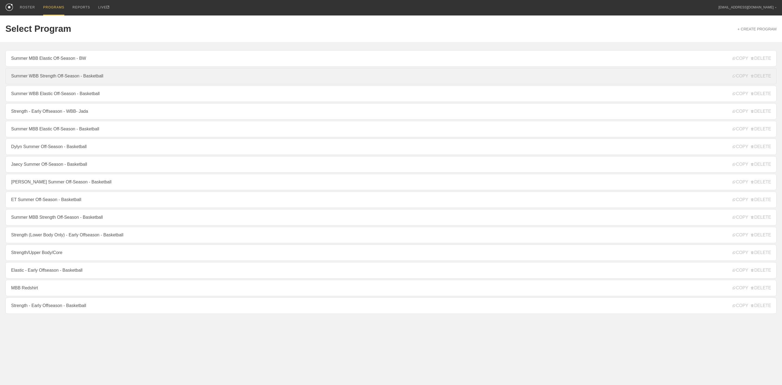
click at [56, 71] on link "Summer WBB Strength Off-Season - Basketball" at bounding box center [390, 76] width 771 height 16
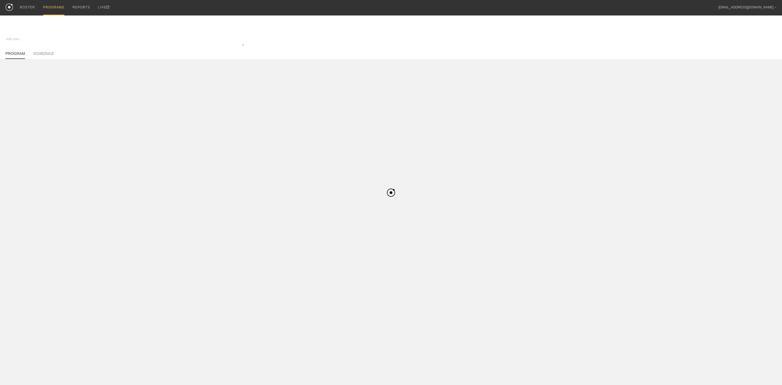
type textarea "x"
type input "Summer WBB Strength Off-Season - Basketball"
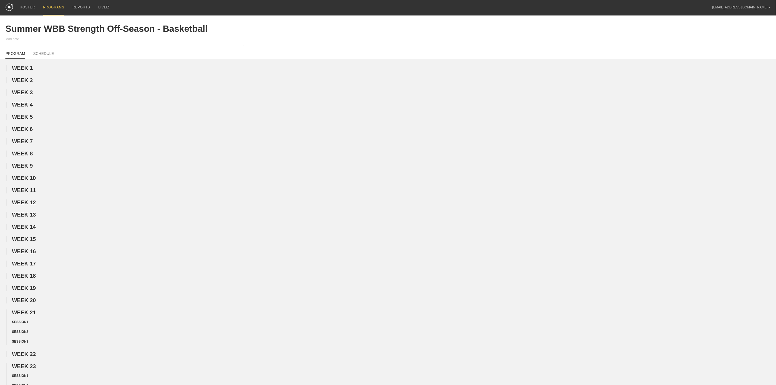
click at [49, 8] on div "PROGRAMS" at bounding box center [53, 7] width 21 height 15
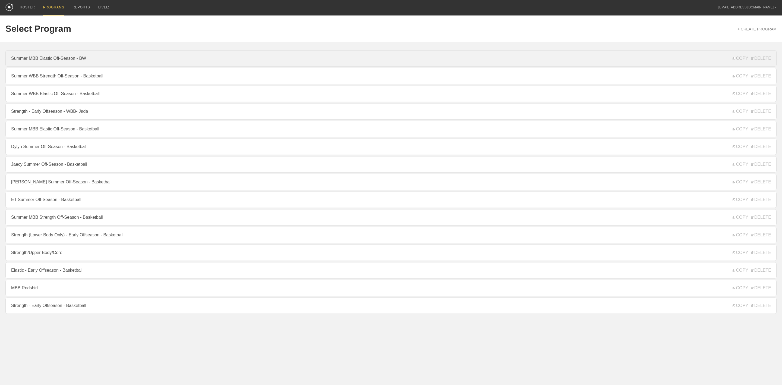
click at [49, 56] on link "Summer MBB Elastic Off-Season - BW" at bounding box center [390, 58] width 771 height 16
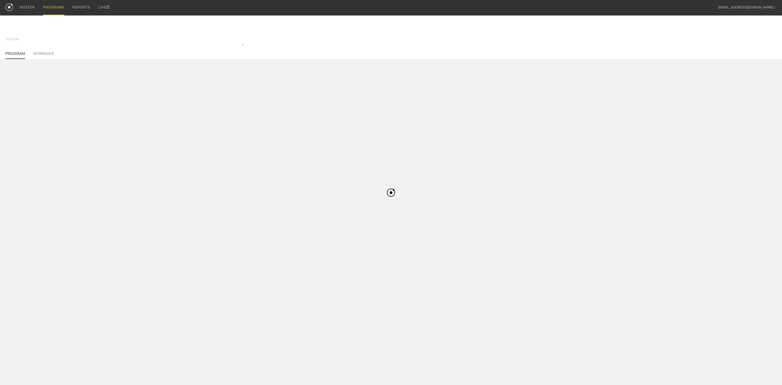
type textarea "x"
type input "Summer MBB Elastic Off-Season - BW"
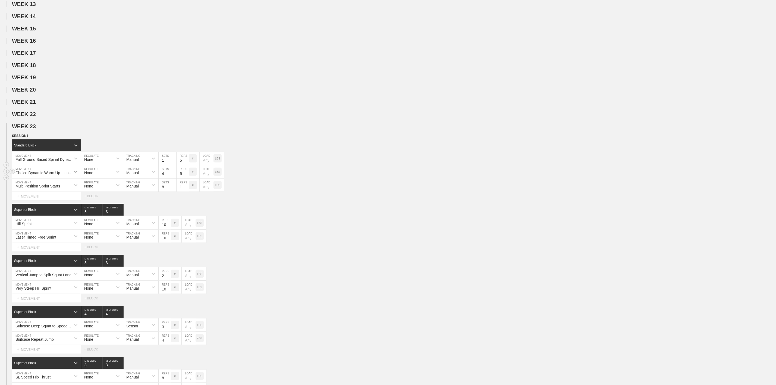
scroll to position [285, 0]
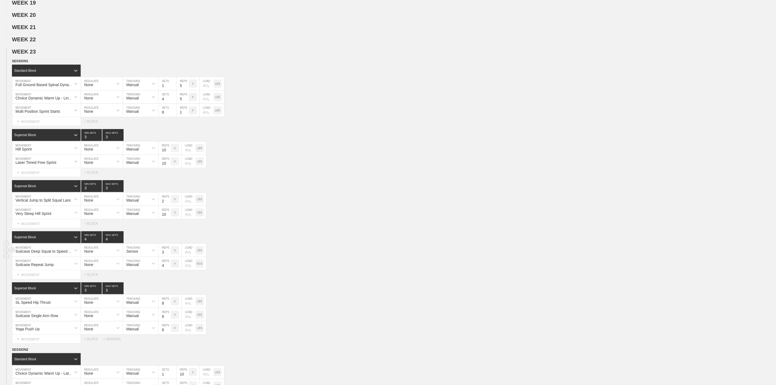
click at [68, 253] on div "Suitcase Deep Squat to Speed Press" at bounding box center [44, 251] width 59 height 4
type input "Suitcase Front Squat to Press"
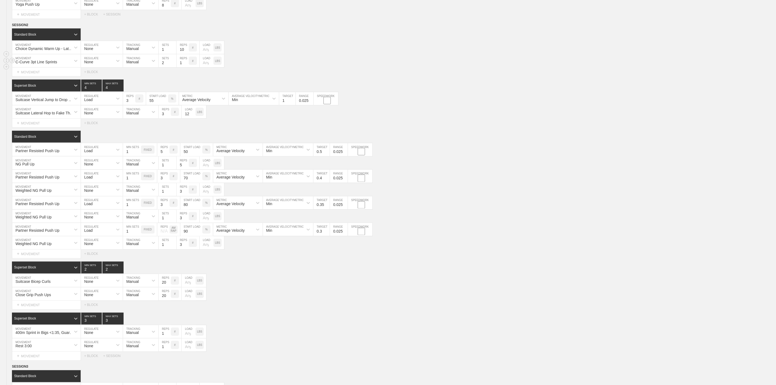
scroll to position [611, 0]
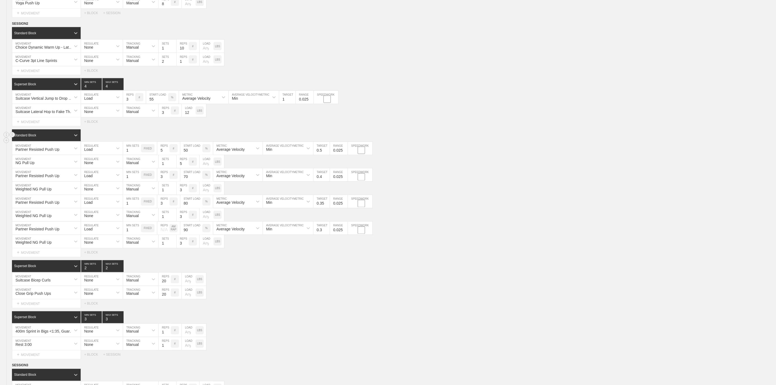
click at [40, 138] on div "Standard Block" at bounding box center [41, 135] width 59 height 5
click at [33, 163] on div "Superset Block" at bounding box center [46, 158] width 69 height 9
click at [11, 178] on circle at bounding box center [12, 174] width 6 height 6
click at [28, 196] on div "DELETE" at bounding box center [37, 195] width 43 height 8
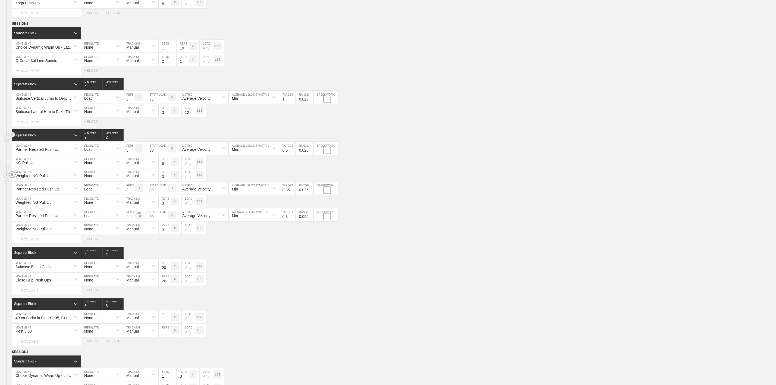
click at [11, 178] on circle at bounding box center [12, 174] width 6 height 6
click at [34, 196] on div "DELETE" at bounding box center [37, 195] width 43 height 8
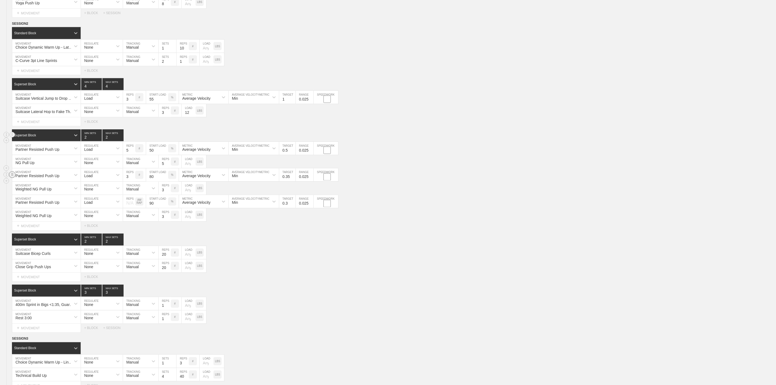
click at [12, 178] on circle at bounding box center [12, 174] width 6 height 6
click at [37, 195] on div "DELETE" at bounding box center [37, 195] width 43 height 8
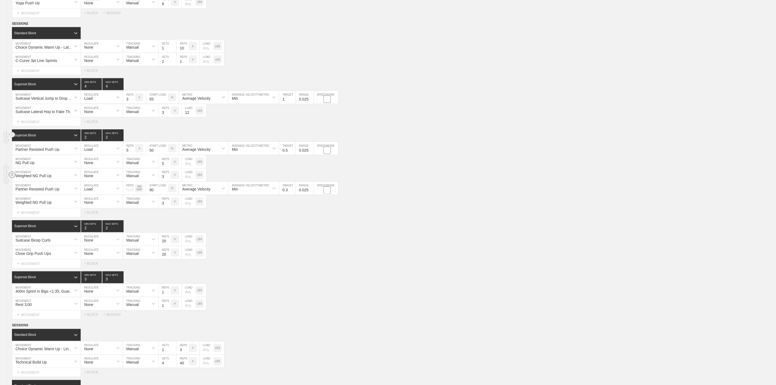
click at [10, 178] on circle at bounding box center [12, 174] width 6 height 6
click at [31, 194] on div "DELETE" at bounding box center [37, 195] width 43 height 8
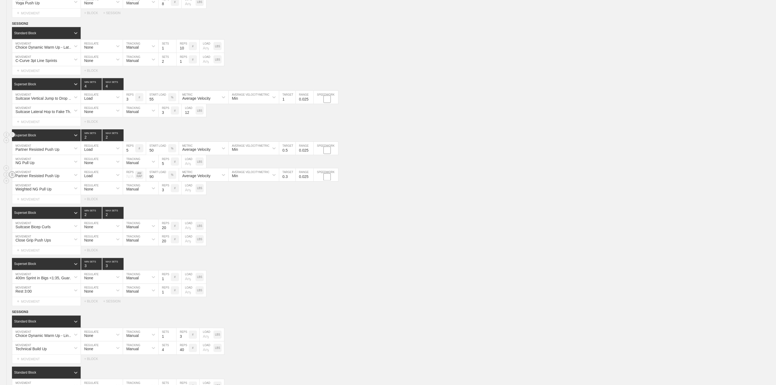
click at [12, 175] on line at bounding box center [12, 175] width 2 height 0
click at [31, 194] on div "DELETE" at bounding box center [37, 195] width 43 height 8
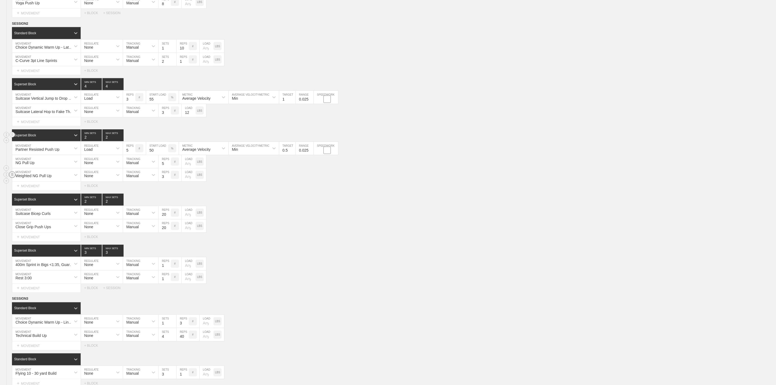
click at [12, 178] on circle at bounding box center [12, 174] width 6 height 6
click at [34, 195] on div "DELETE" at bounding box center [37, 195] width 43 height 8
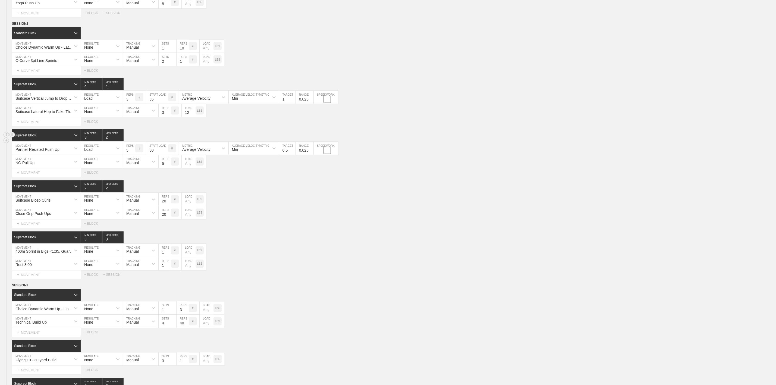
click at [99, 141] on input "3" at bounding box center [91, 135] width 21 height 12
type input "4"
click at [99, 141] on input "4" at bounding box center [91, 135] width 21 height 12
click at [119, 141] on input "3" at bounding box center [112, 135] width 21 height 12
type input "4"
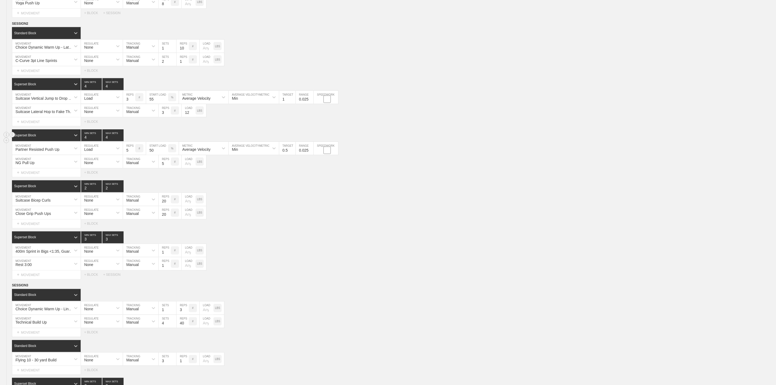
click at [119, 141] on input "4" at bounding box center [112, 135] width 21 height 12
click at [224, 206] on div "Suitcase Bicep Curls MOVEMENT None REGULATE Manual TRACKING 20 REPS # LOAD LBS" at bounding box center [388, 199] width 776 height 13
click at [92, 152] on div "Load" at bounding box center [88, 149] width 8 height 4
click at [96, 167] on div "None" at bounding box center [102, 162] width 42 height 9
click at [140, 153] on div "Sensor" at bounding box center [136, 148] width 26 height 9
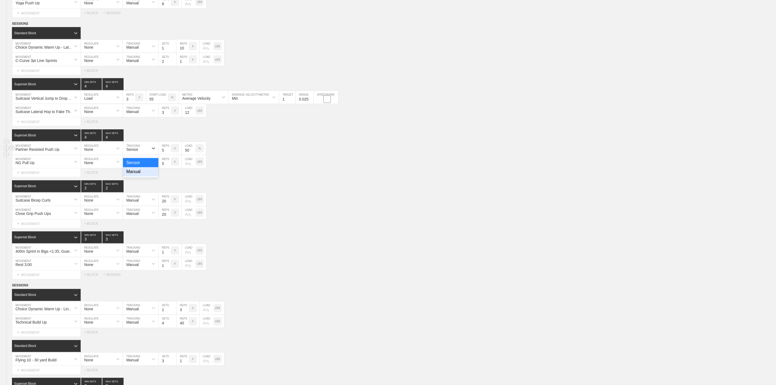
click at [138, 177] on div "Manual" at bounding box center [140, 171] width 35 height 9
type input "51"
click at [192, 155] on input "51" at bounding box center [189, 148] width 14 height 13
click at [199, 152] on div "%" at bounding box center [200, 148] width 8 height 8
click at [201, 152] on div "KGS" at bounding box center [200, 148] width 8 height 8
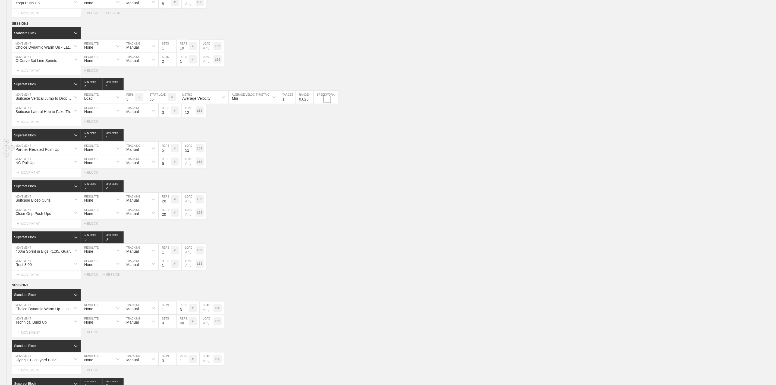
click at [185, 155] on input "51" at bounding box center [189, 148] width 14 height 13
drag, startPoint x: 336, startPoint y: 165, endPoint x: 340, endPoint y: 159, distance: 6.6
click at [337, 165] on div "NG Pull Up MOVEMENT None REGULATE Manual TRACKING 5 REPS # LOAD LBS" at bounding box center [388, 161] width 776 height 13
click at [105, 102] on div "Load" at bounding box center [97, 97] width 32 height 9
click at [104, 116] on div "None" at bounding box center [102, 111] width 42 height 9
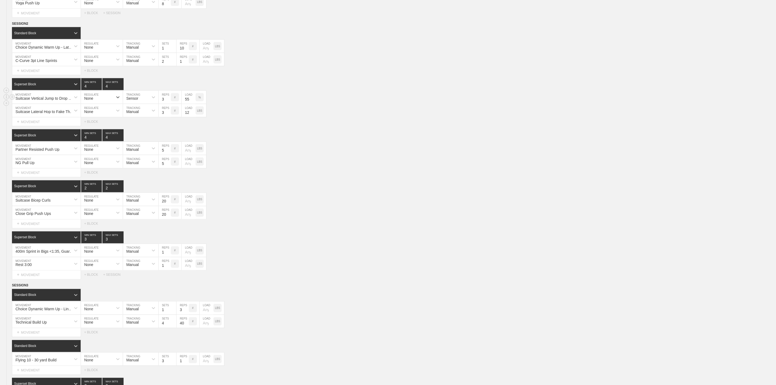
click at [189, 104] on input "55" at bounding box center [189, 97] width 14 height 13
click at [201, 101] on div "%" at bounding box center [200, 97] width 8 height 8
click at [199, 99] on p "KGS" at bounding box center [200, 97] width 6 height 3
click at [242, 126] on div "Select... MOVEMENT + MOVEMENT + BLOCK" at bounding box center [388, 121] width 776 height 9
click at [26, 26] on span "SESSION 2" at bounding box center [22, 24] width 20 height 4
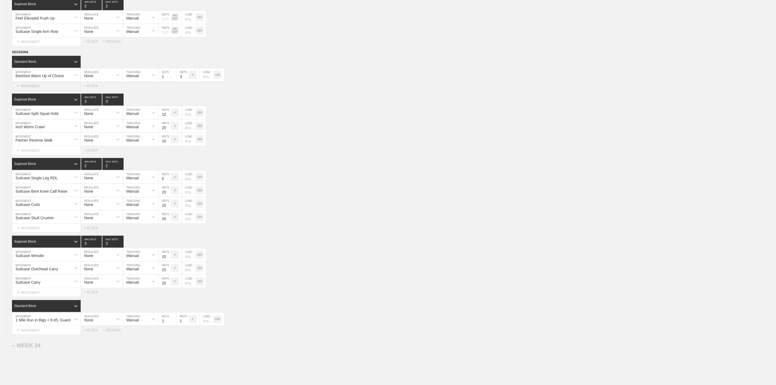
scroll to position [855, 0]
